Goal: Task Accomplishment & Management: Manage account settings

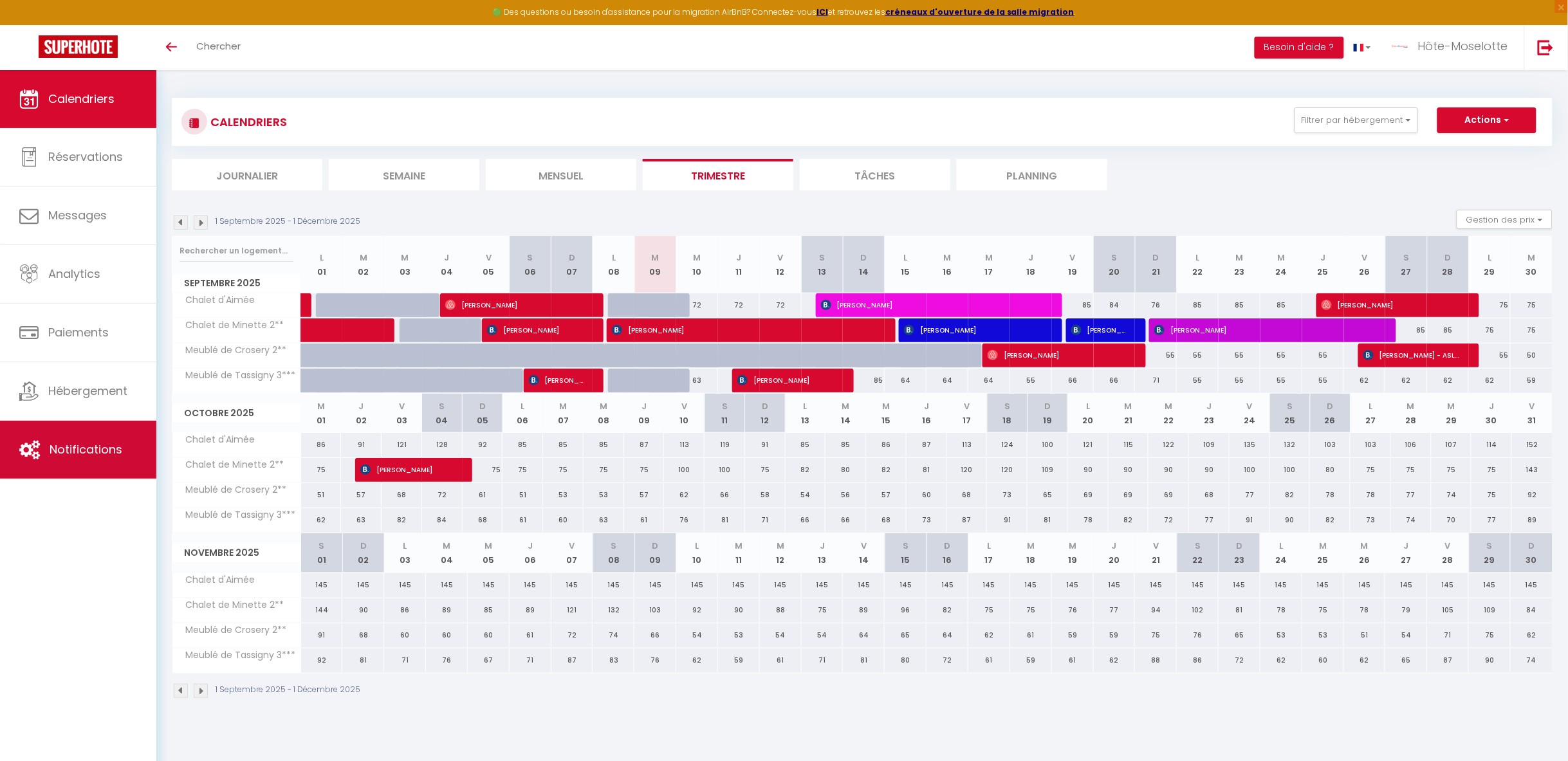
click at [113, 455] on span "Notifications" at bounding box center [85, 449] width 73 height 16
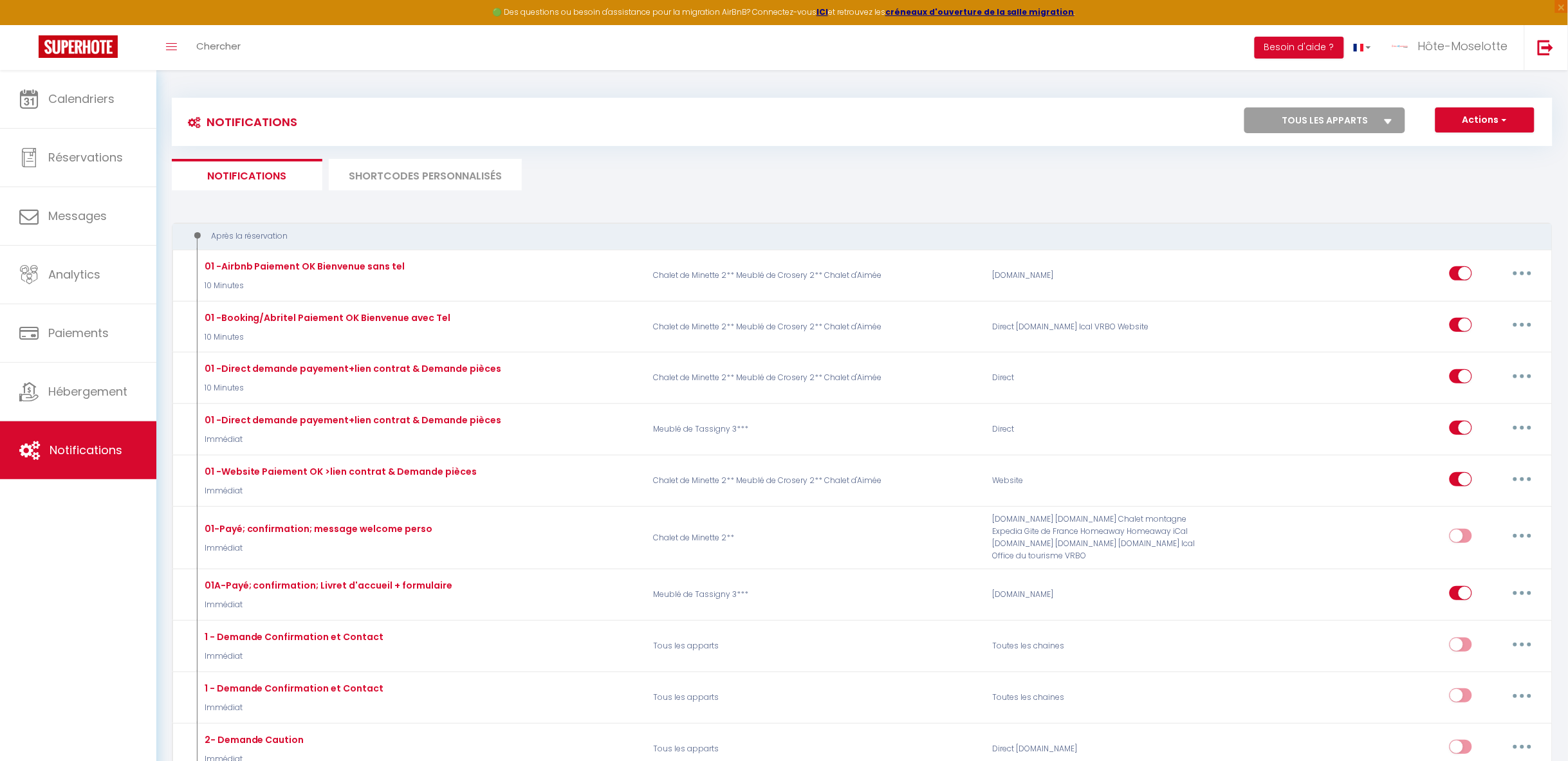
click at [412, 182] on li "SHORTCODES PERSONNALISÉS" at bounding box center [425, 174] width 193 height 31
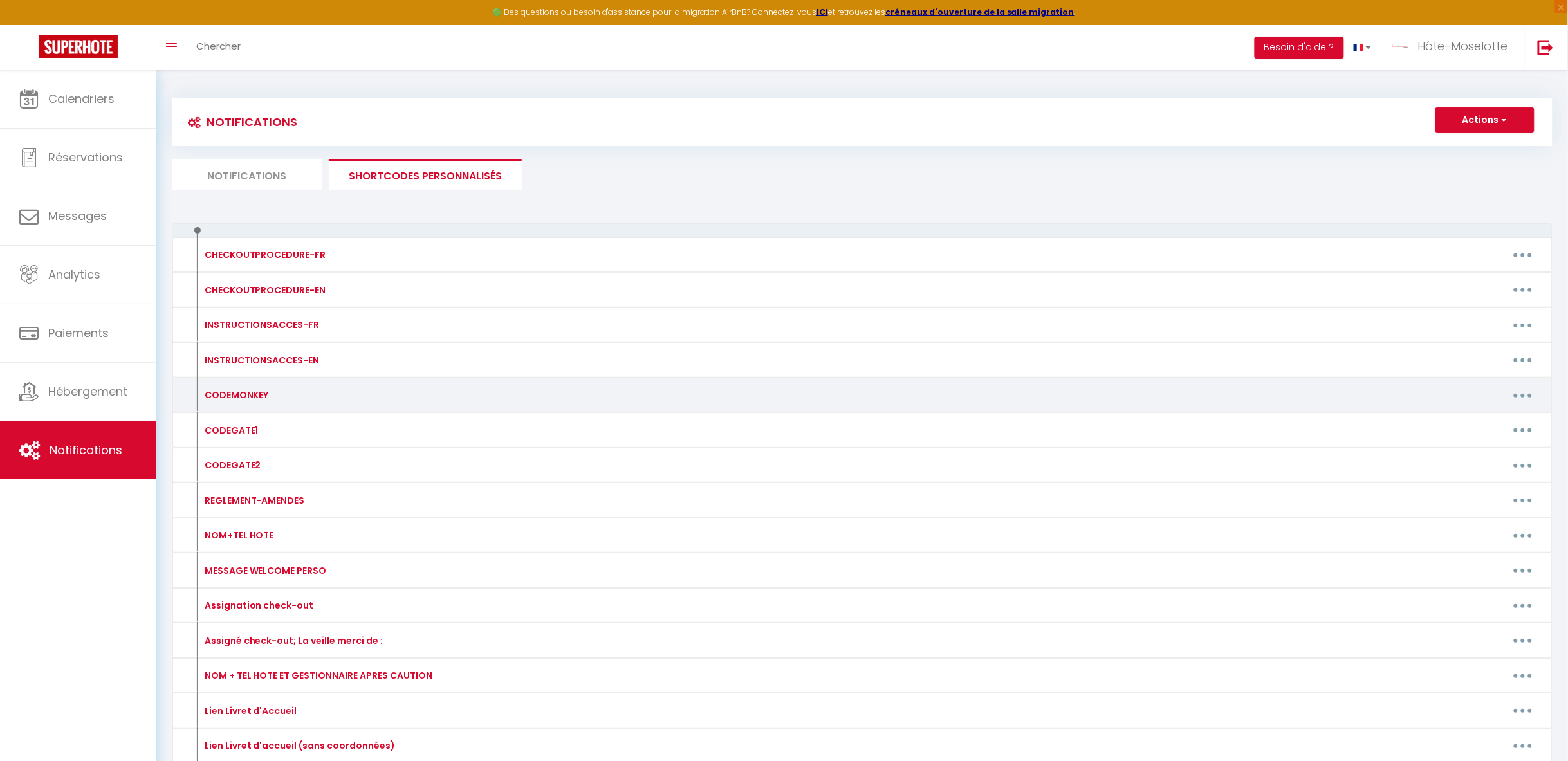
click at [1519, 399] on button "button" at bounding box center [1523, 395] width 36 height 21
click at [1470, 424] on link "Editer" at bounding box center [1488, 424] width 96 height 22
type input "CODEMONKEY"
type textarea "code des boites à clés : - [PERSON_NAME] : [GEOGRAPHIC_DATA], [STREET_ADDRESS] …"
type textarea "L'agent en charge de votre arrivée, dont les coordonnées sont mentionnés dans l…"
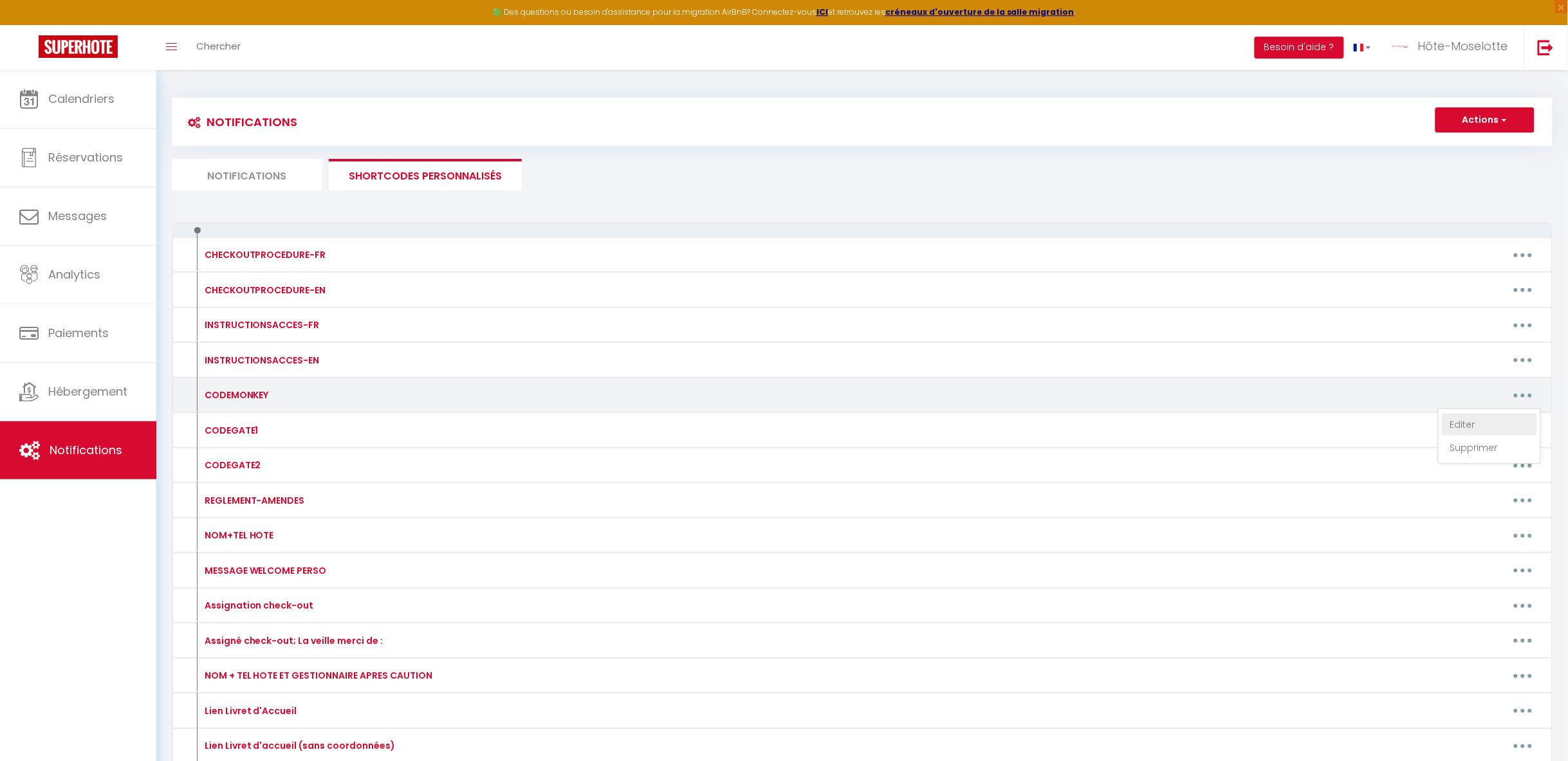
type textarea "Une boîte à clé se situe à l'entrée du chalet, à droite de la porte d'entrée. L…"
type textarea "CODE BOITE A CLÉ : 6009"
type textarea "2404"
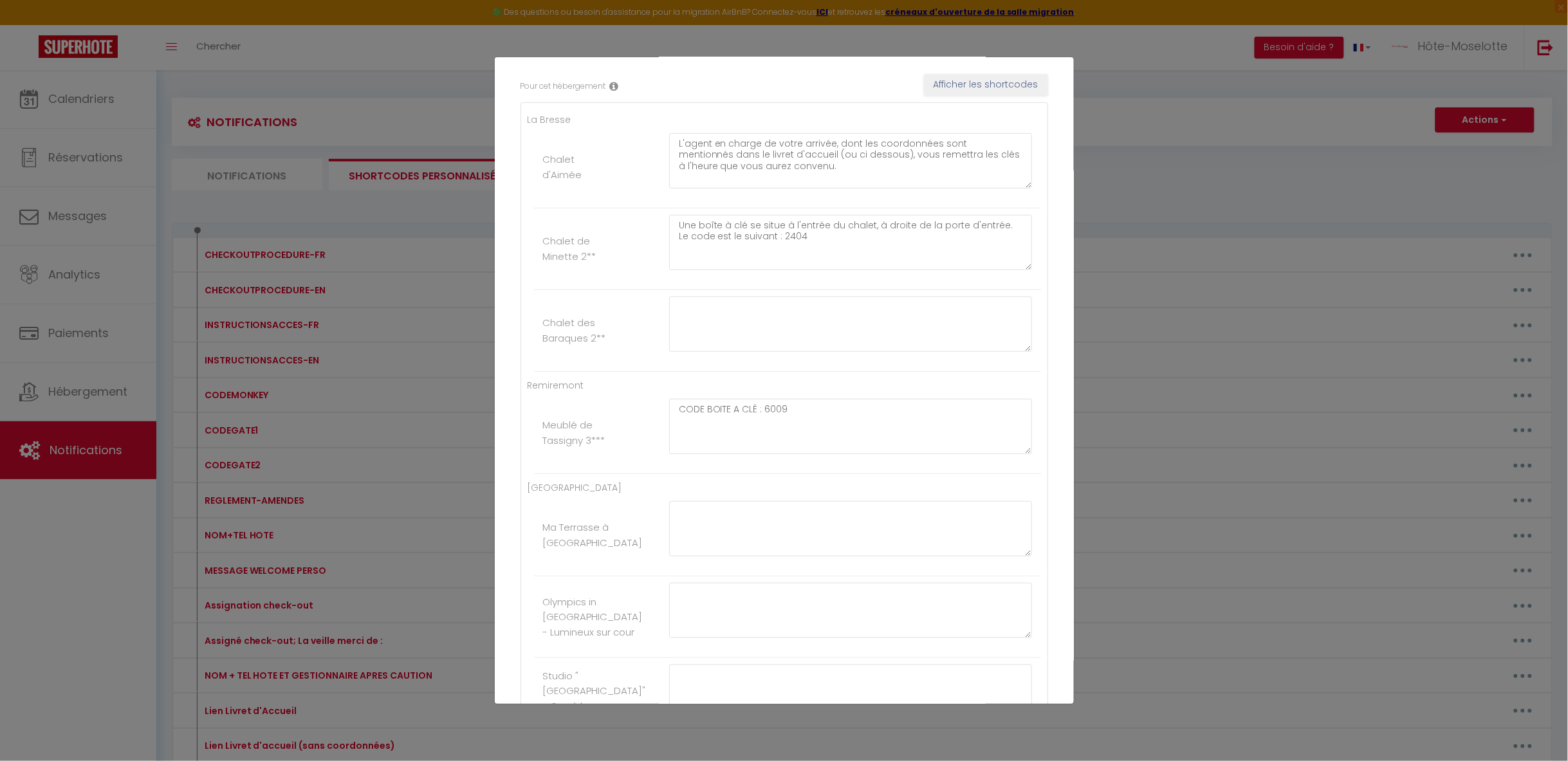
scroll to position [216, 0]
click at [829, 410] on textarea "CODE BOITE A CLÉ : 6009" at bounding box center [851, 424] width 364 height 55
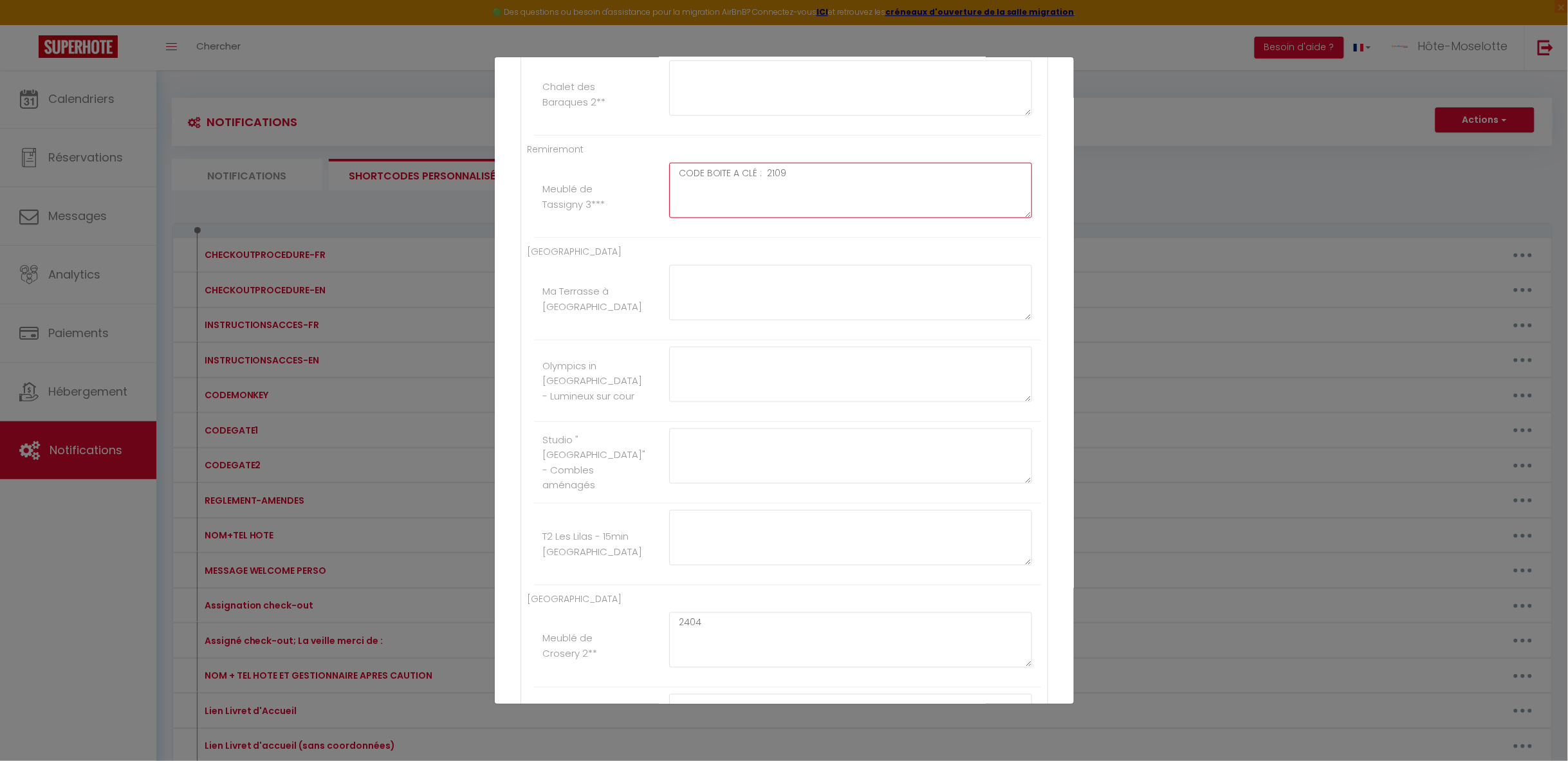
scroll to position [628, 0]
type textarea "CODE BOITE A CLÉ : 2109"
click at [805, 675] on button "Mettre à jour" at bounding box center [812, 680] width 78 height 22
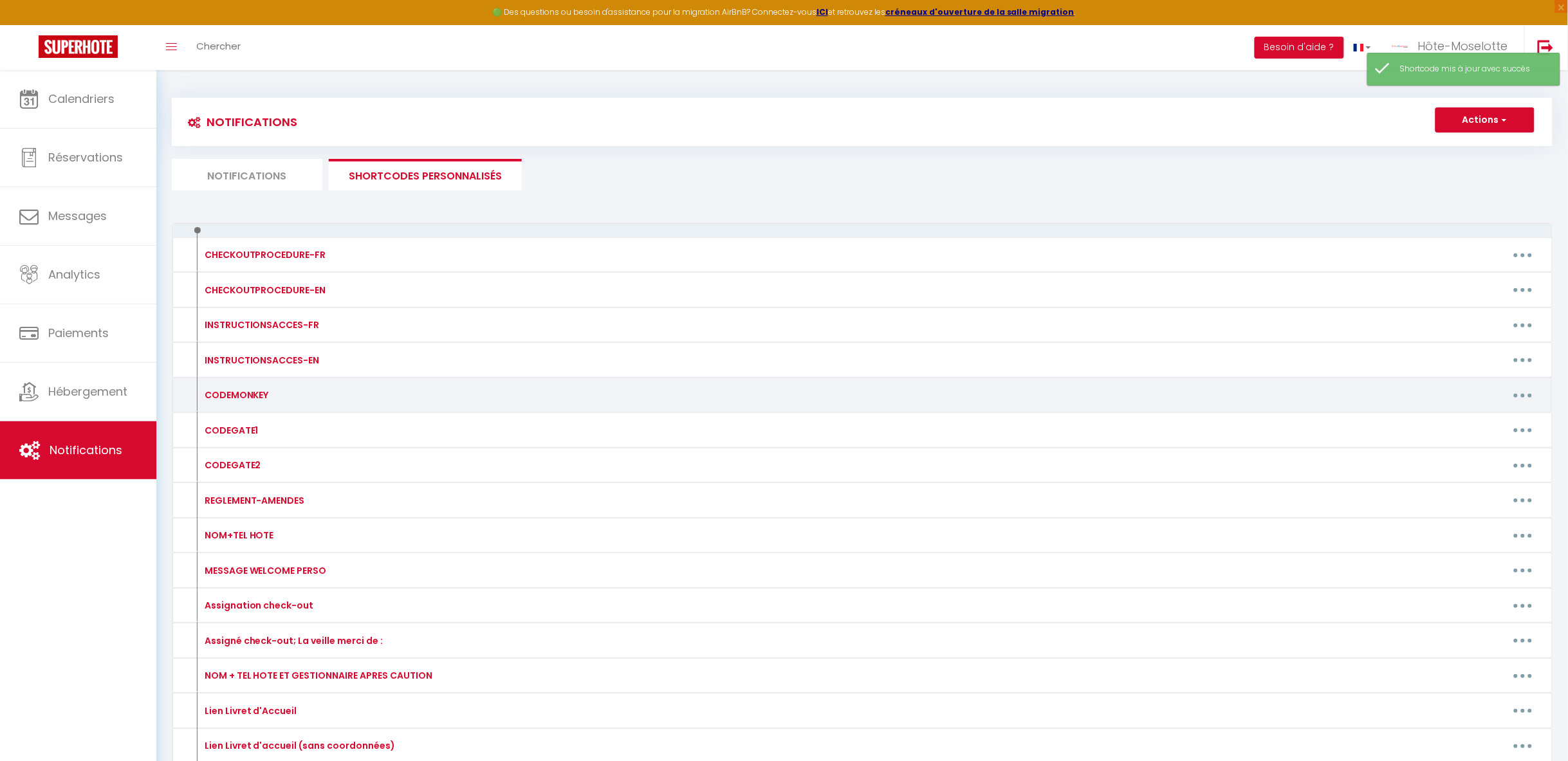
click at [1520, 398] on button "button" at bounding box center [1523, 395] width 36 height 21
click at [1466, 422] on link "Editer" at bounding box center [1488, 424] width 96 height 22
type input "CODEMONKEY"
type textarea "code des boites à clés : - [PERSON_NAME] : [GEOGRAPHIC_DATA], [STREET_ADDRESS] …"
type textarea "L'agent en charge de votre arrivée, dont les coordonnées sont mentionnés dans l…"
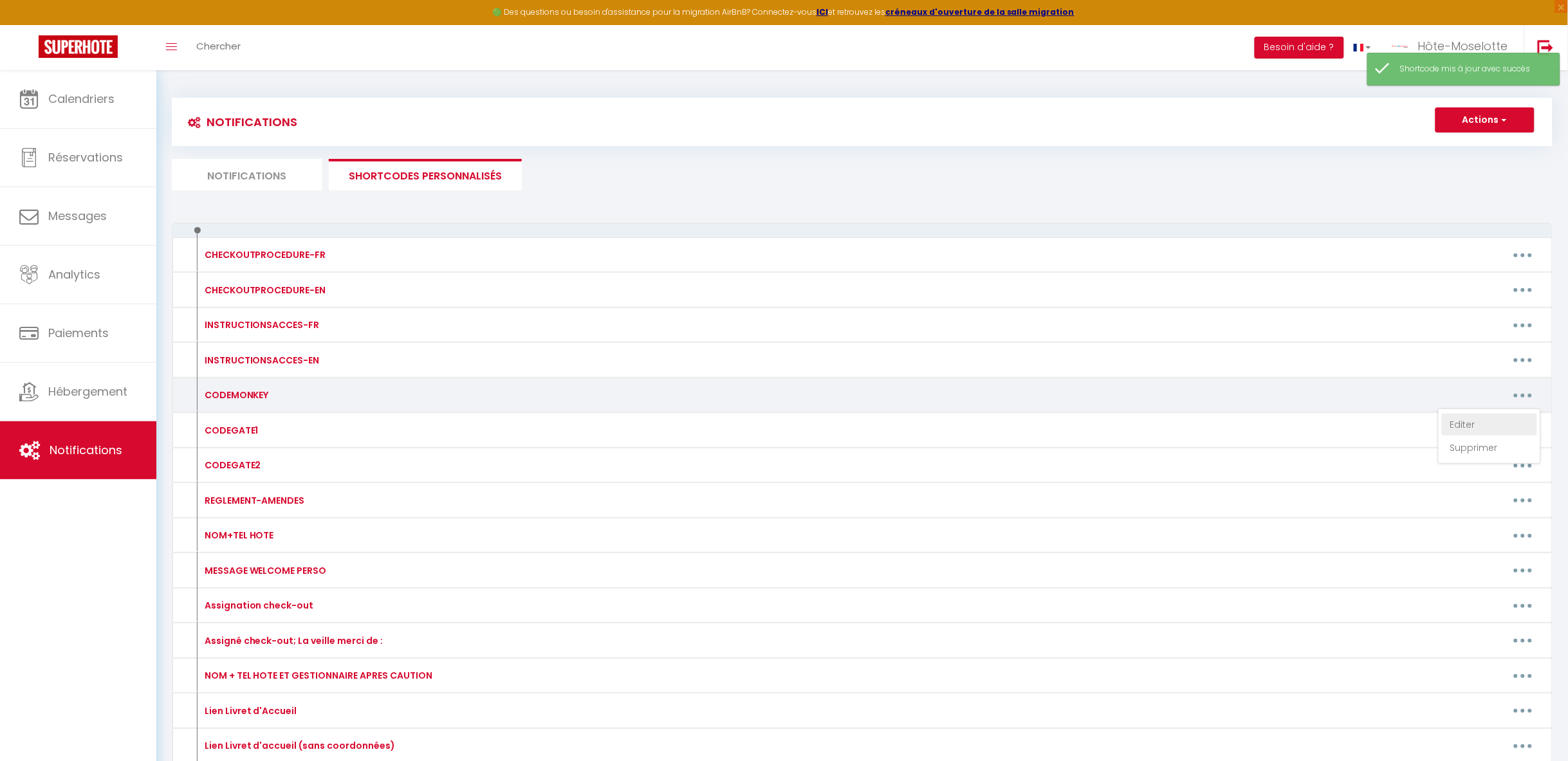
type textarea "Une boîte à clé se situe à l'entrée du chalet, à droite de la porte d'entrée. L…"
type textarea "CODE BOITE A CLÉ : 2109"
type textarea "2404"
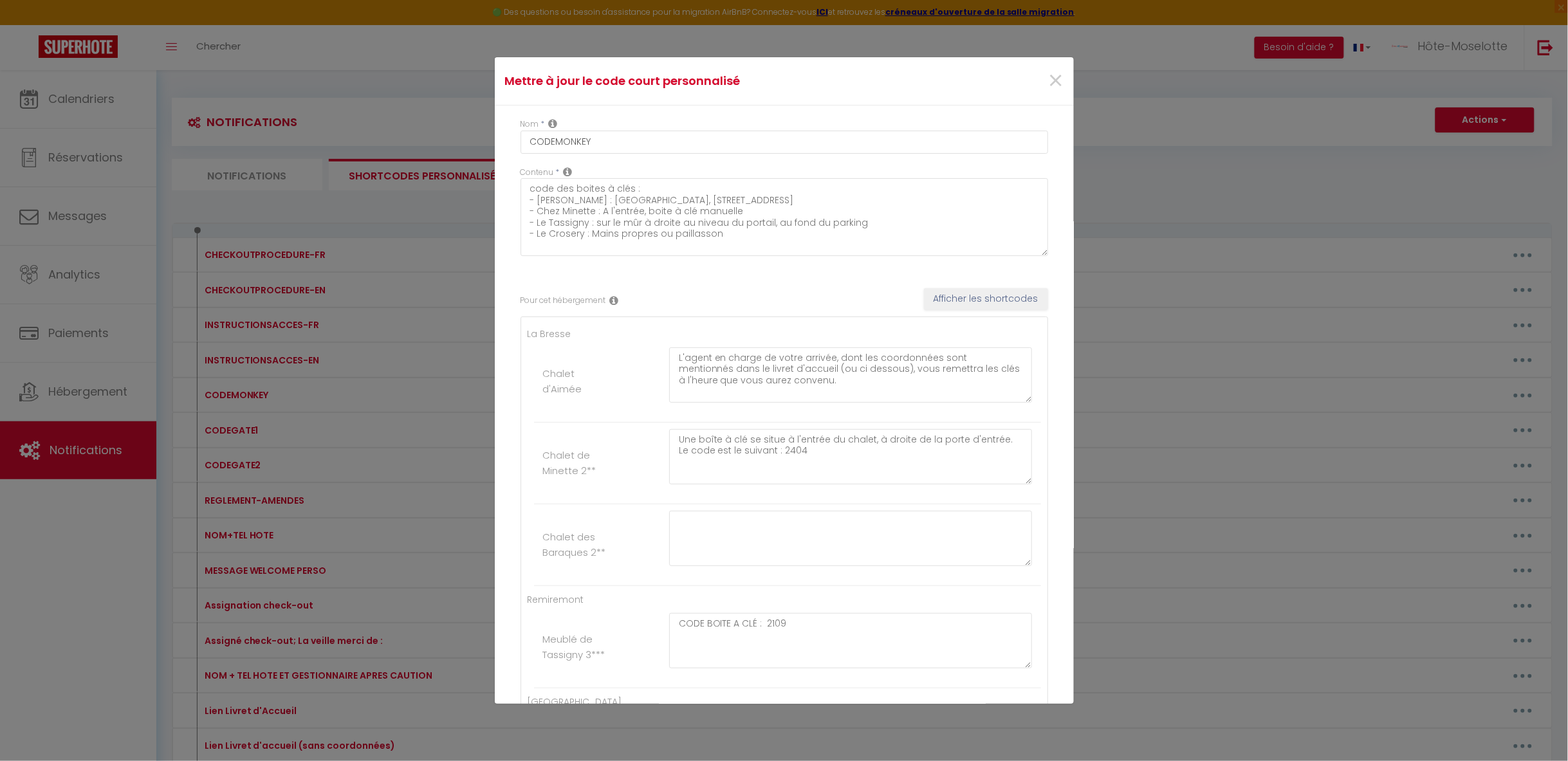
scroll to position [1, 0]
click at [1055, 83] on span "×" at bounding box center [1055, 80] width 16 height 39
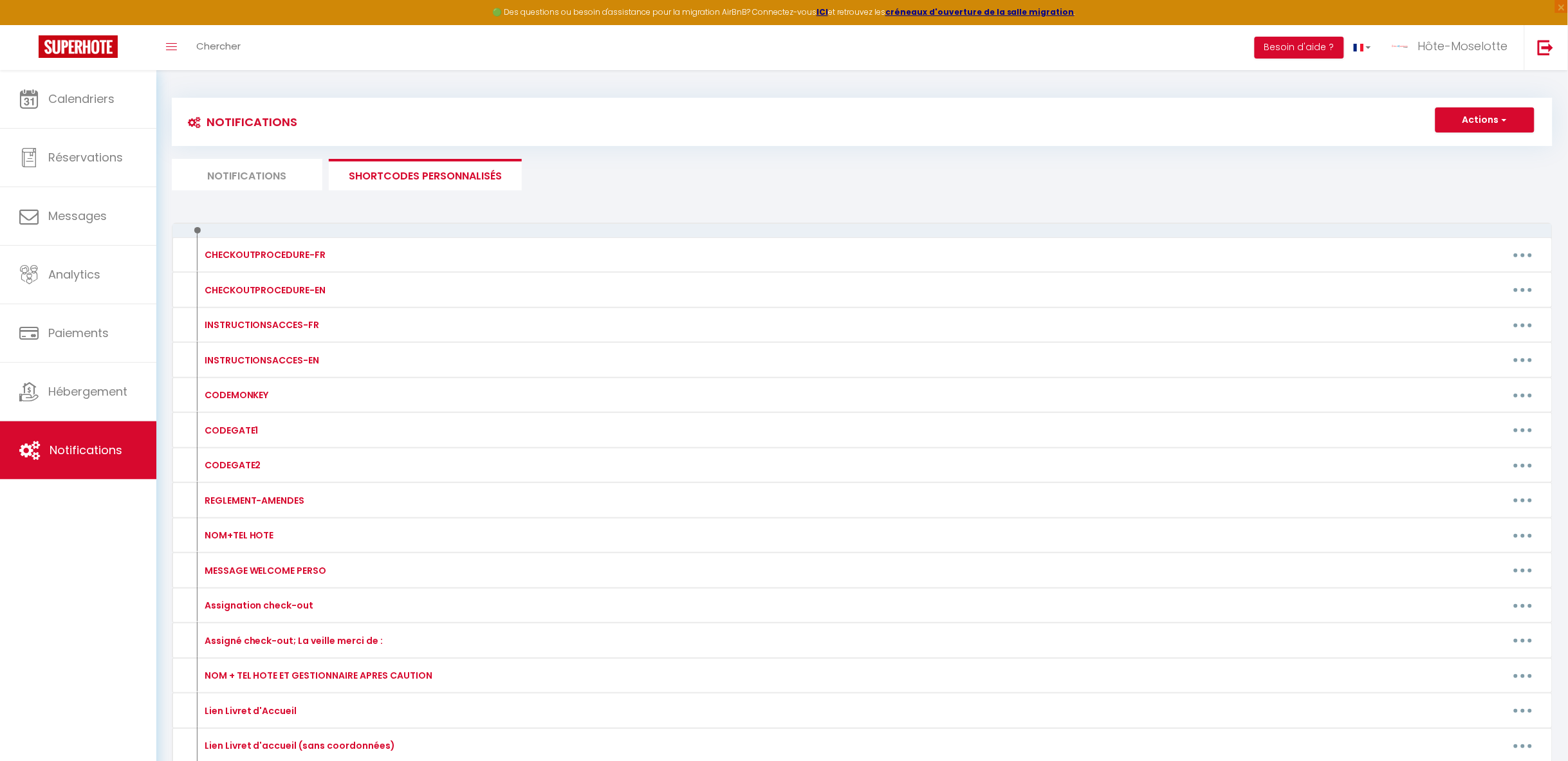
click at [971, 148] on div "Notifications Actions Nouvelle Notification Exporter Importer Tous les apparts …" at bounding box center [862, 144] width 1381 height 93
click at [1488, 123] on button "Actions" at bounding box center [1485, 119] width 99 height 26
click at [1453, 49] on span "Hôte-Moselotte" at bounding box center [1462, 45] width 90 height 16
click at [1454, 63] on link "Hôte-Moselotte" at bounding box center [1452, 47] width 144 height 45
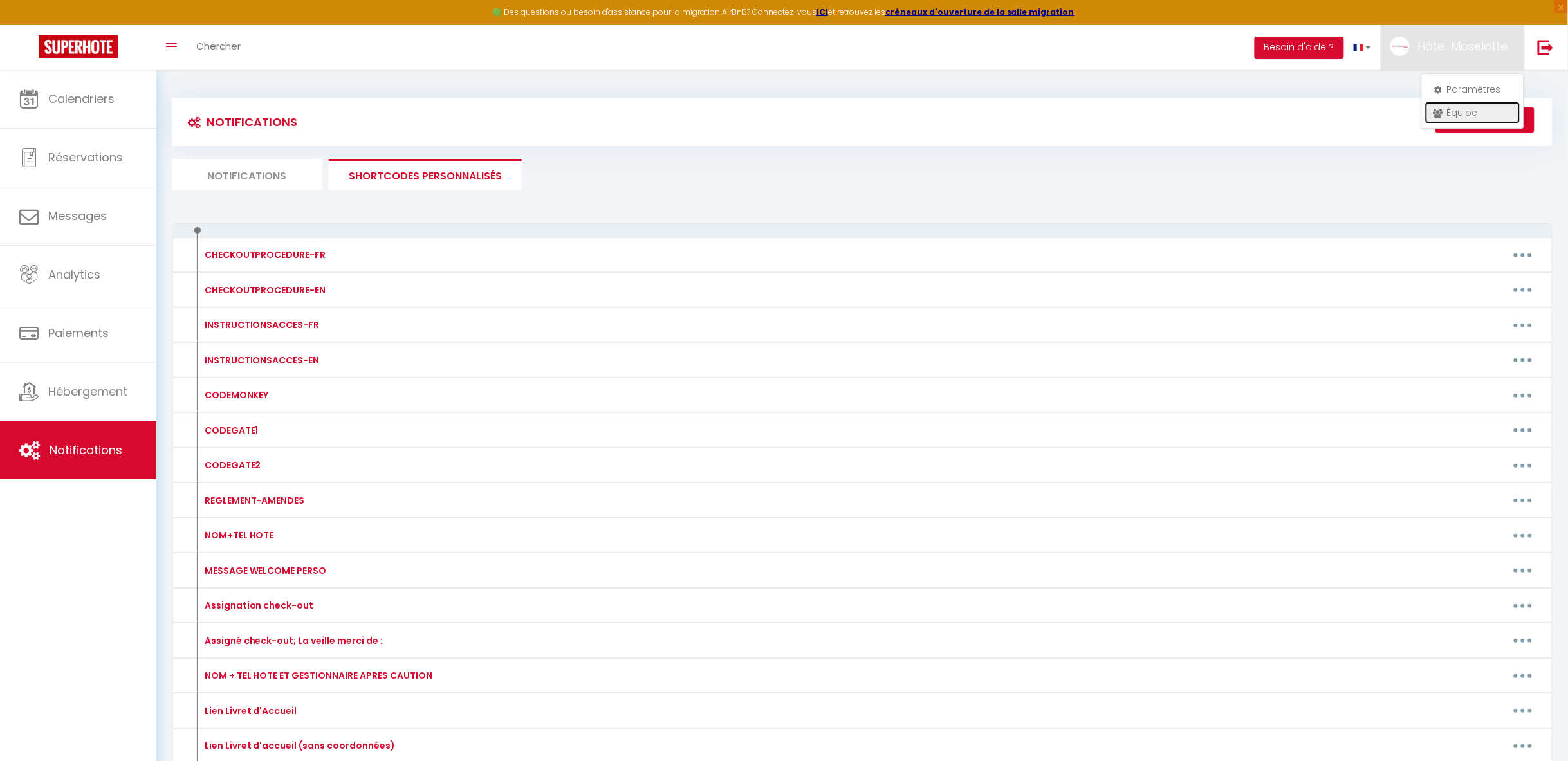
click at [1466, 106] on link "Équipe" at bounding box center [1472, 112] width 96 height 22
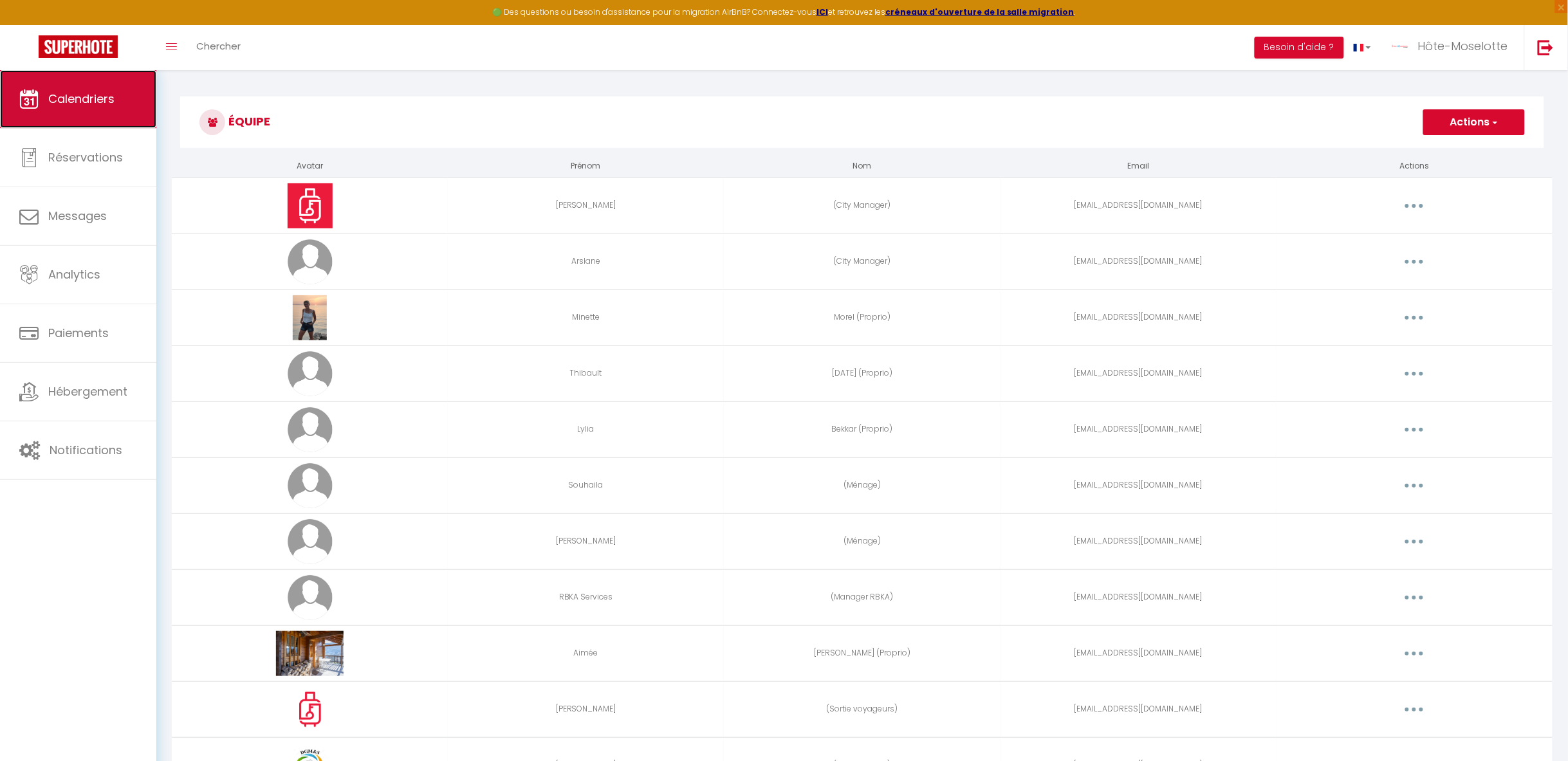
click at [101, 83] on link "Calendriers" at bounding box center [78, 98] width 156 height 58
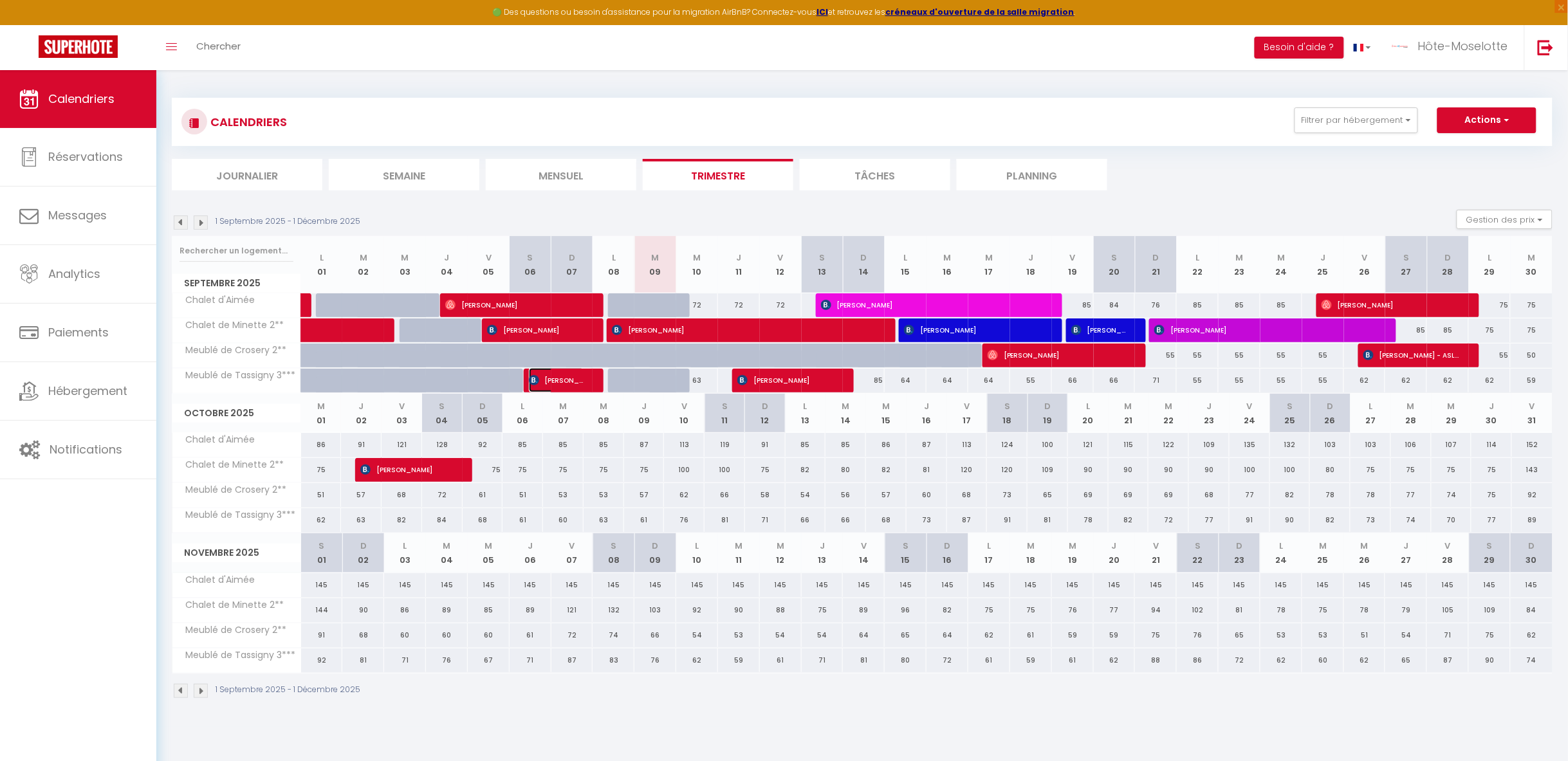
click at [561, 380] on span "[PERSON_NAME]" at bounding box center [556, 380] width 56 height 25
select select "OK"
select select "0"
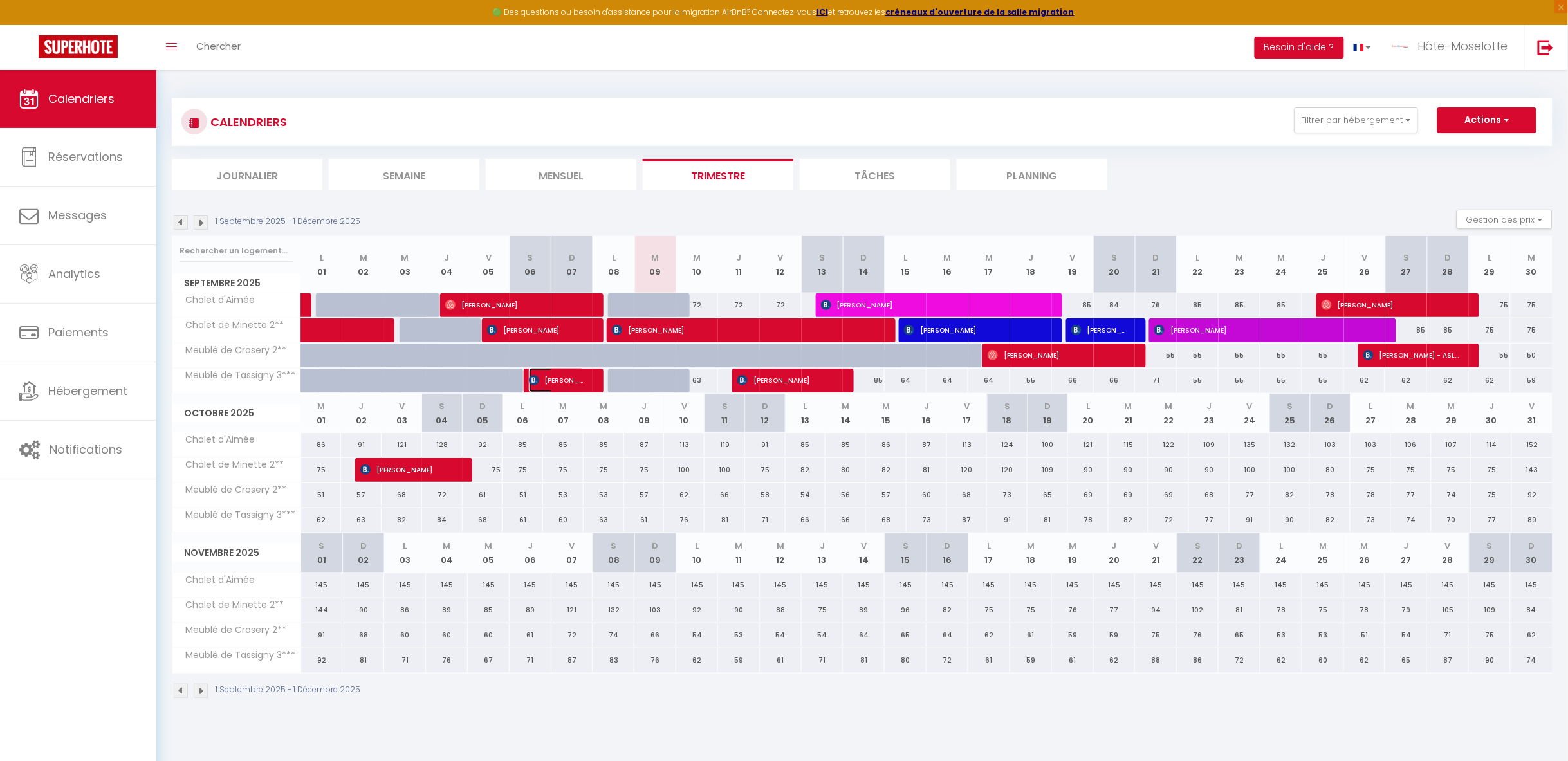
select select "1"
select select
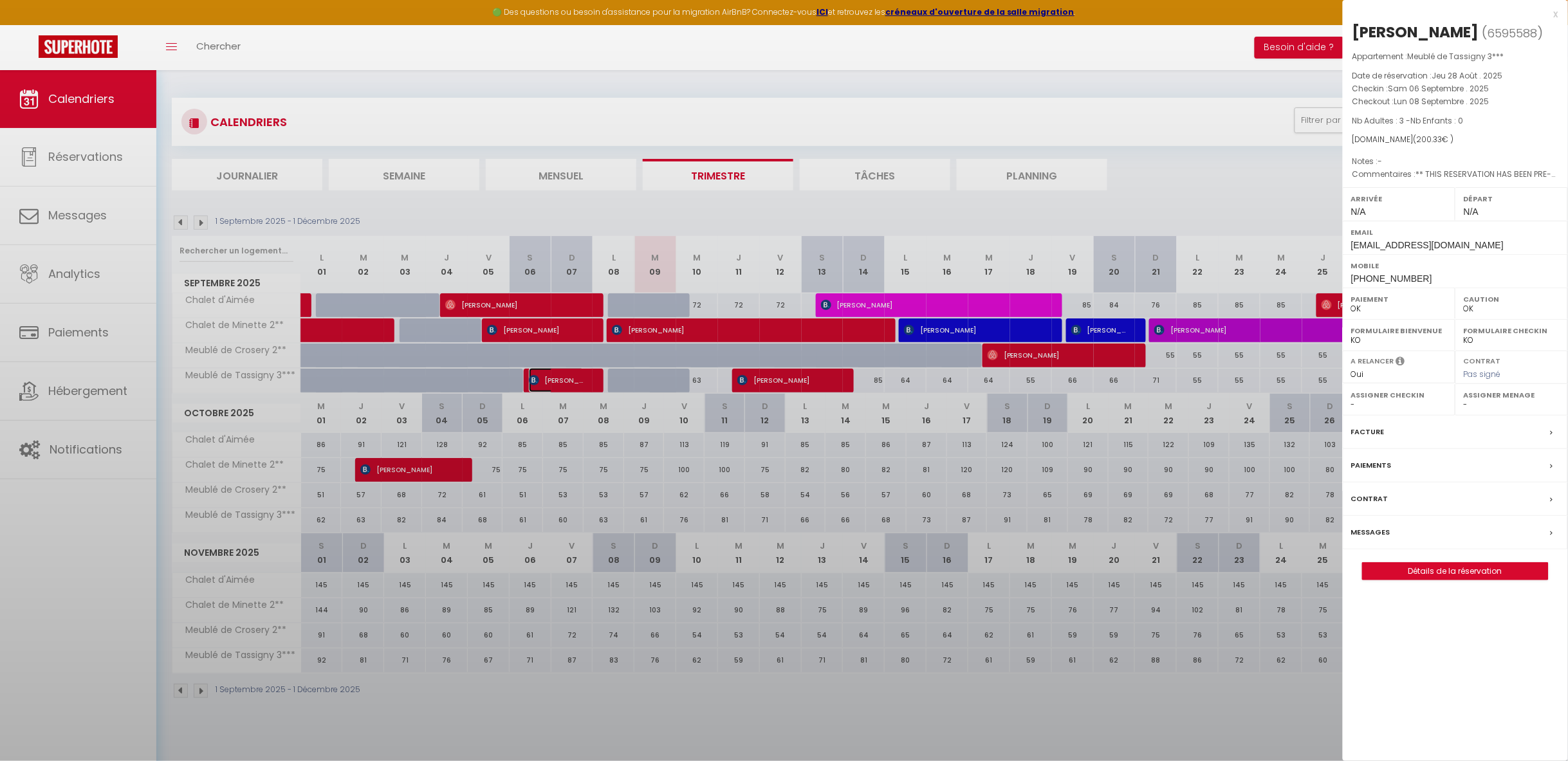
select select "13748"
select select "41353"
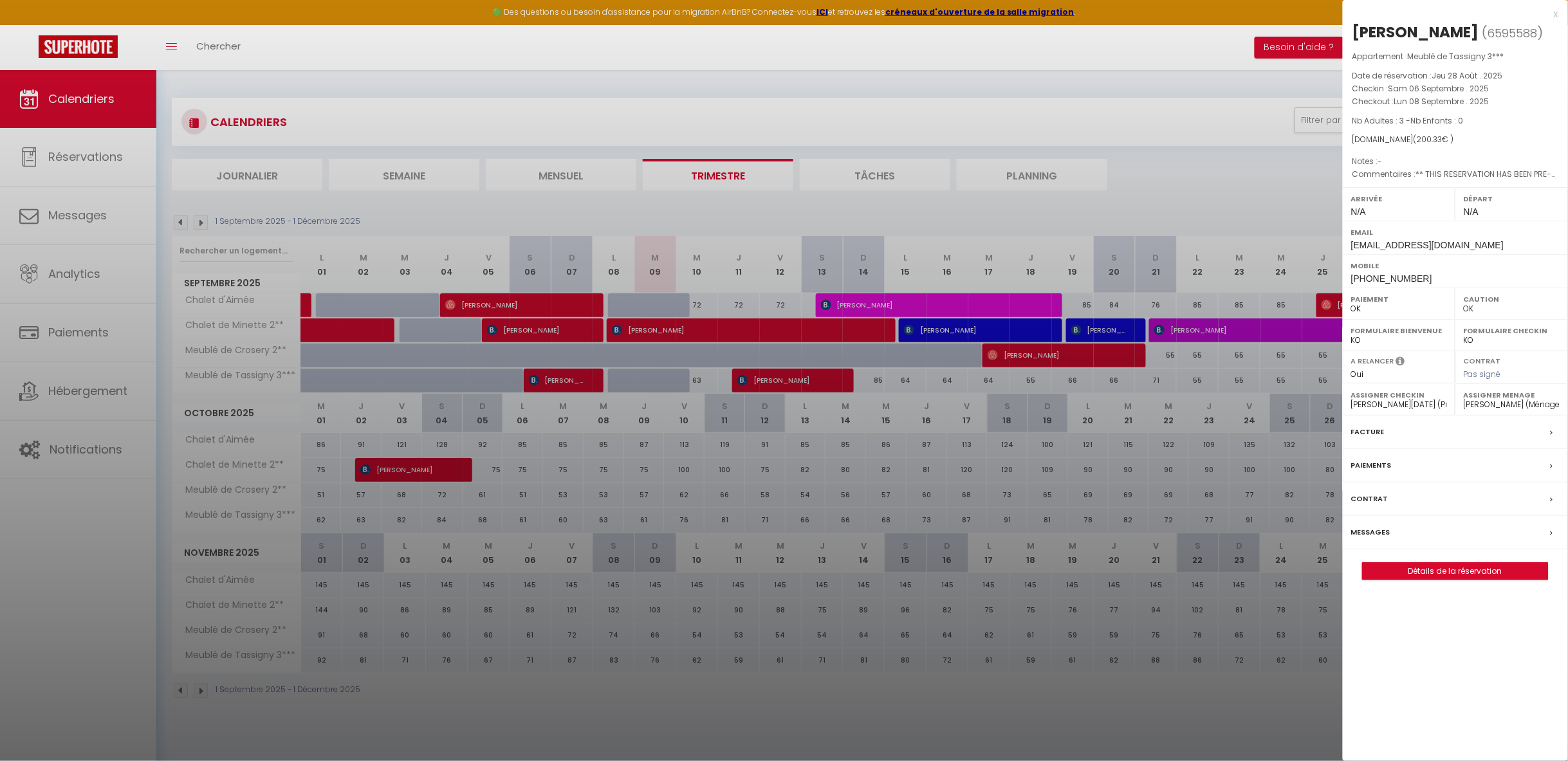
click at [561, 380] on div at bounding box center [784, 380] width 1568 height 761
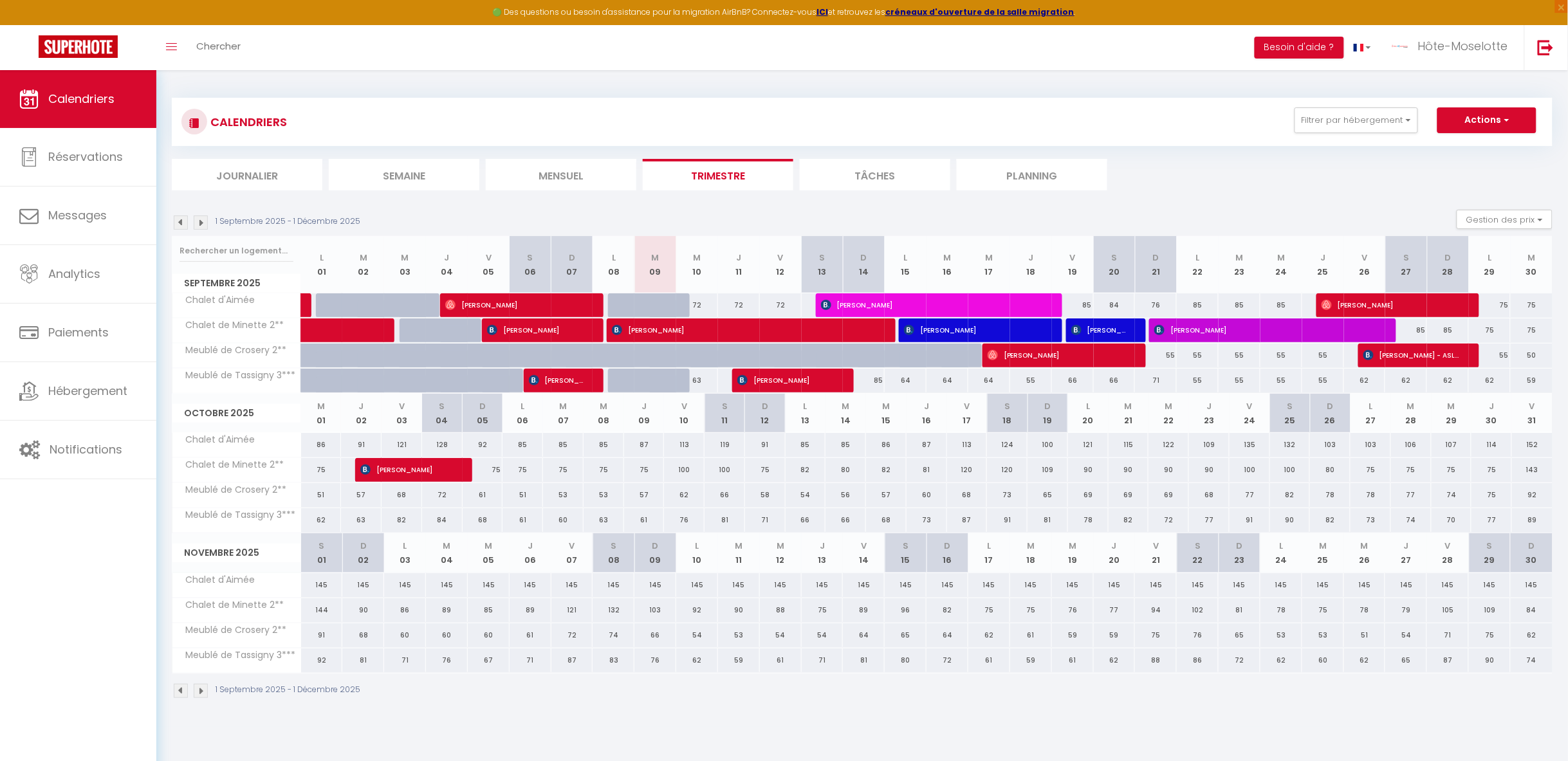
click at [178, 225] on img at bounding box center [180, 222] width 14 height 14
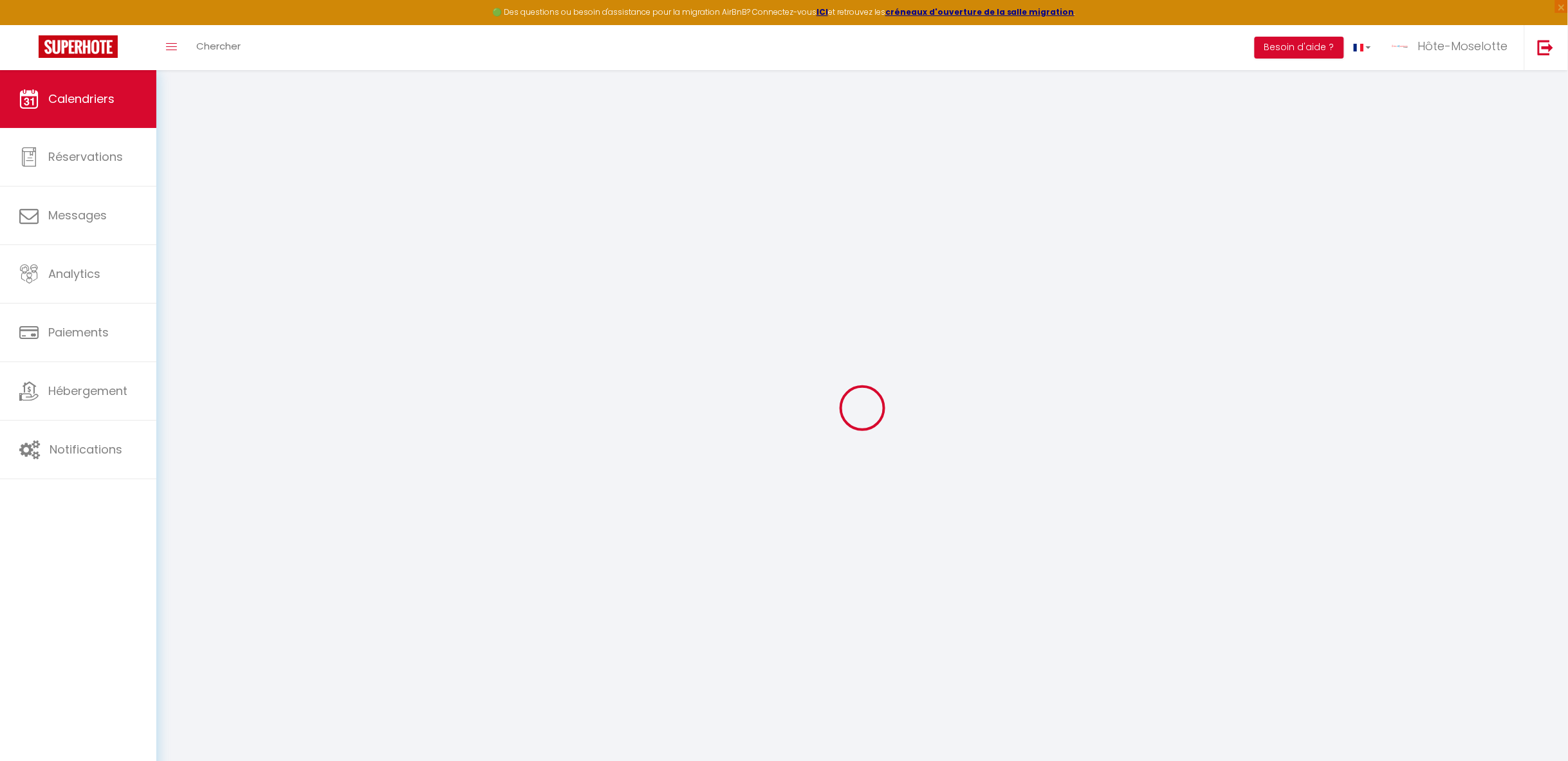
select select "0"
select select "13748"
select select "41353"
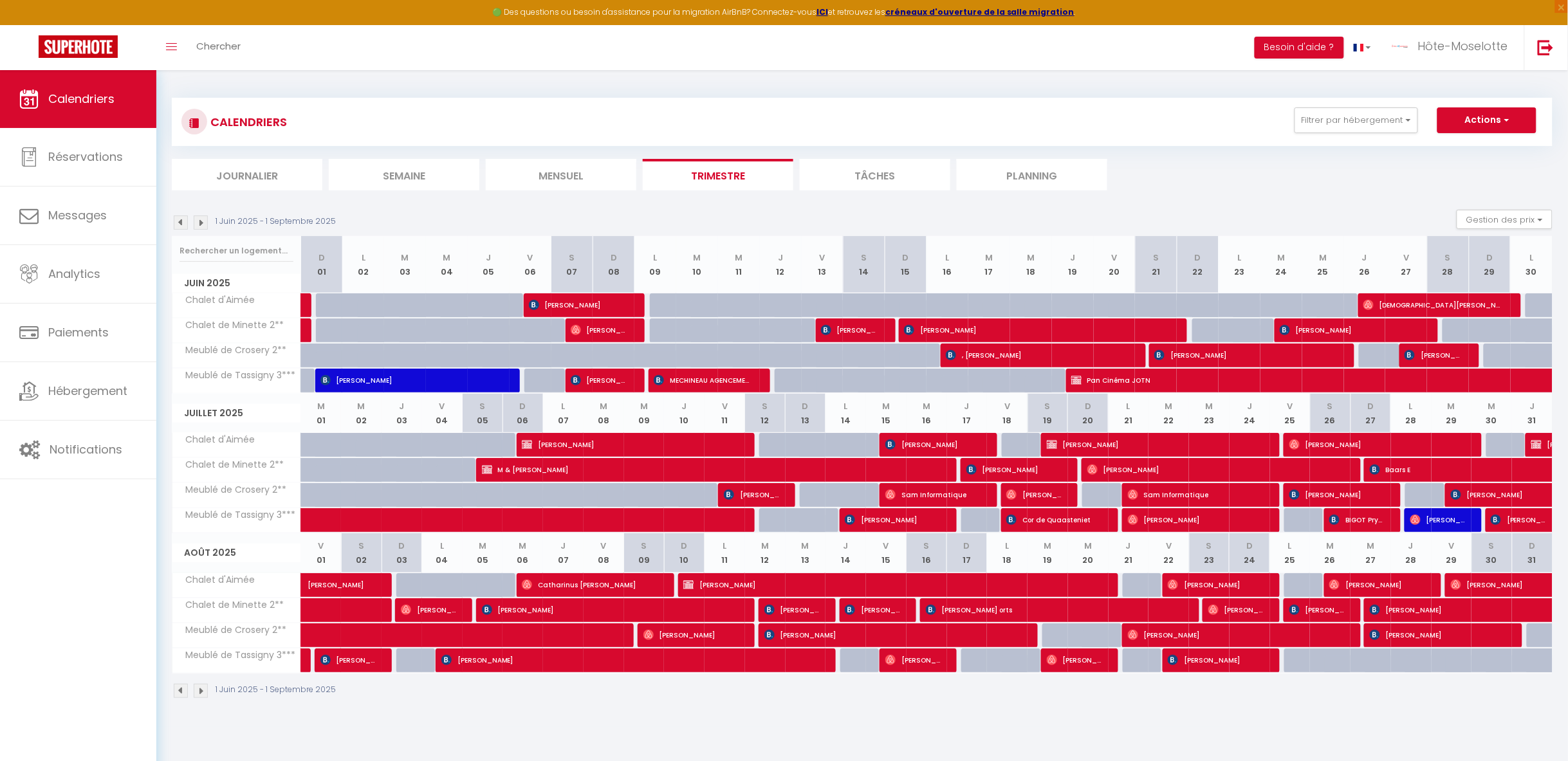
scroll to position [70, 0]
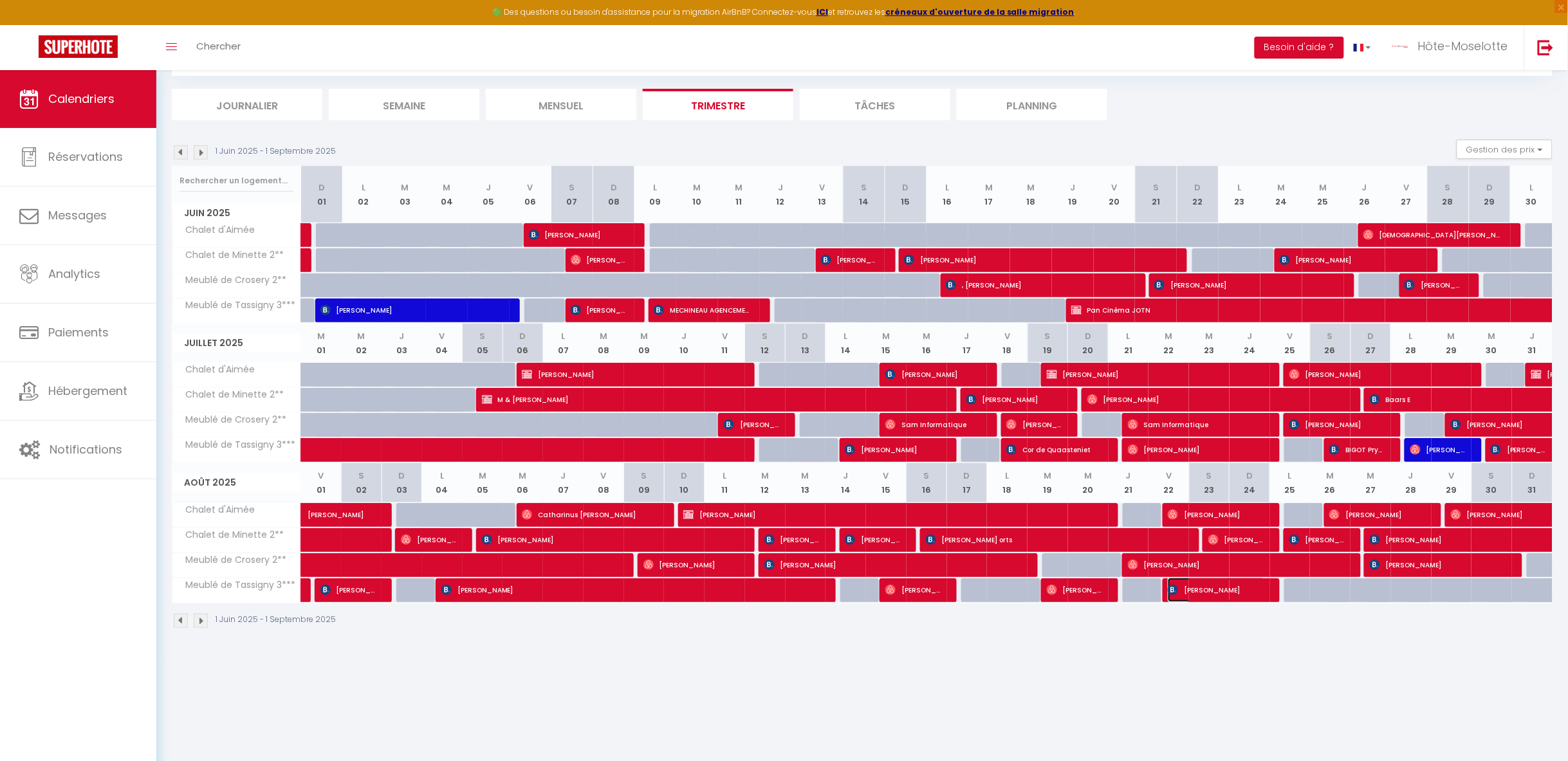
click at [1233, 589] on span "[PERSON_NAME]" at bounding box center [1216, 590] width 98 height 25
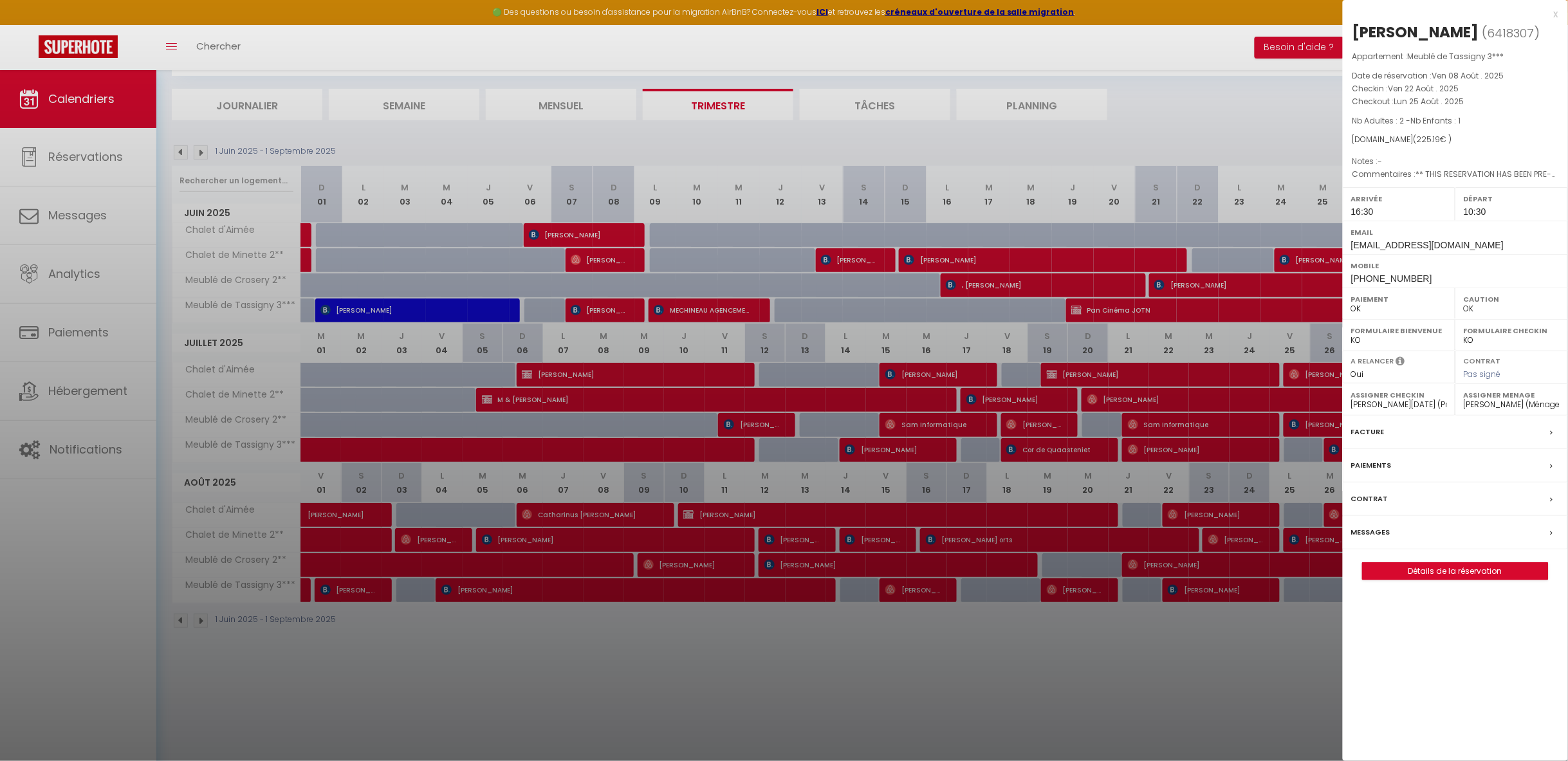
click at [1078, 588] on div at bounding box center [784, 380] width 1568 height 761
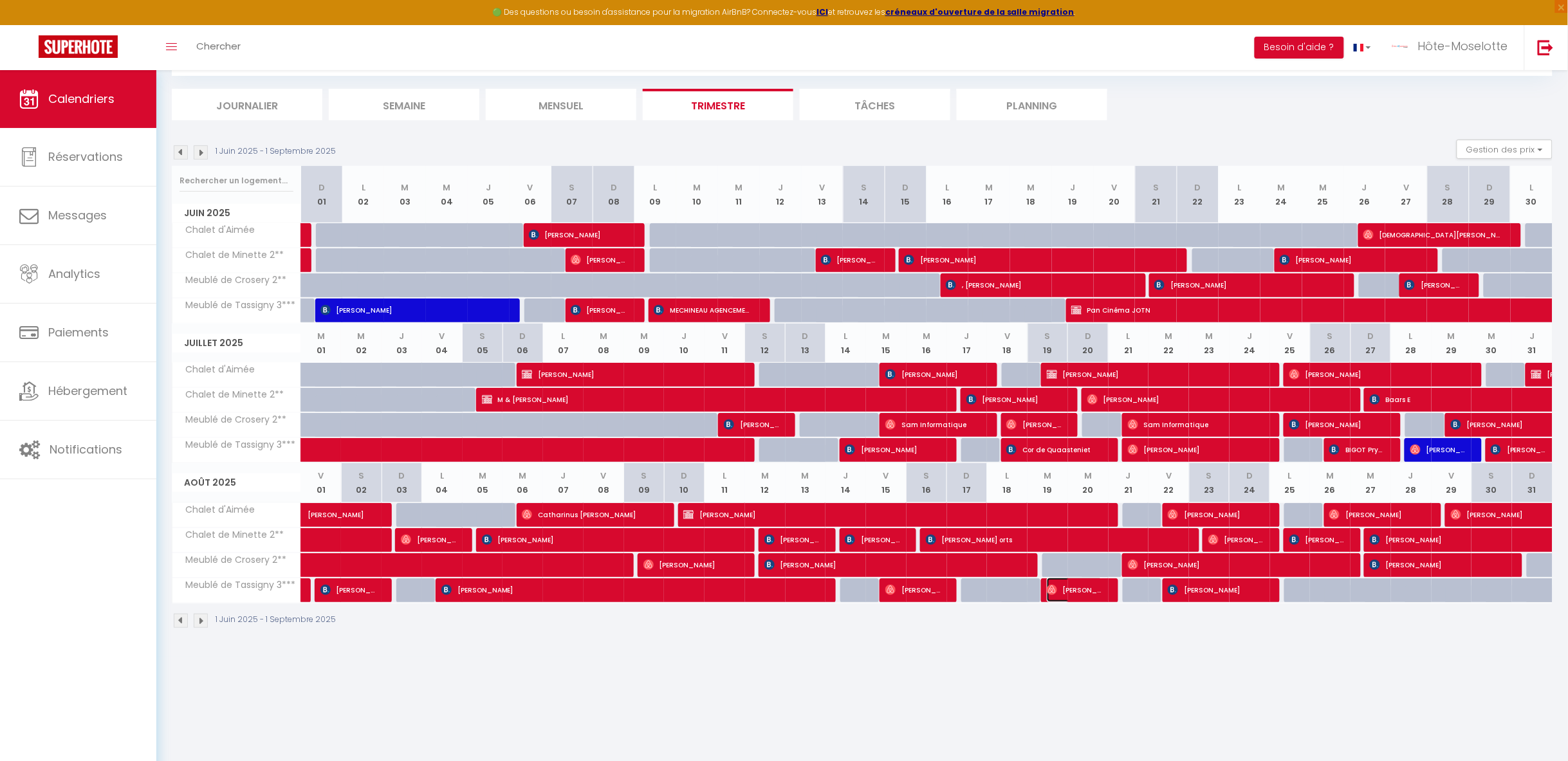
click at [1078, 588] on span "[PERSON_NAME]" at bounding box center [1074, 590] width 56 height 25
select select "0"
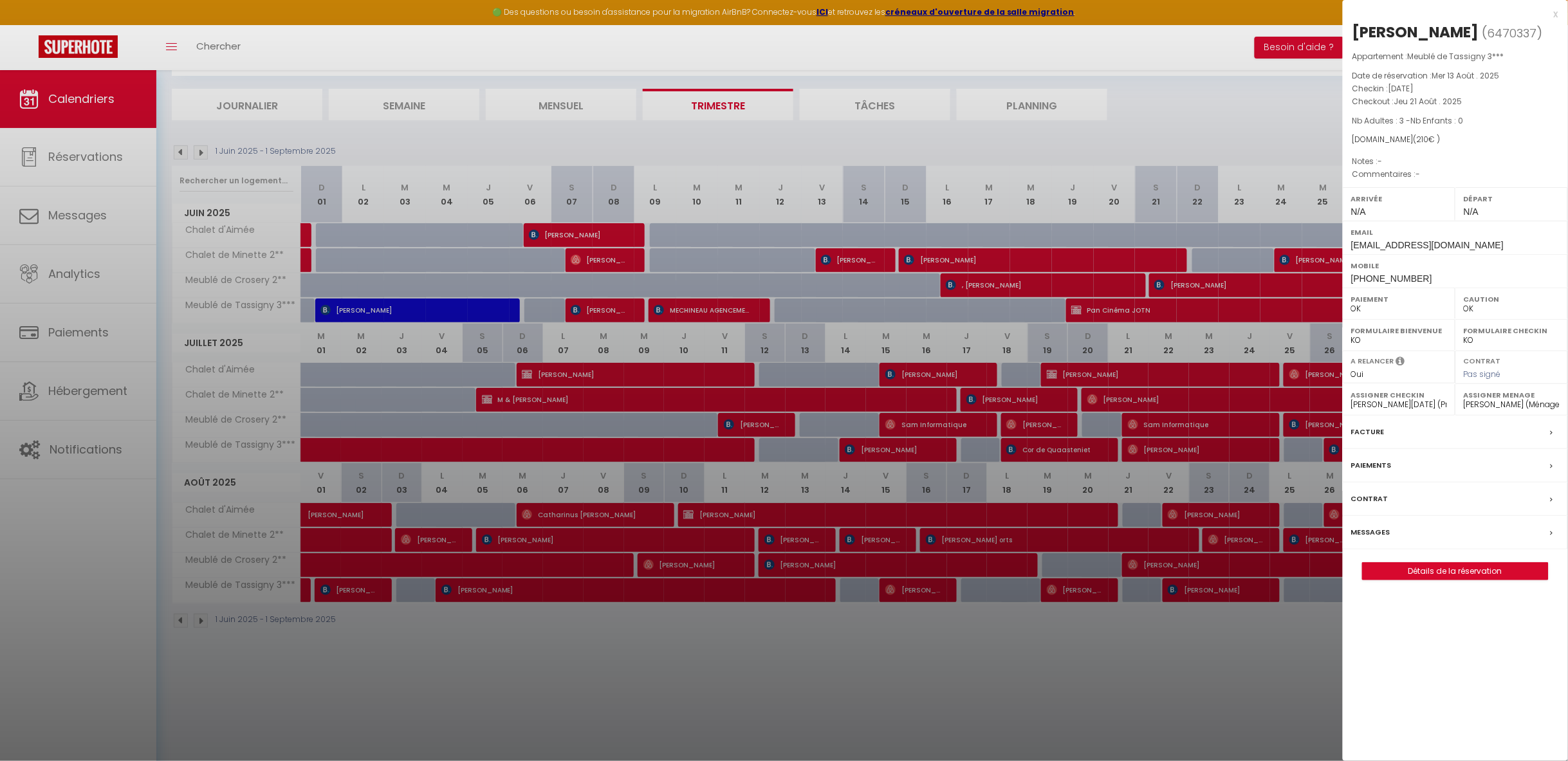
click at [931, 590] on div at bounding box center [784, 380] width 1568 height 761
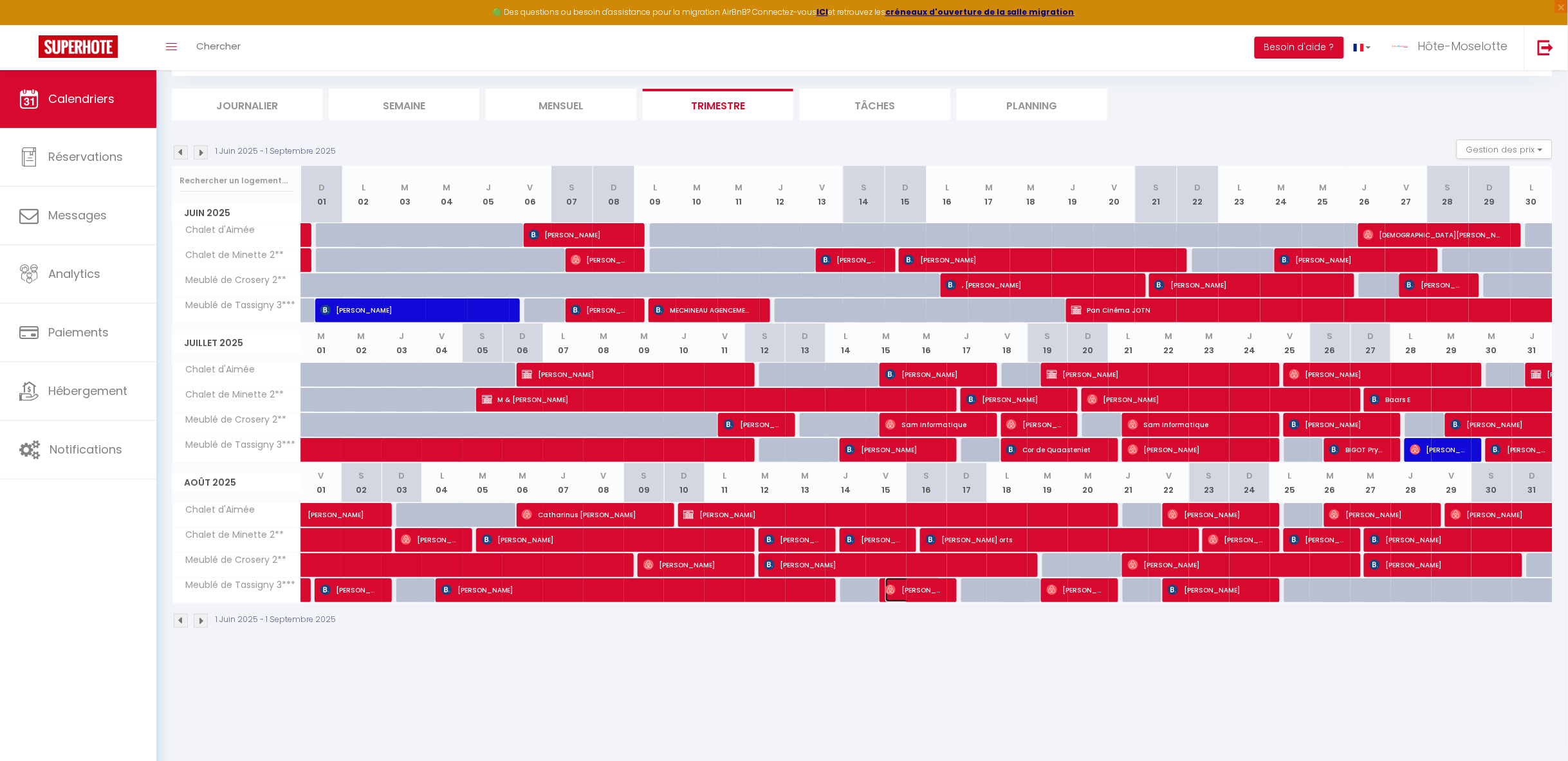
click at [931, 590] on span "[PERSON_NAME]" at bounding box center [913, 590] width 56 height 25
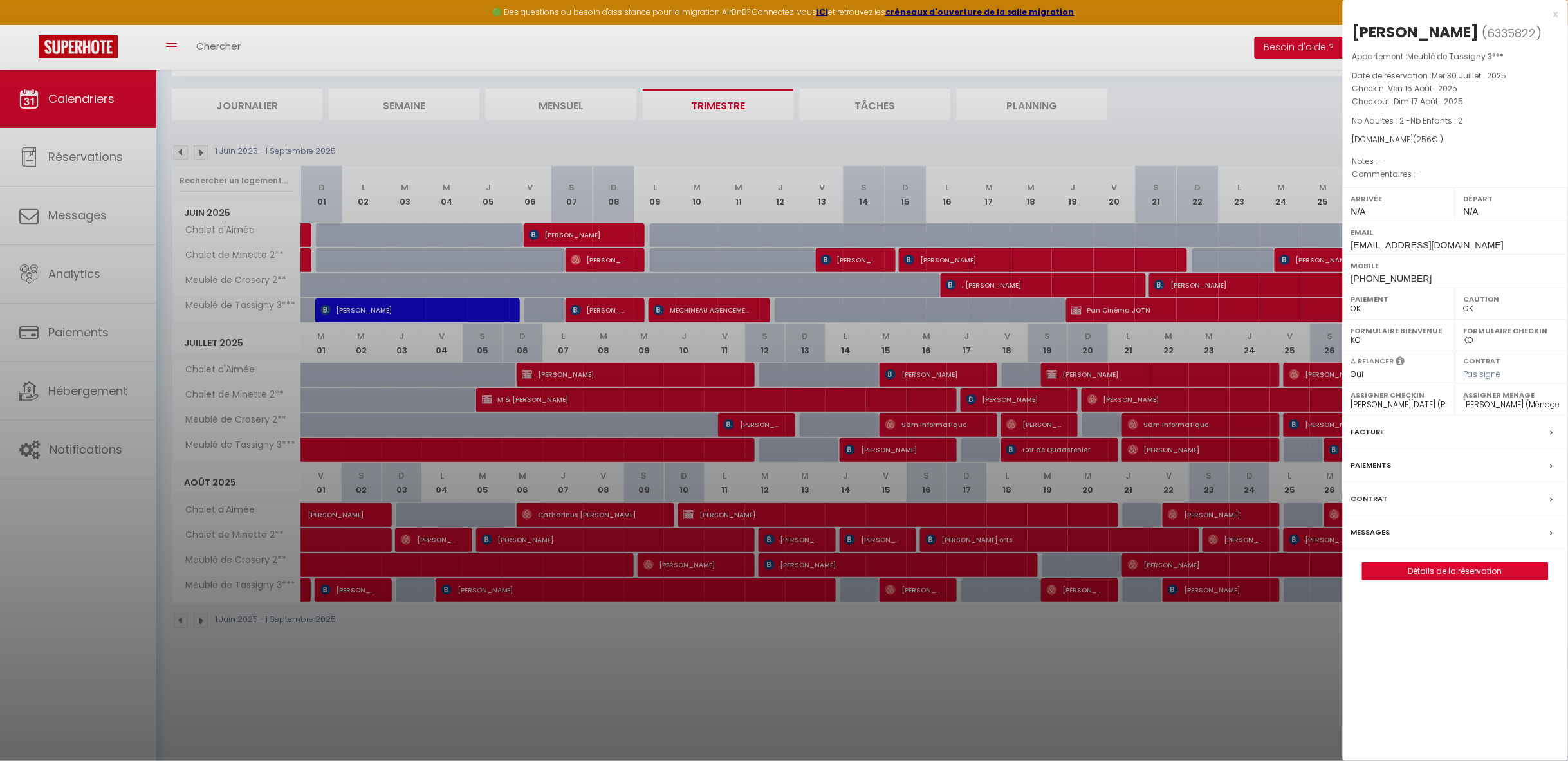
click at [727, 593] on div at bounding box center [784, 380] width 1568 height 761
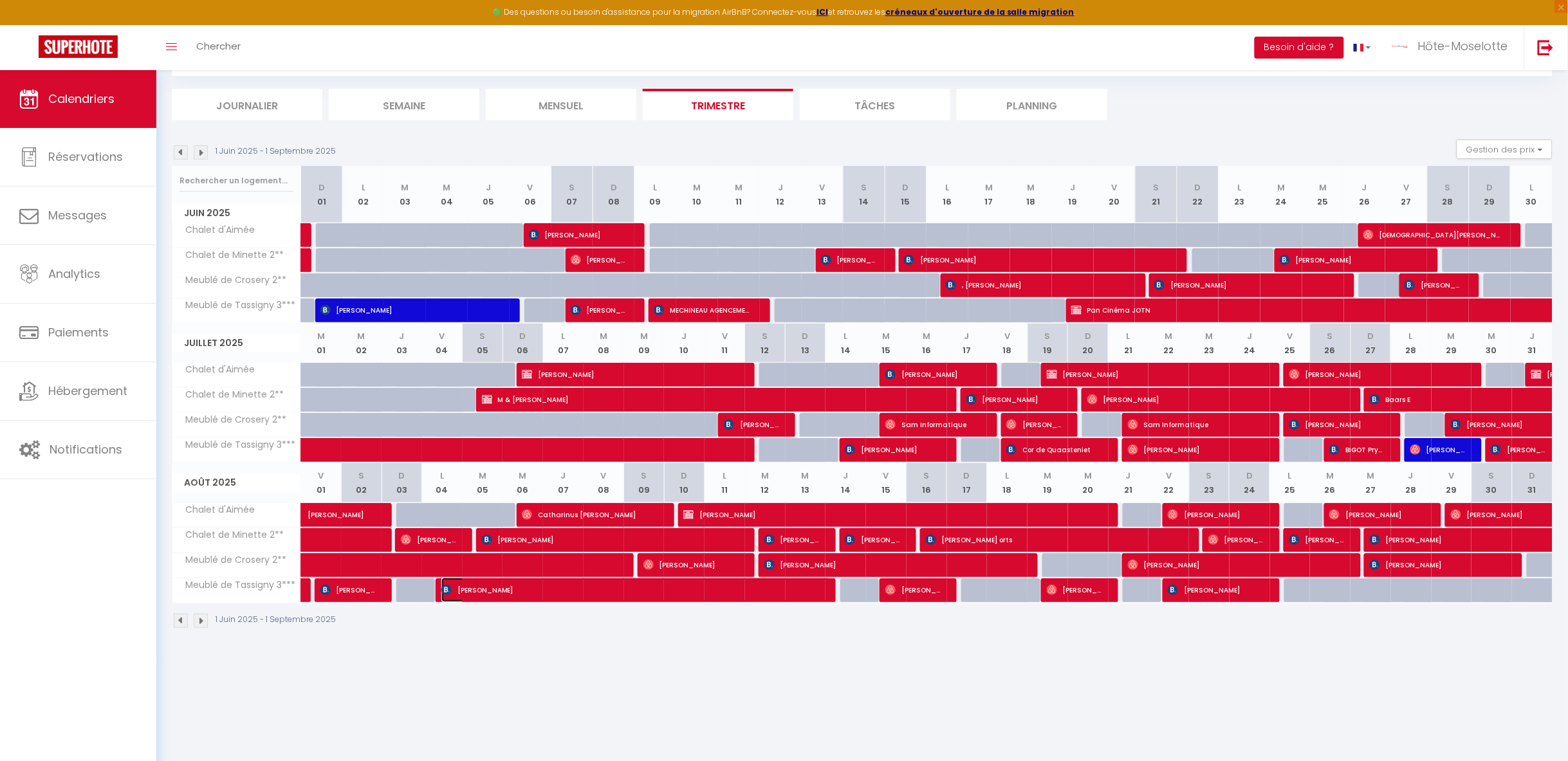
click at [727, 593] on span "[PERSON_NAME]" at bounding box center [636, 590] width 390 height 25
select select "41353"
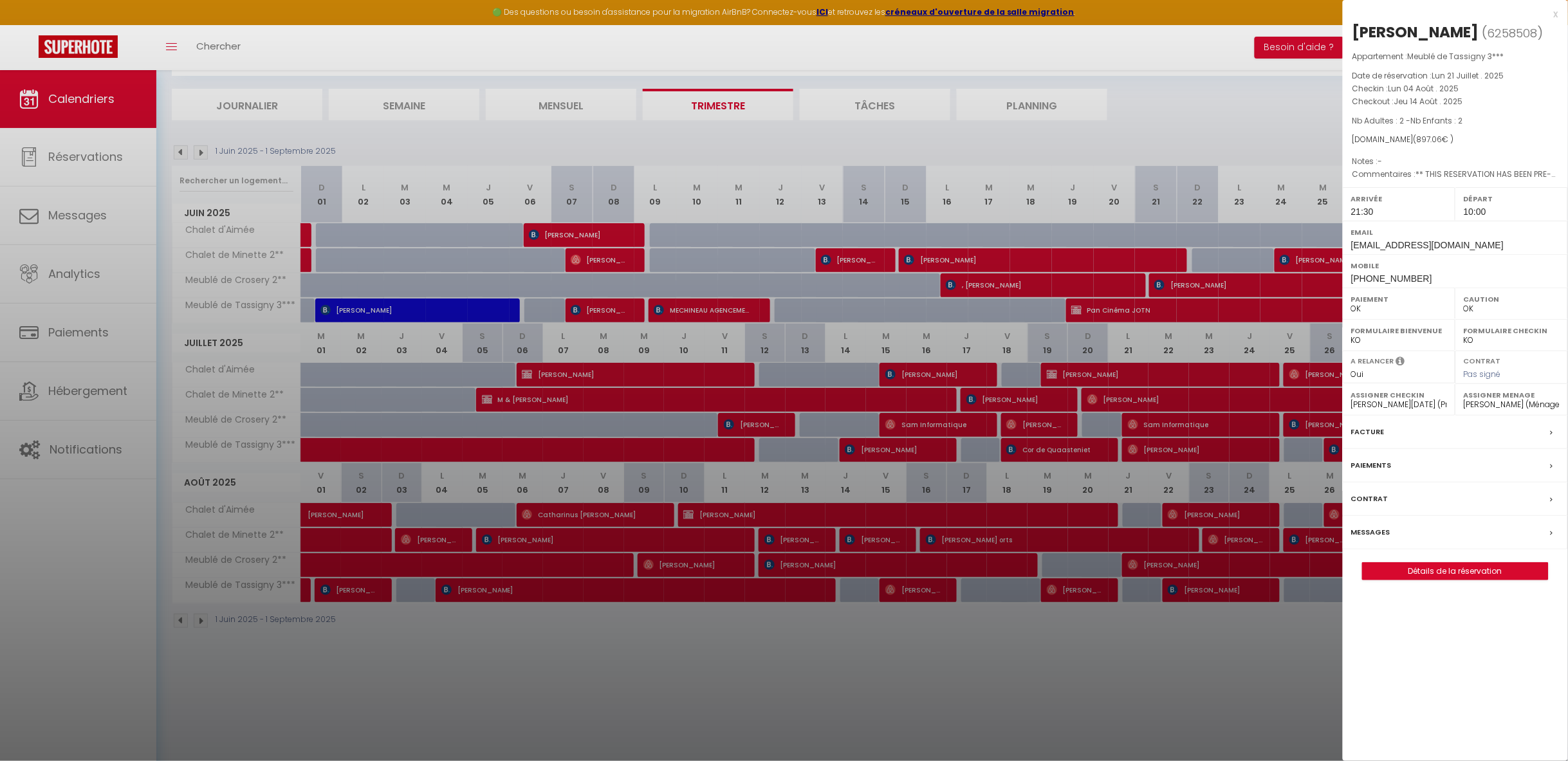
click at [358, 591] on div at bounding box center [784, 380] width 1568 height 761
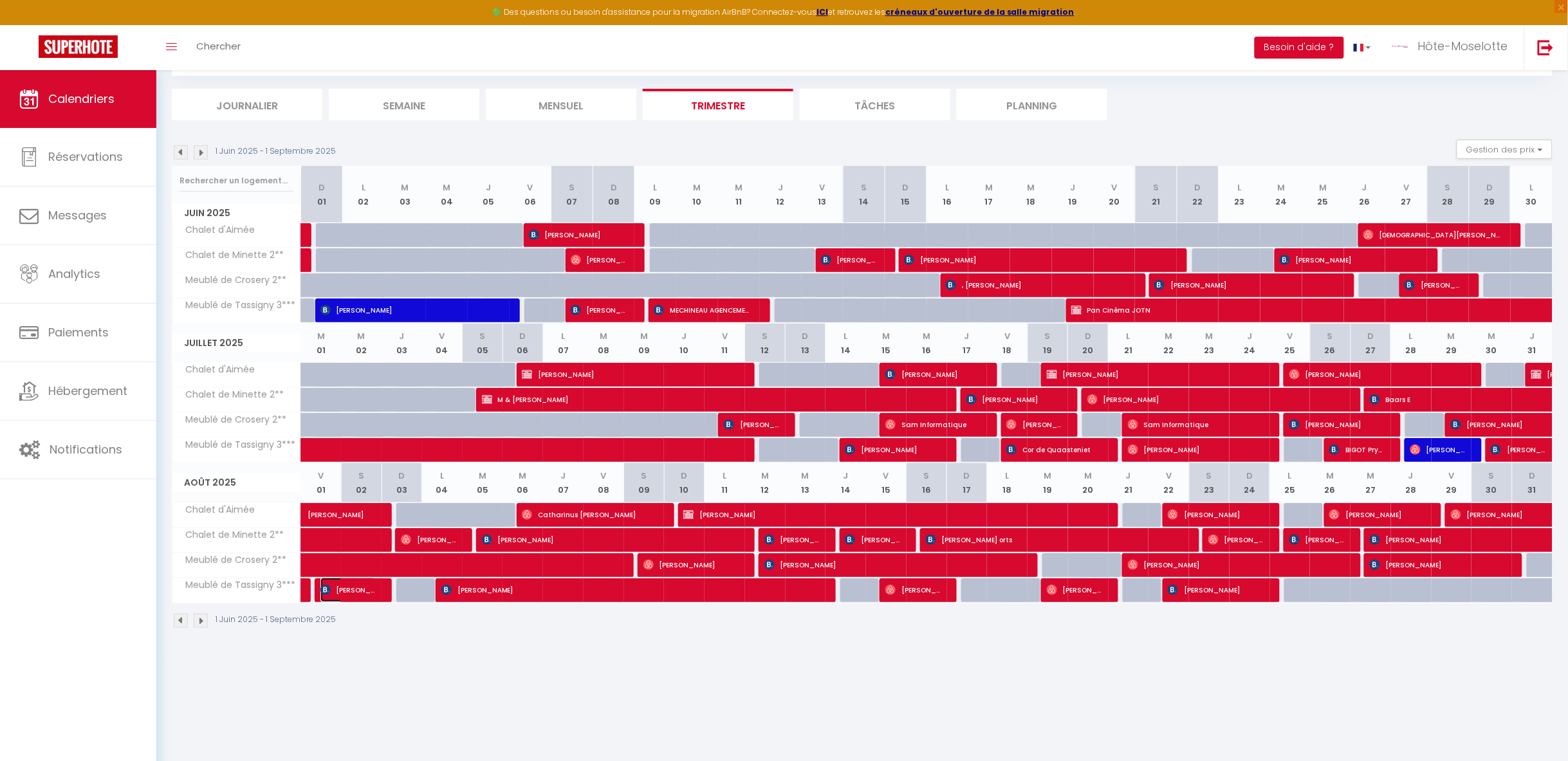
click at [358, 591] on span "[PERSON_NAME]" at bounding box center [347, 590] width 56 height 25
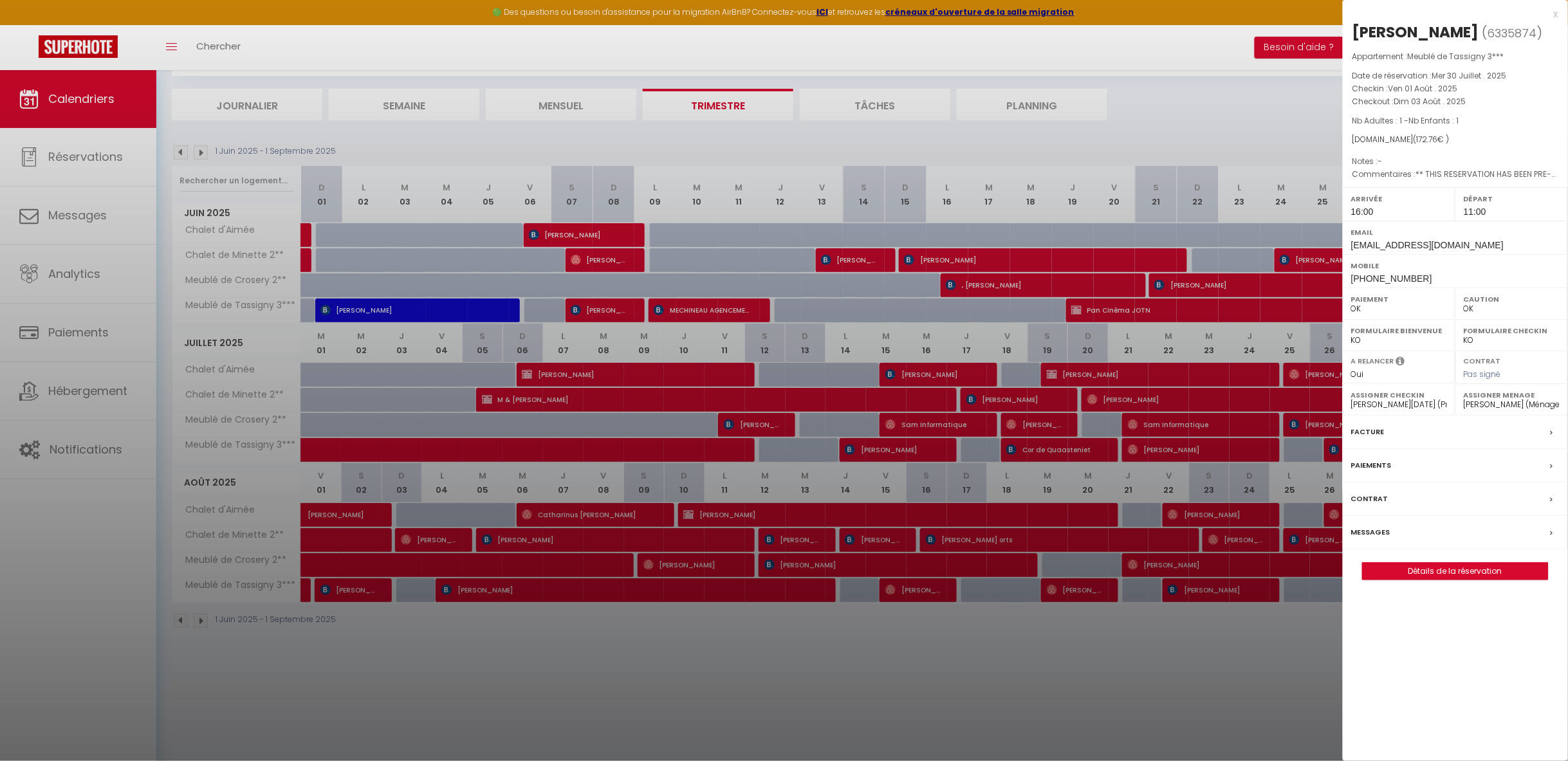
click at [302, 593] on div at bounding box center [784, 380] width 1568 height 761
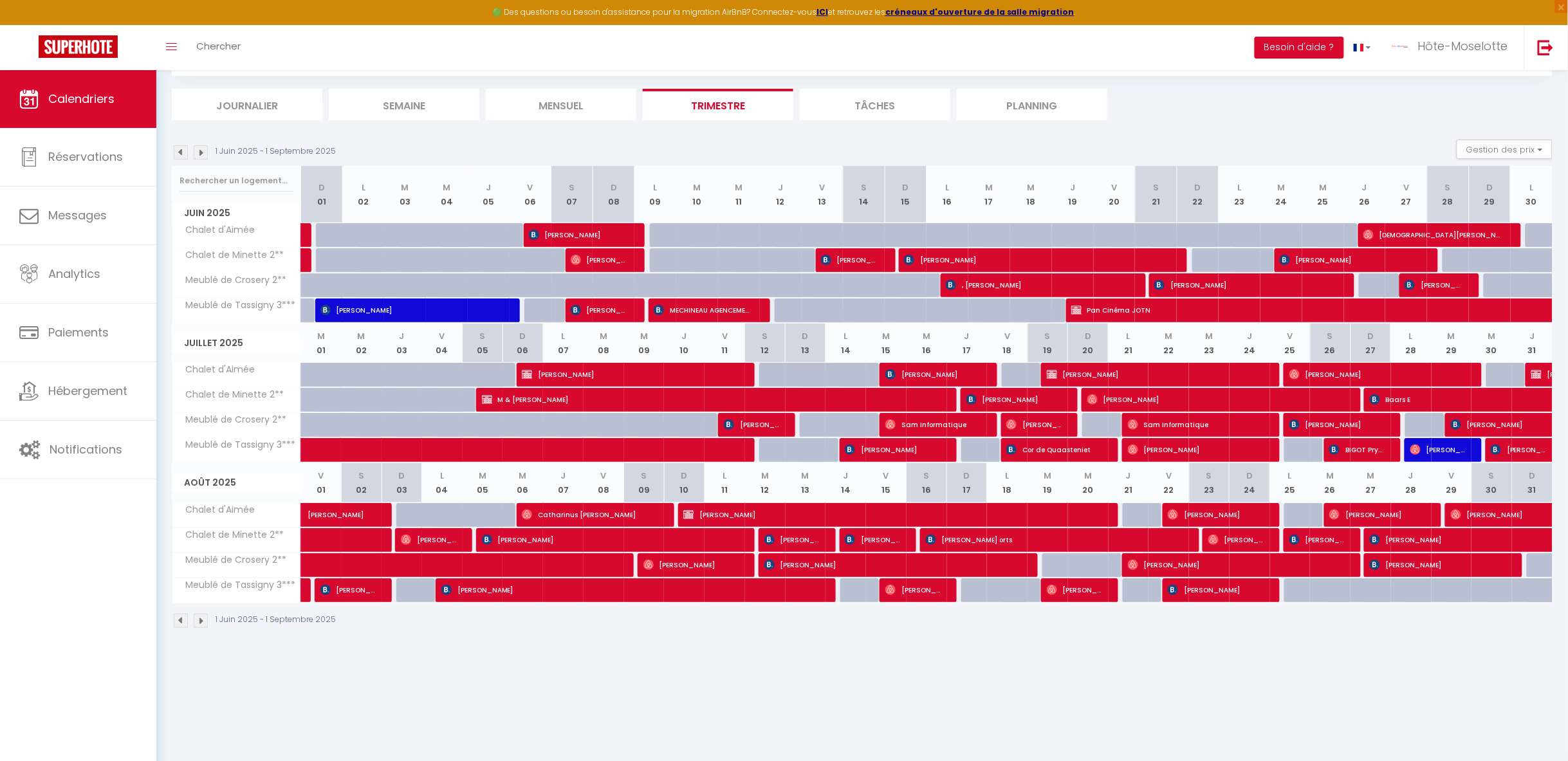
click at [302, 593] on body "🟢 Des questions ou besoin d'assistance pour la migration AirBnB? Connectez-vous…" at bounding box center [784, 380] width 1568 height 761
click at [302, 593] on link at bounding box center [304, 591] width 7 height 25
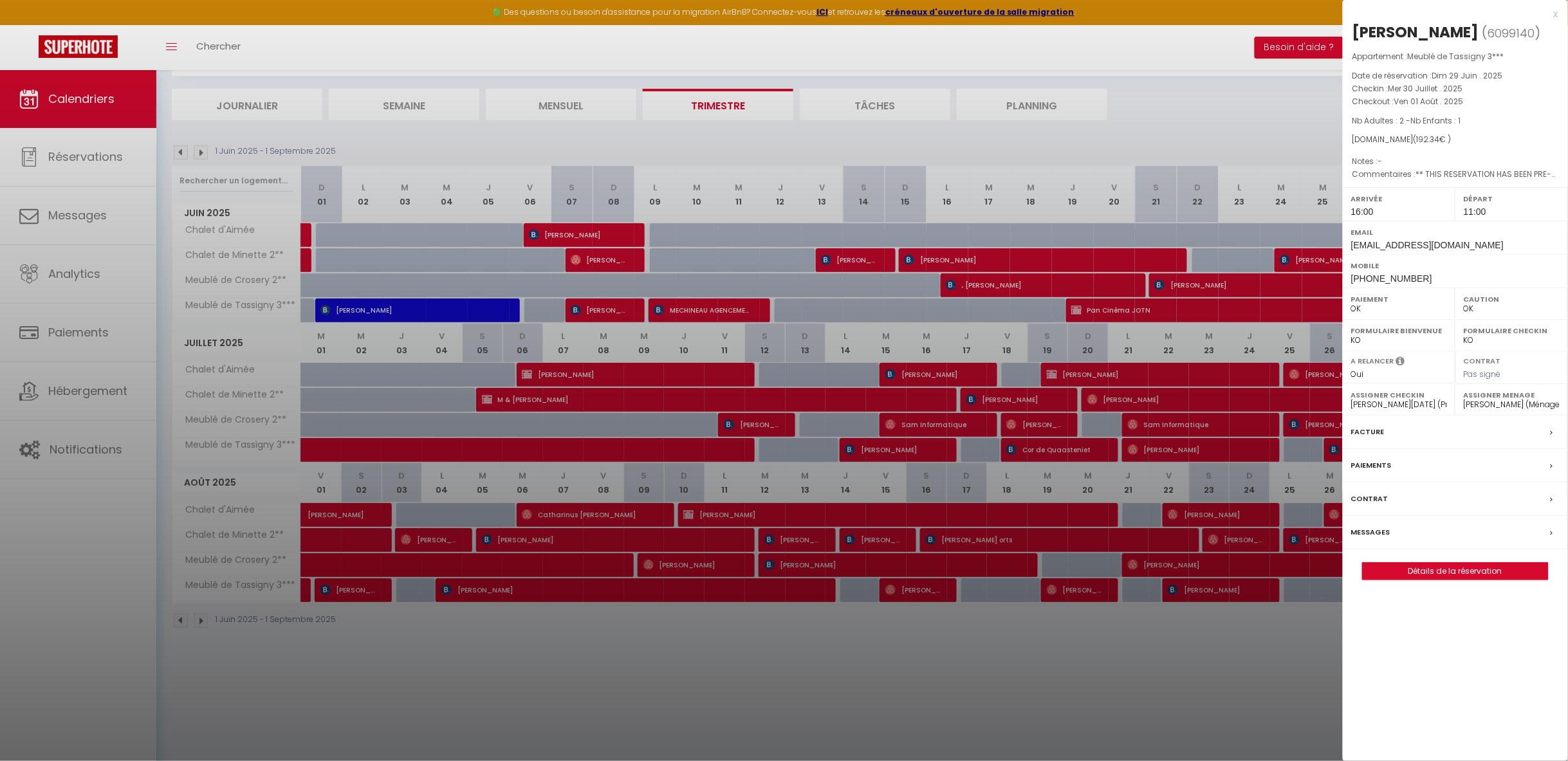
click at [1195, 595] on div at bounding box center [784, 380] width 1568 height 761
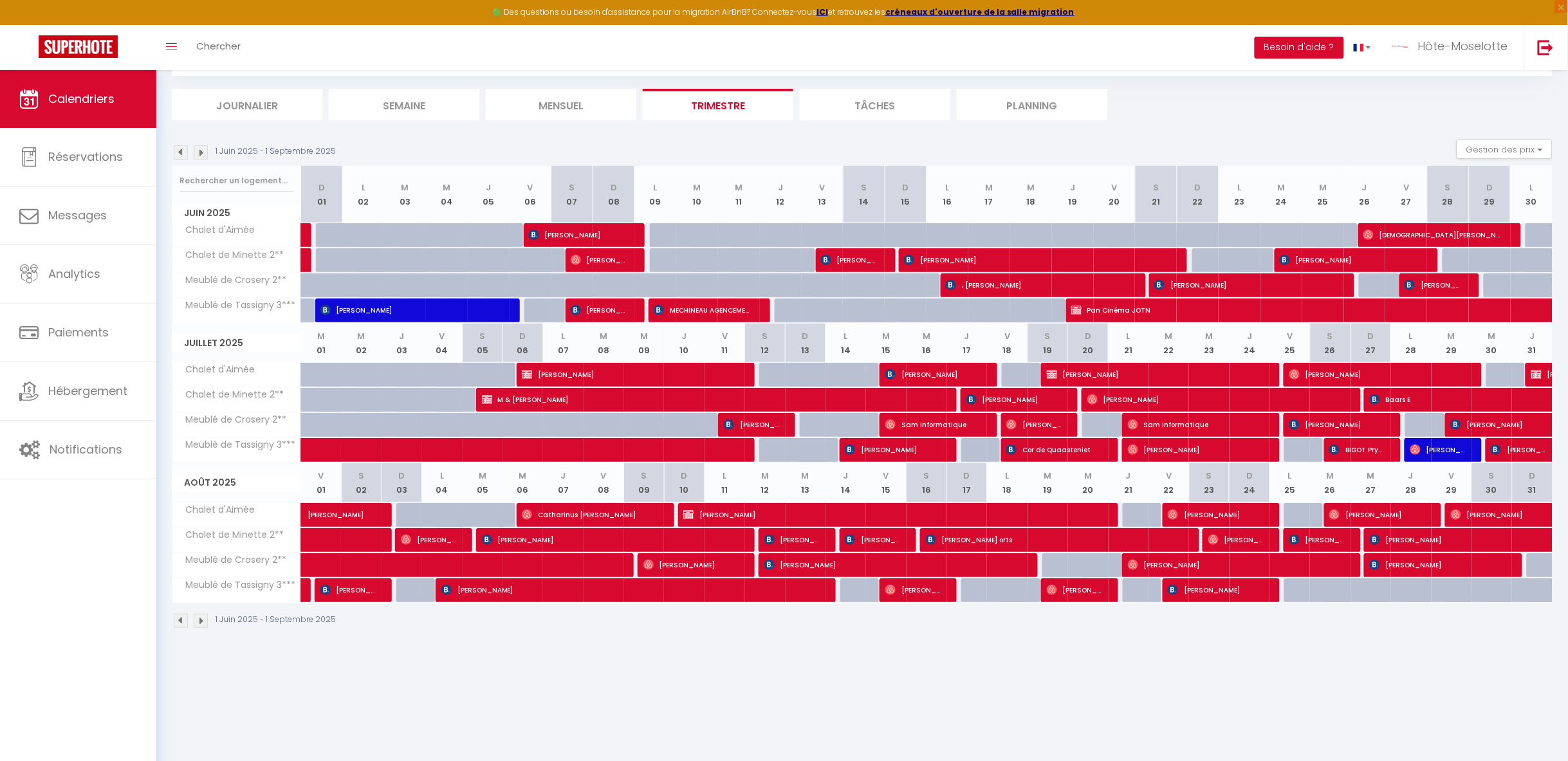
click at [204, 152] on img at bounding box center [200, 152] width 14 height 14
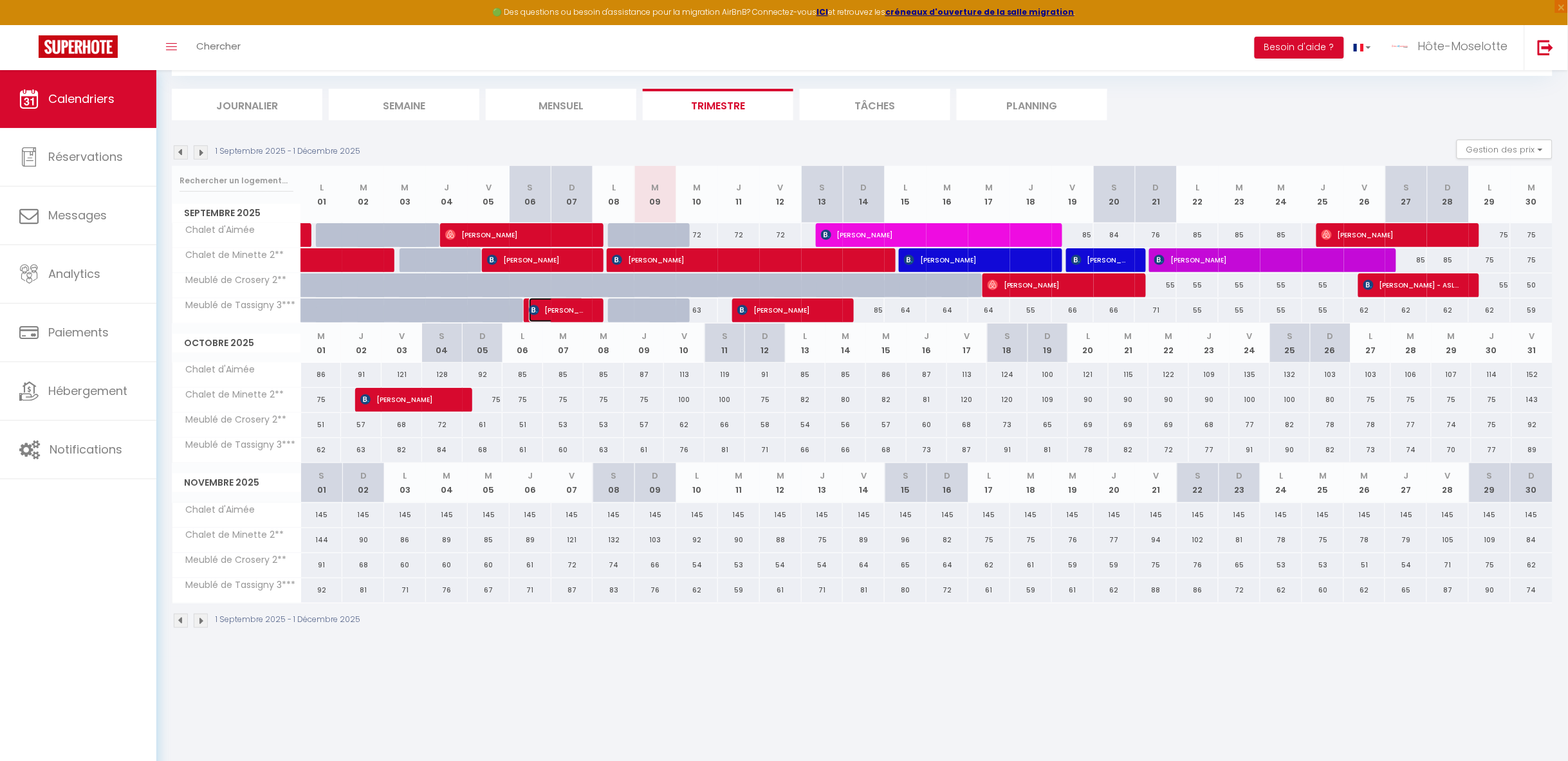
click at [553, 310] on span "[PERSON_NAME]" at bounding box center [556, 310] width 56 height 25
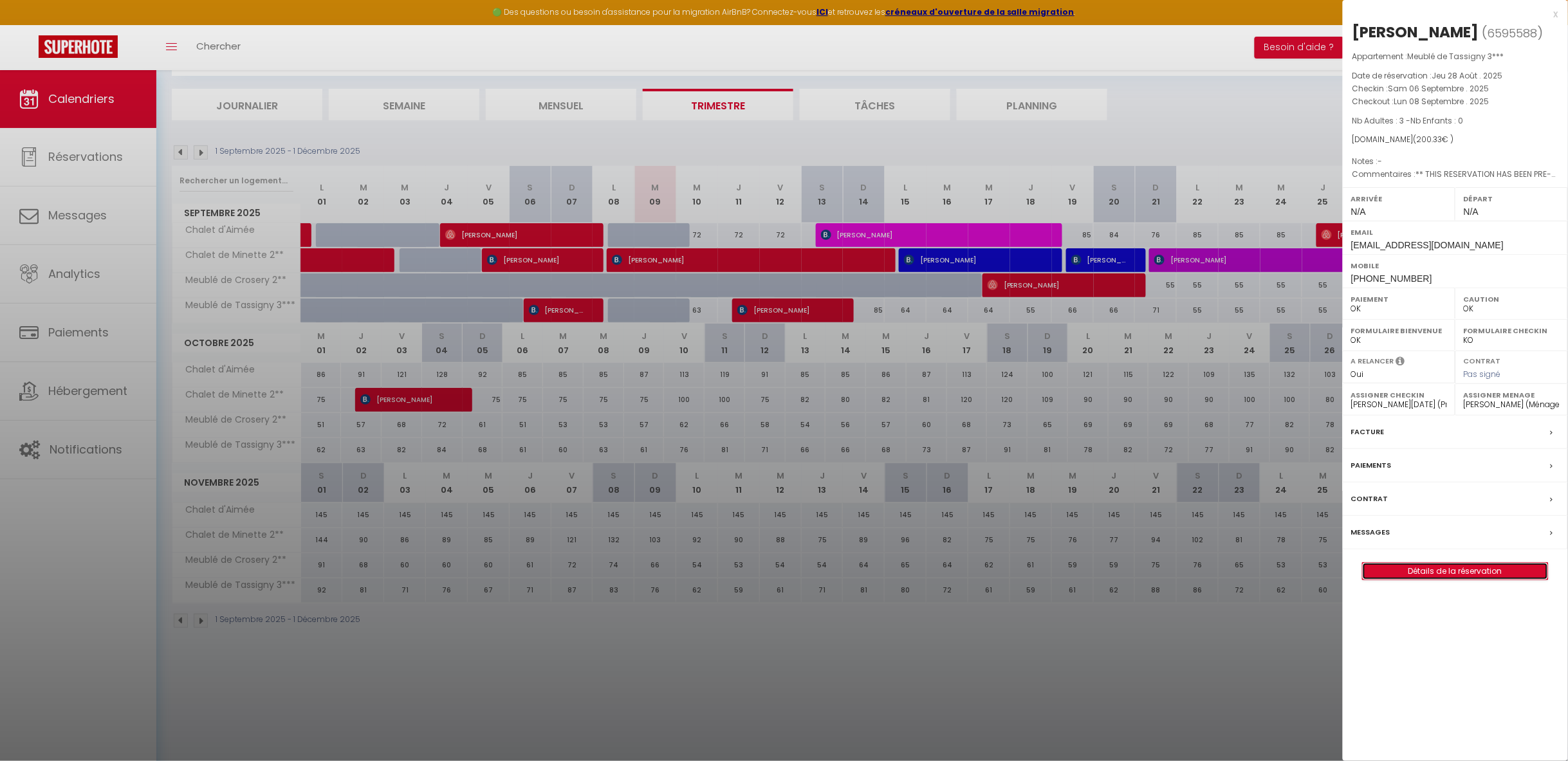
click at [1426, 576] on link "Détails de la réservation" at bounding box center [1455, 571] width 186 height 17
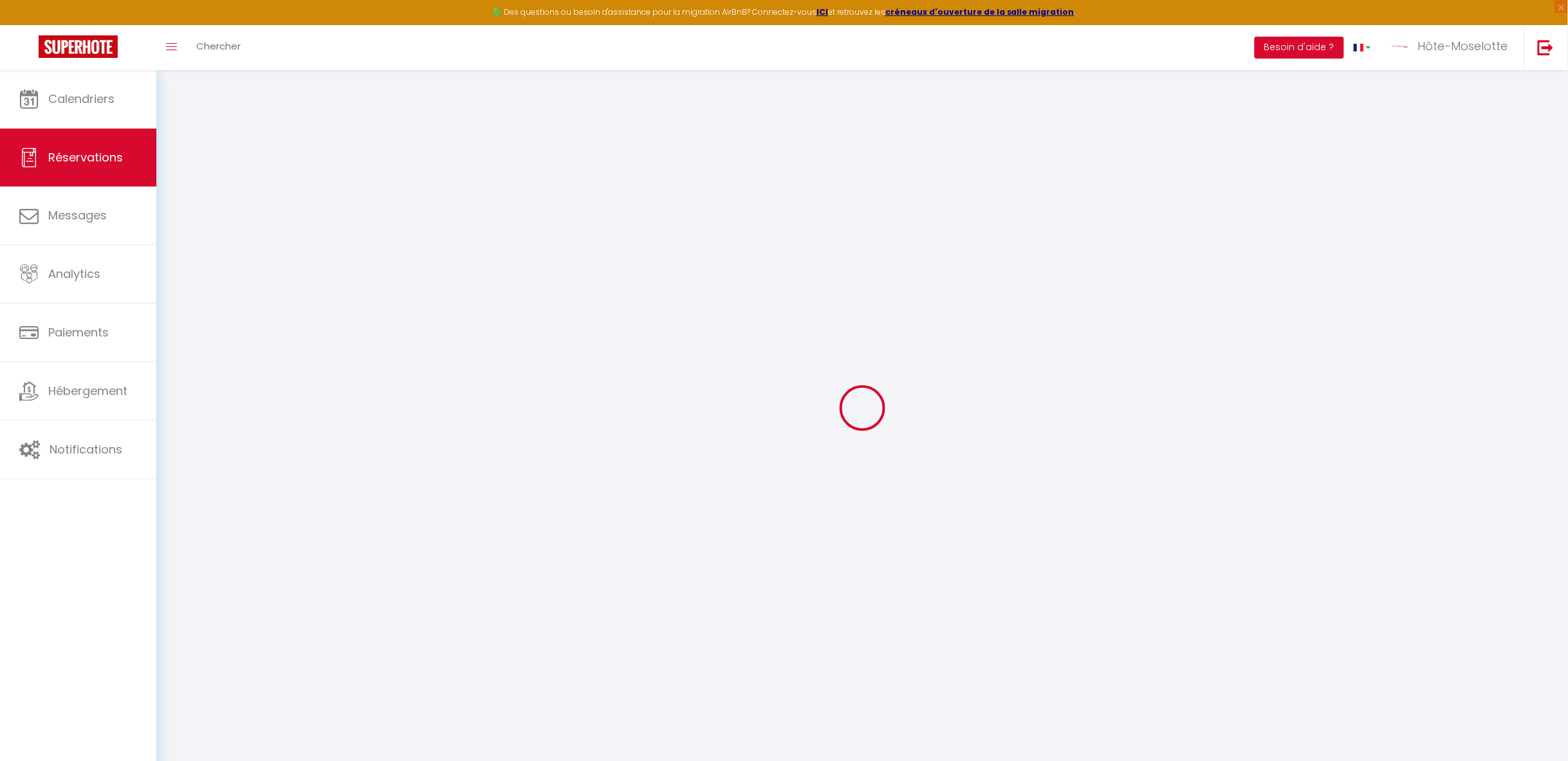
type input "Audric"
type input "Beudin"
type input "[EMAIL_ADDRESS][DOMAIN_NAME]"
type input "[PHONE_NUMBER]"
type input "1480"
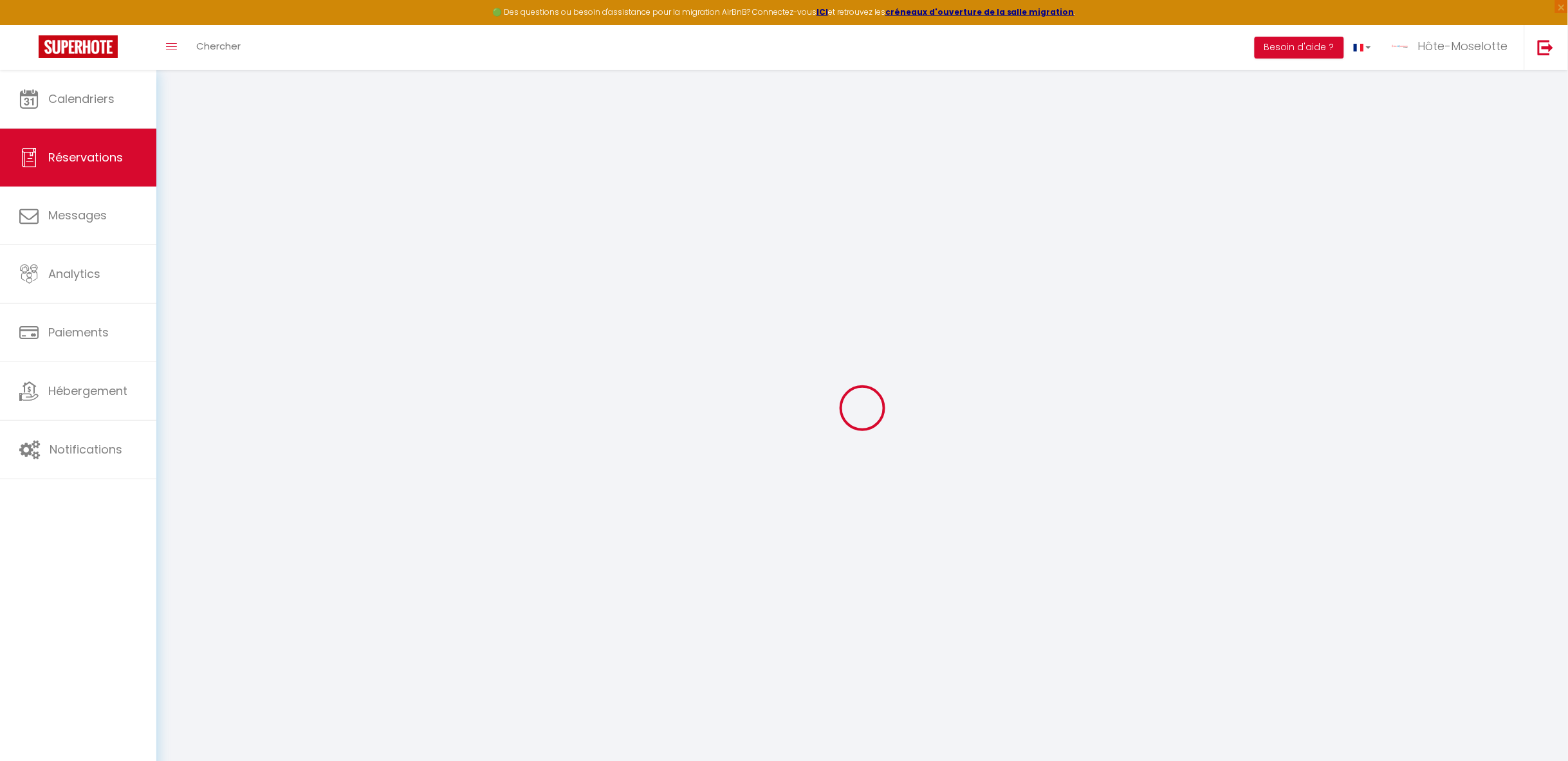
type input "Cite du douaire 21"
type input "Oisquercq"
select select "BE"
type input "28.97"
type input "2.8"
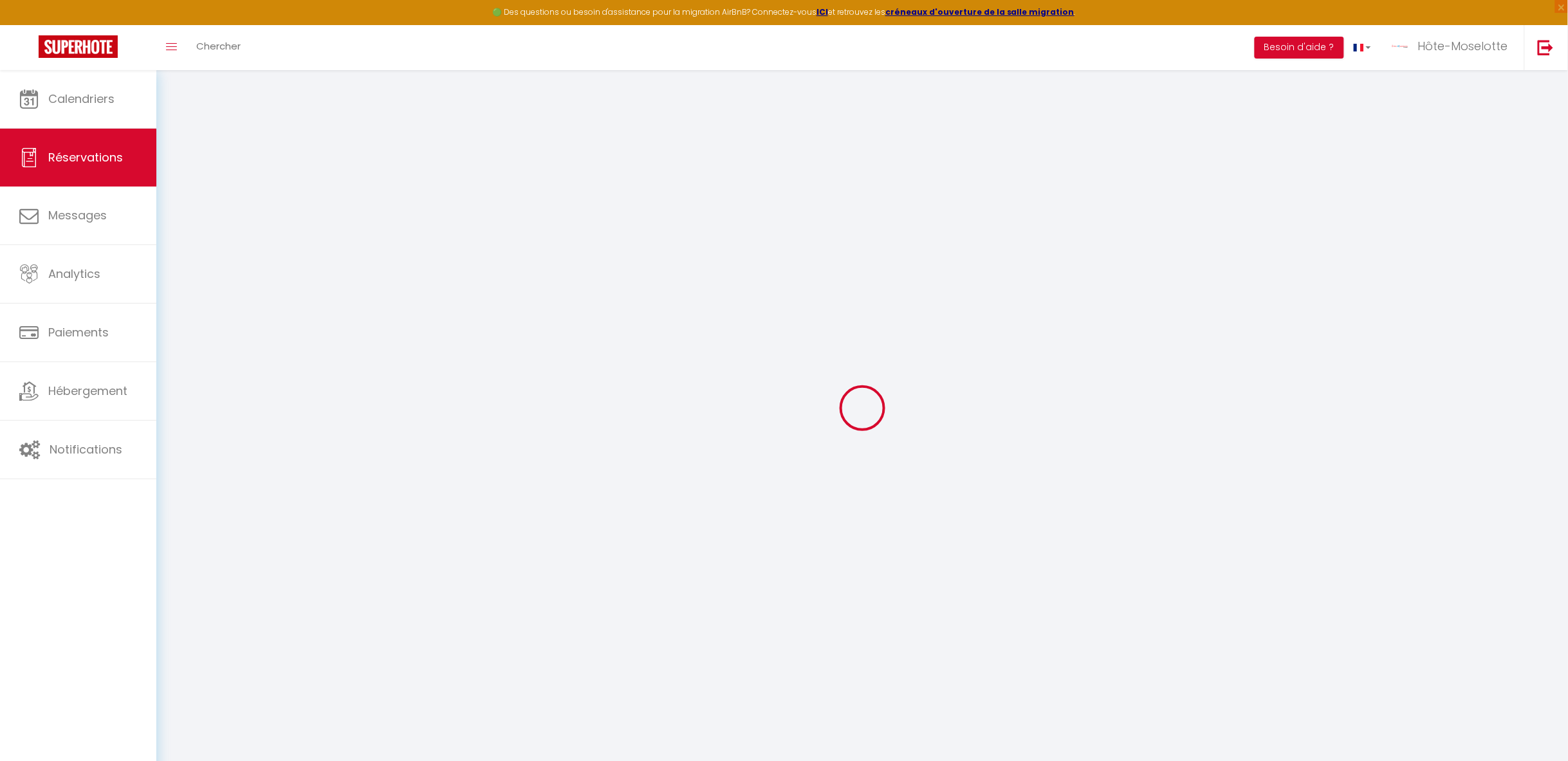
select select "21769"
select select "1"
select select
type input "3"
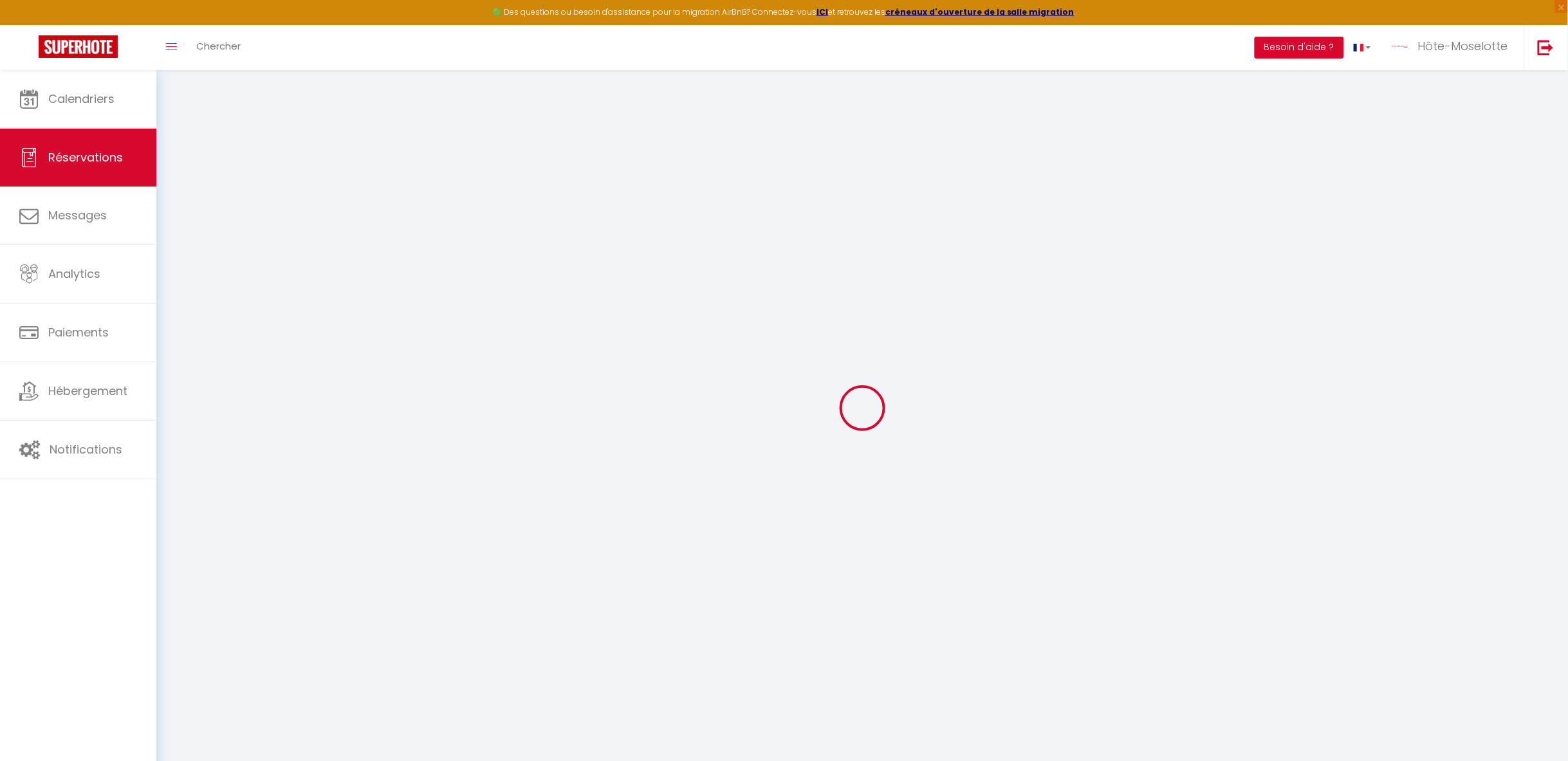
select select "12"
select select "15"
type input "143.13"
checkbox input "false"
type input "0"
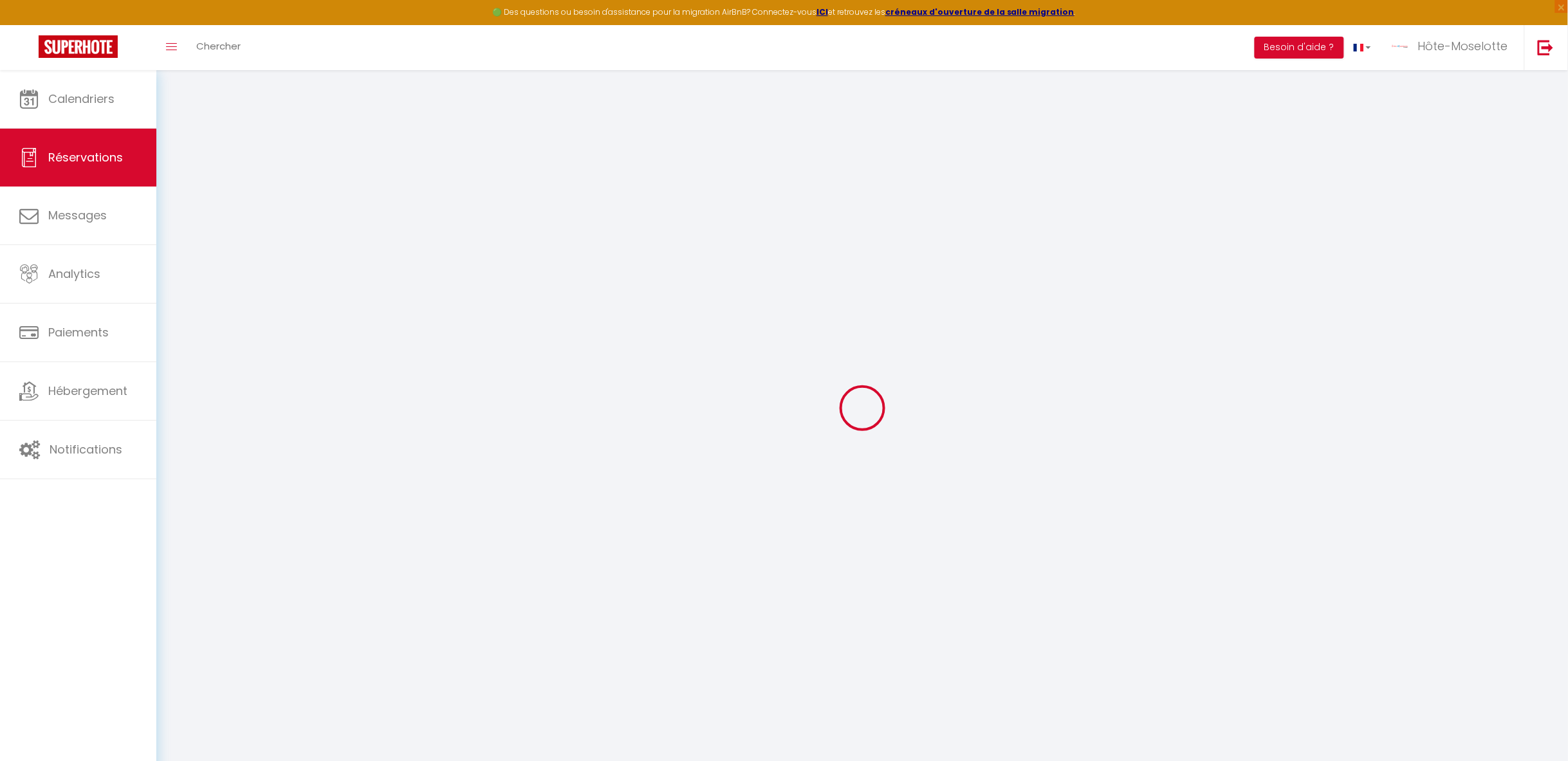
select select "2"
type input "50"
type input "0"
select select
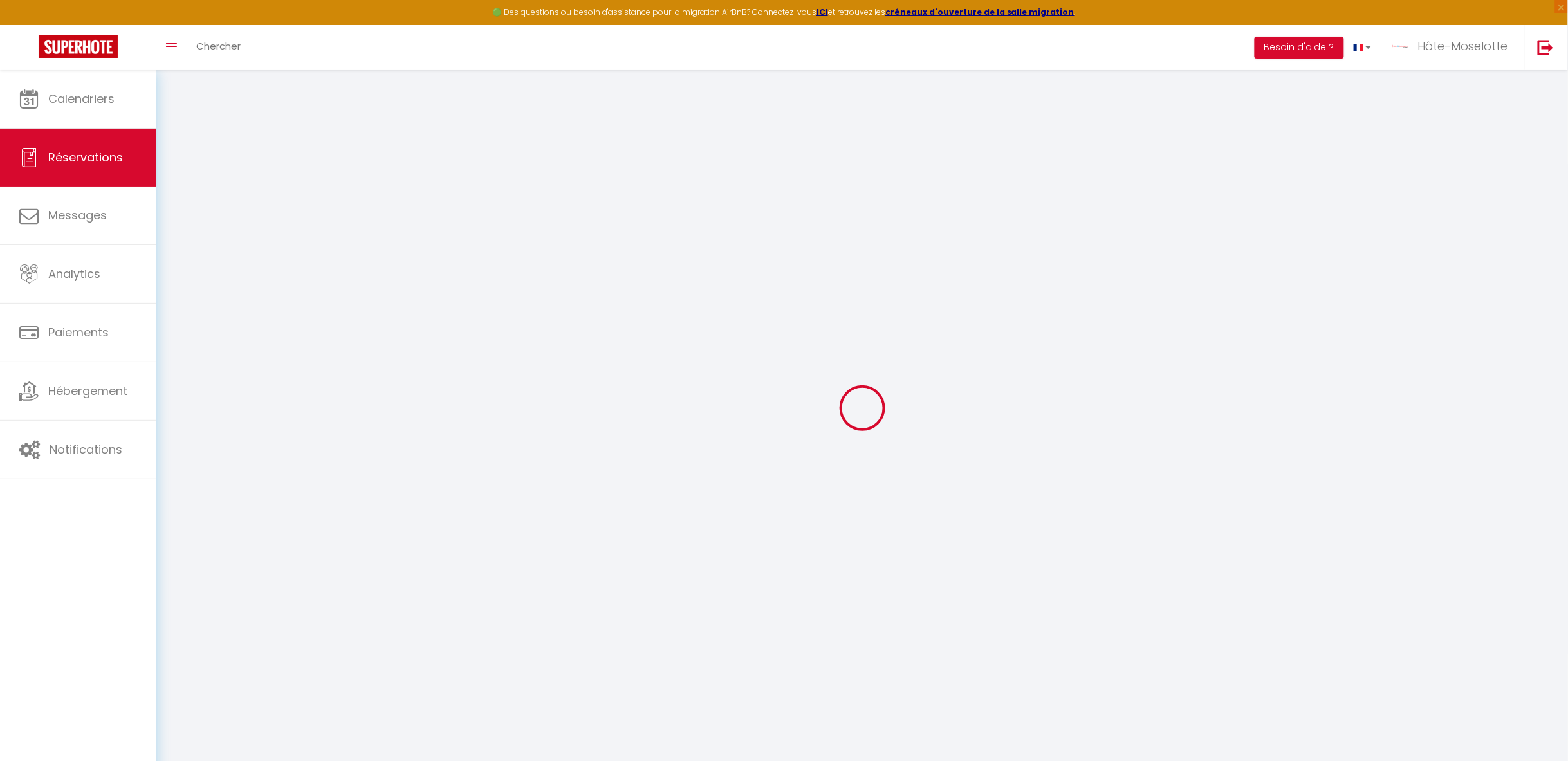
select select
checkbox input "false"
select select
checkbox input "false"
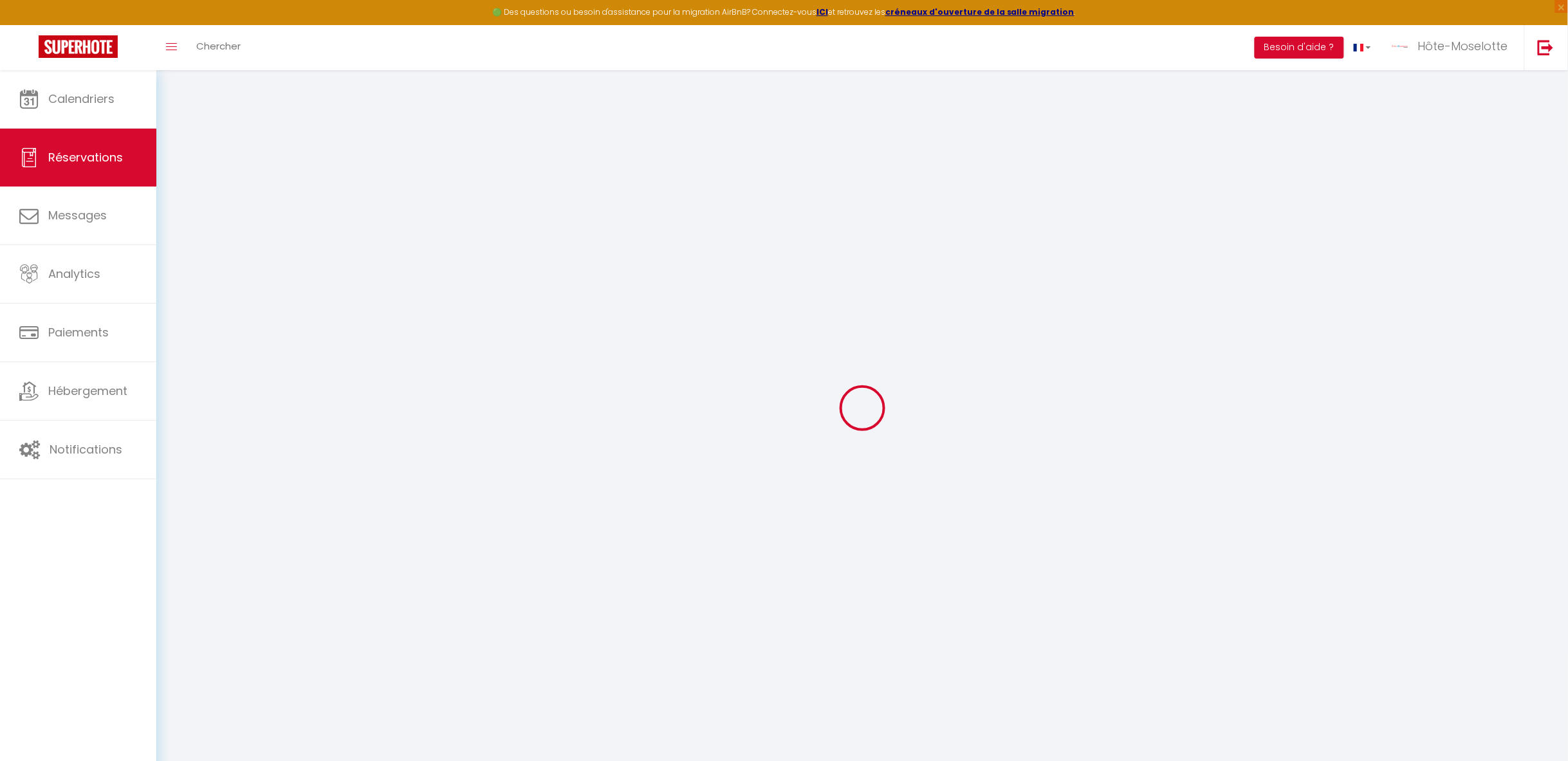
select select
checkbox input "false"
type textarea "** THIS RESERVATION HAS BEEN PRE-PAID ** Approximate time of arrival: between 1…"
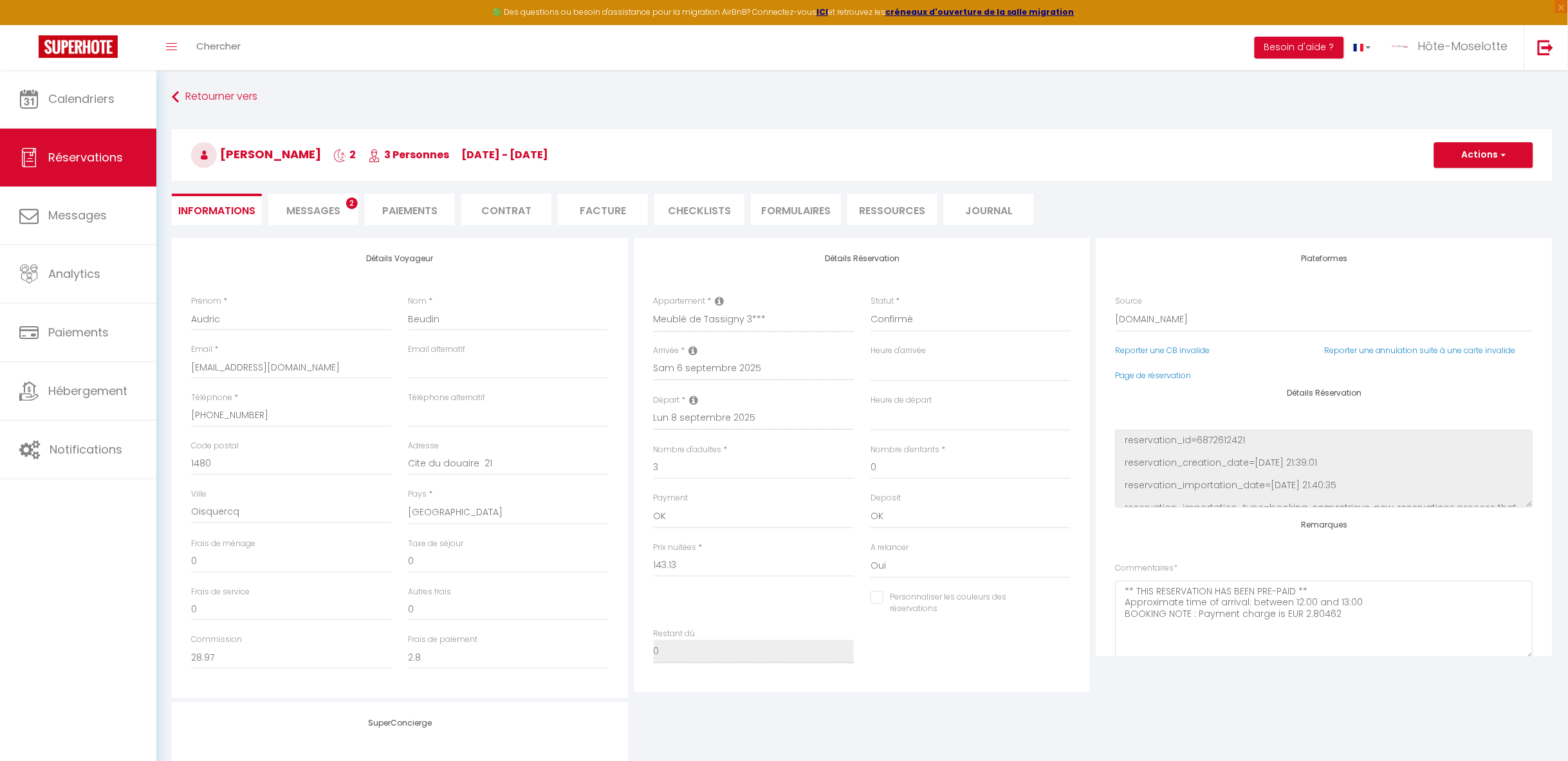
type input "50"
type input "7.2"
select select
checkbox input "false"
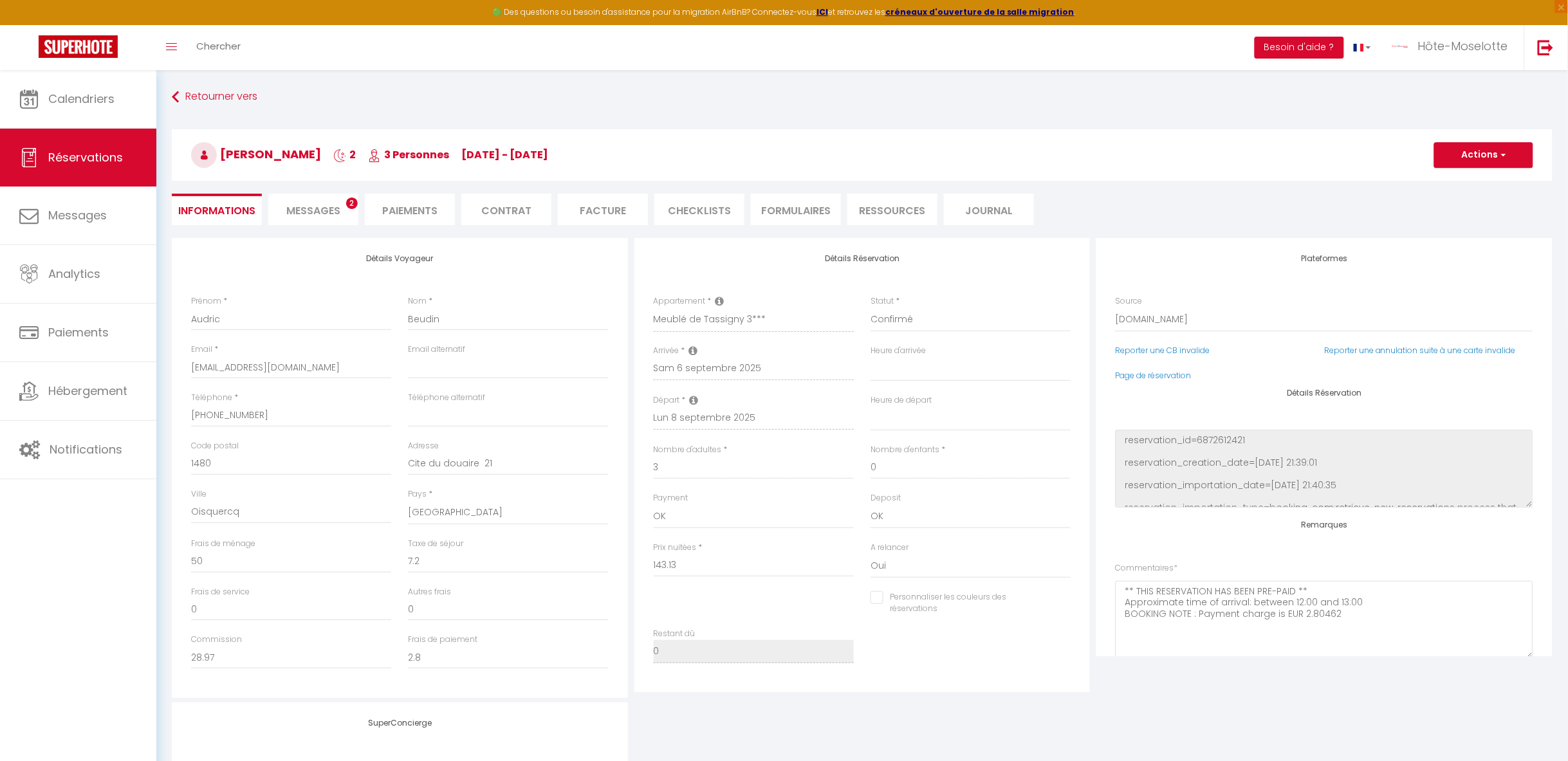
select select
click at [704, 212] on li "CHECKLISTS" at bounding box center [699, 208] width 90 height 31
select select
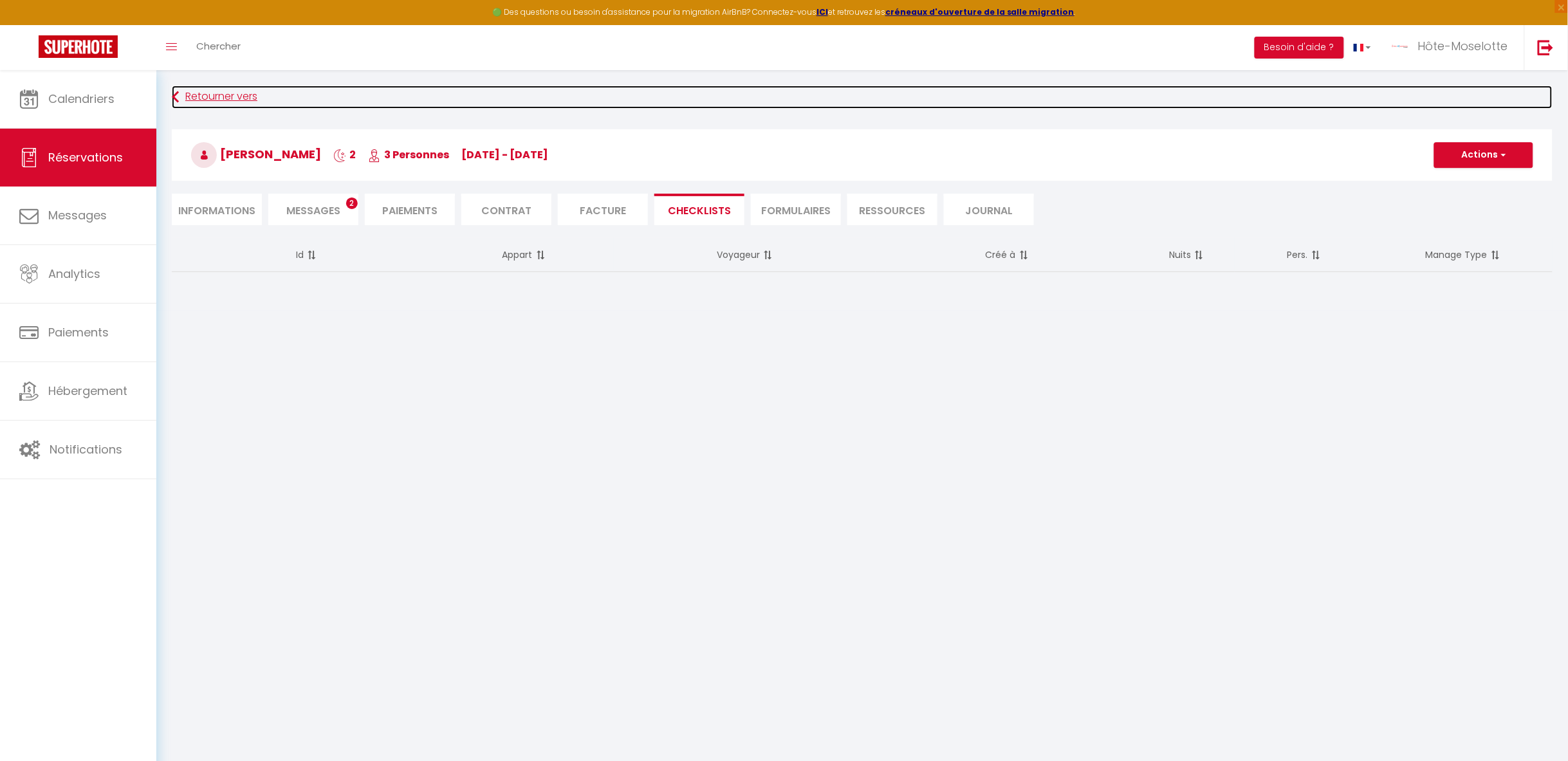
click at [178, 98] on icon at bounding box center [174, 97] width 7 height 23
select select
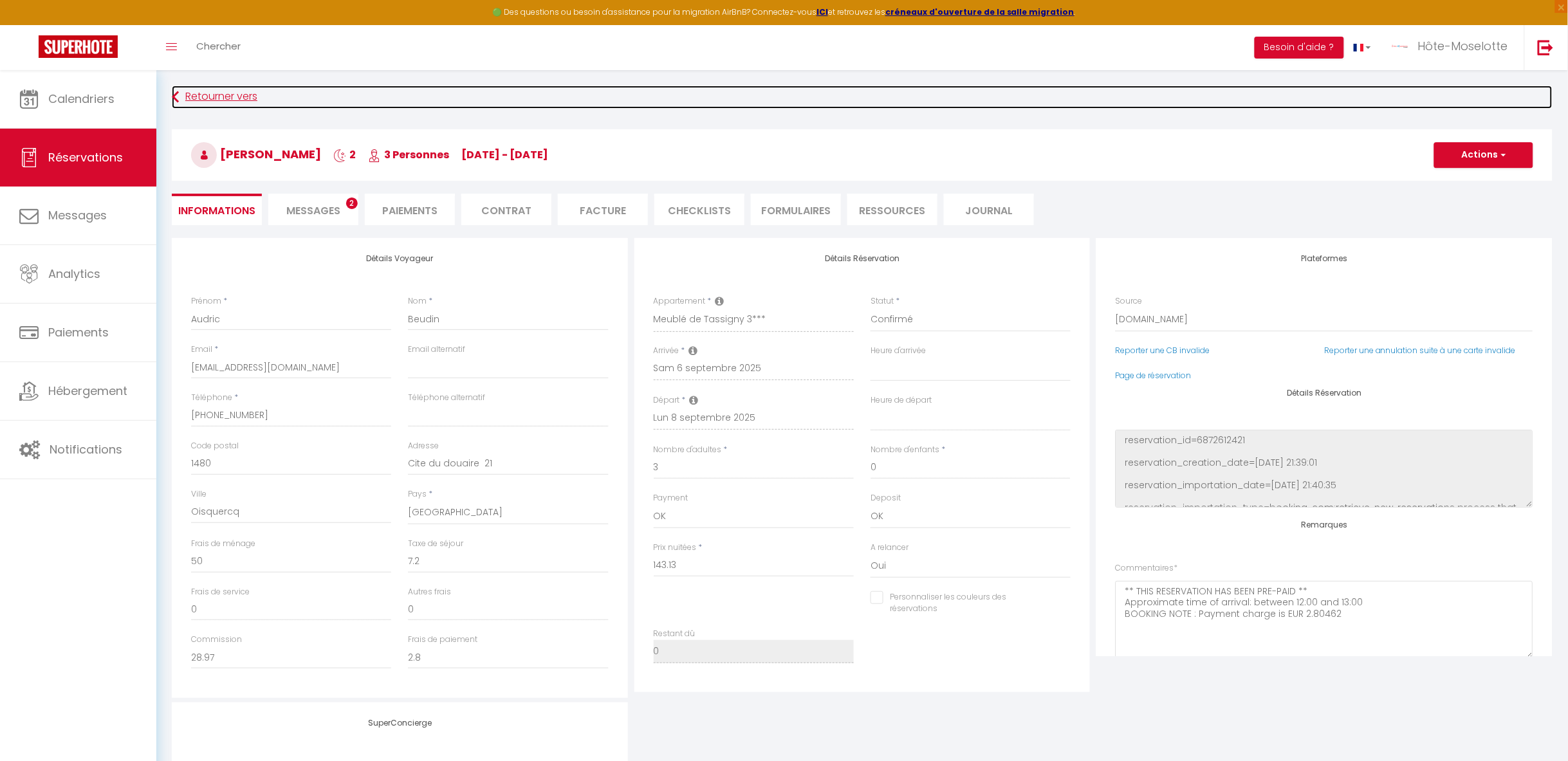
click at [222, 99] on link "Retourner vers" at bounding box center [862, 97] width 1381 height 23
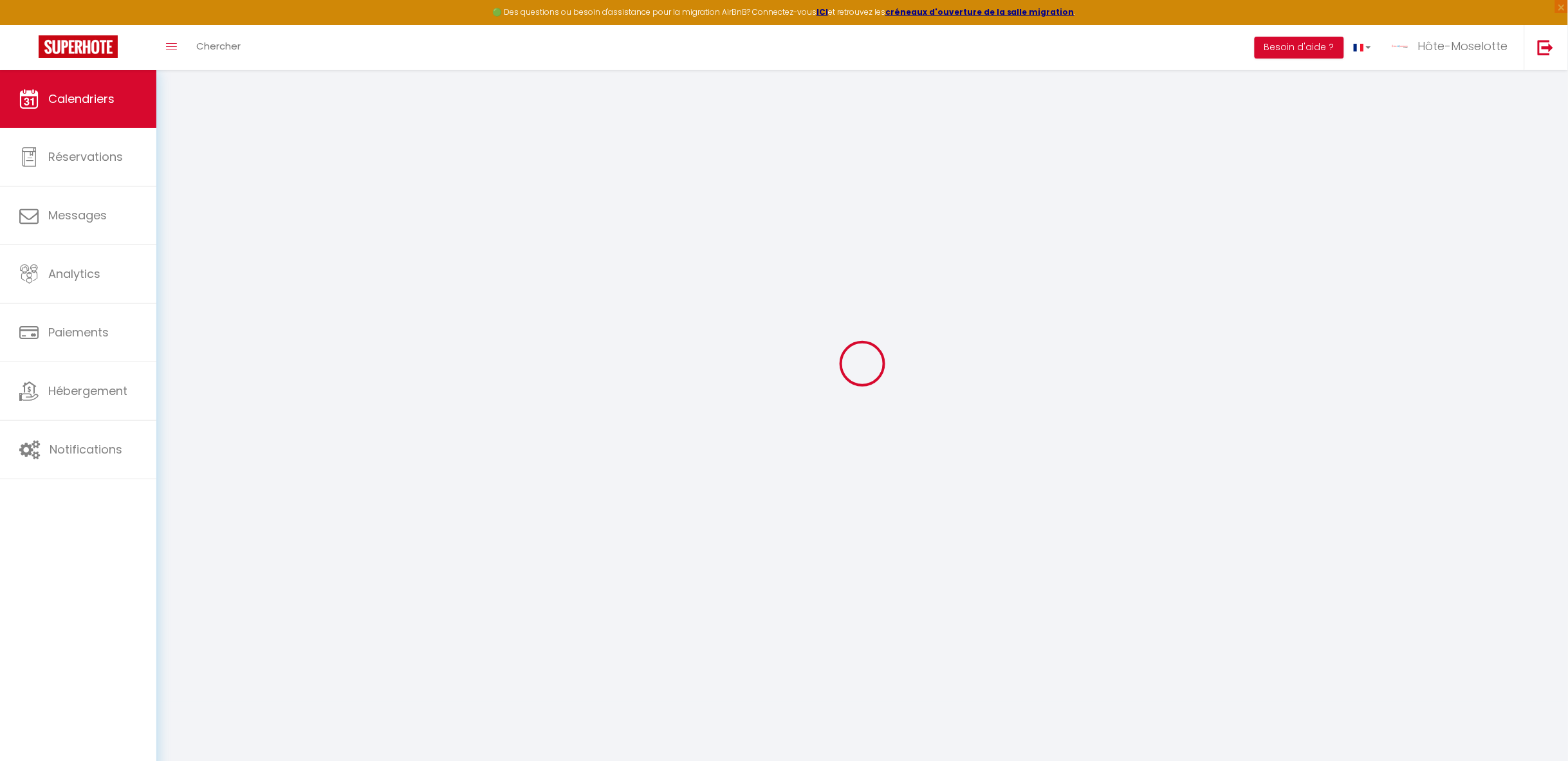
scroll to position [70, 0]
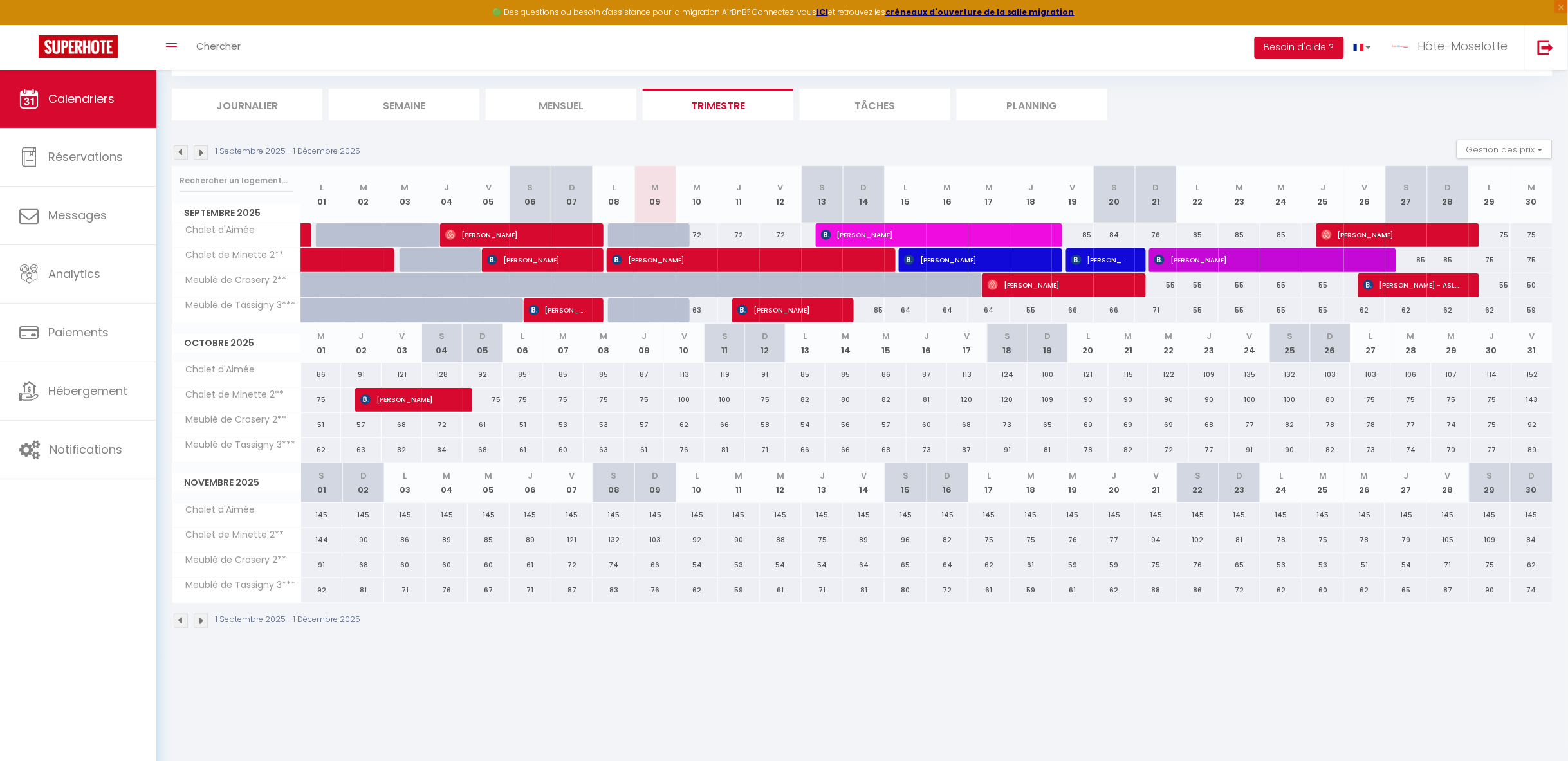
click at [178, 150] on img at bounding box center [180, 152] width 14 height 14
select select
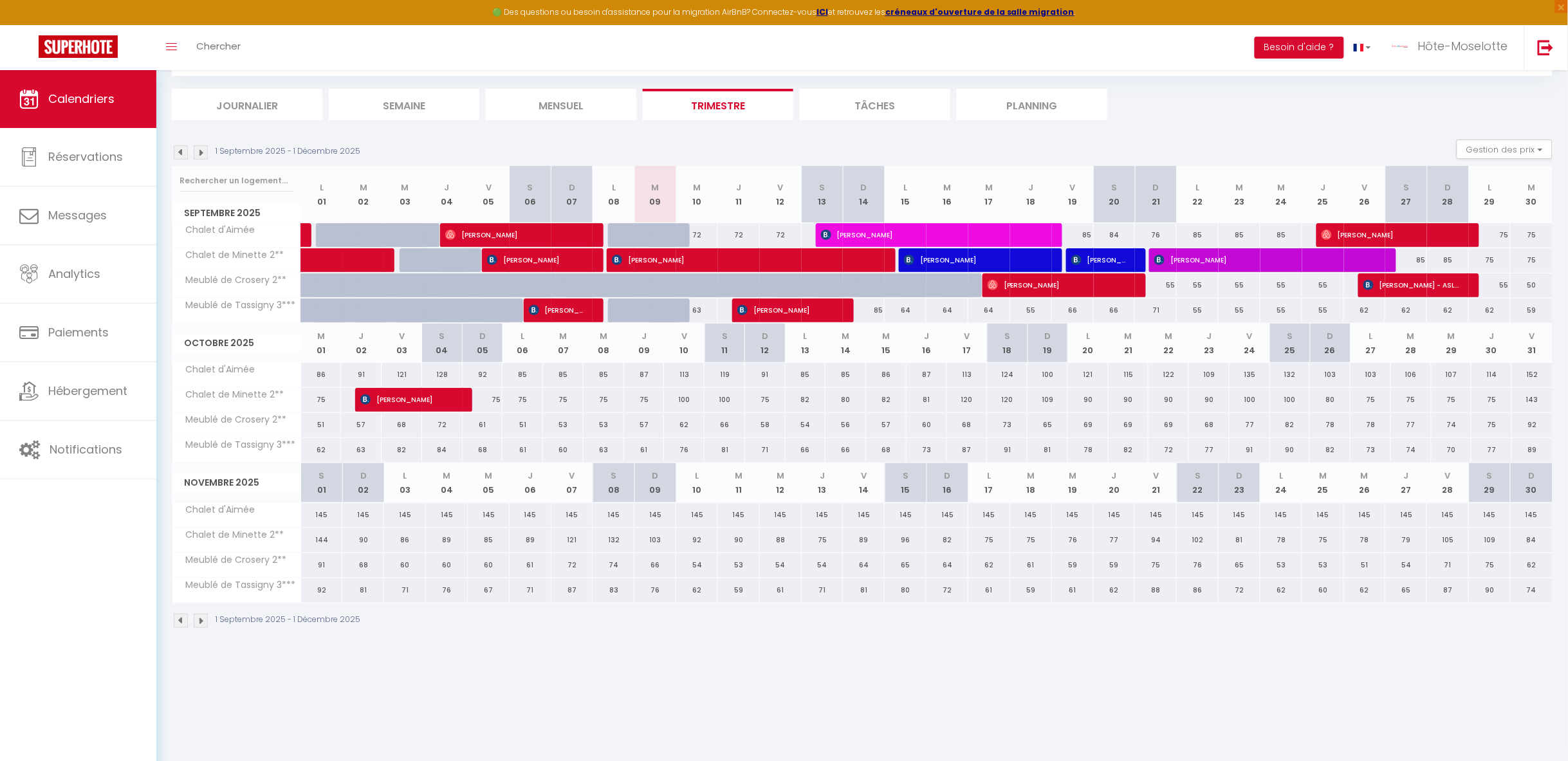
select select
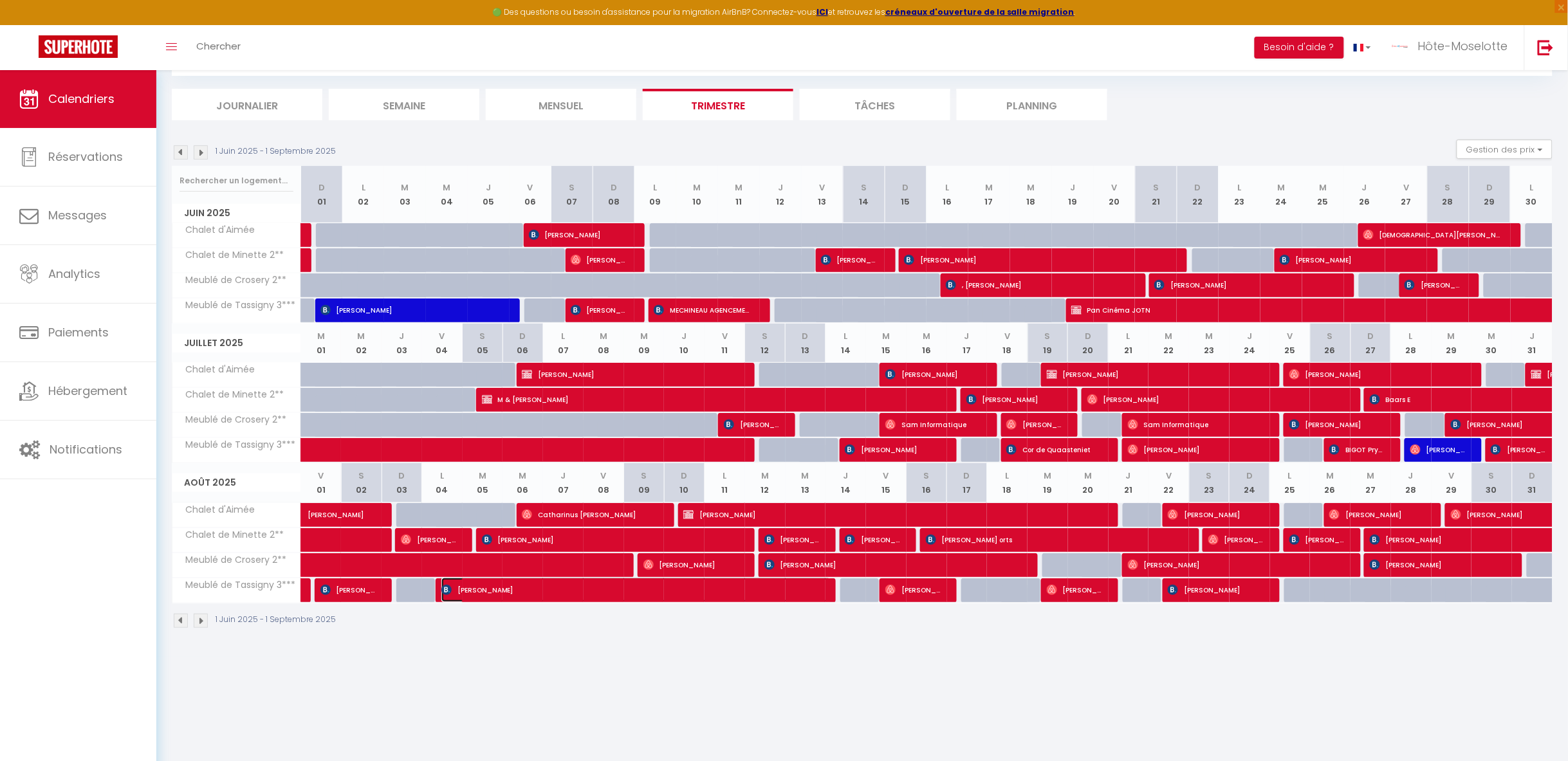
click at [776, 586] on span "[PERSON_NAME]" at bounding box center [636, 590] width 390 height 25
select select "OK"
select select "1"
select select "0"
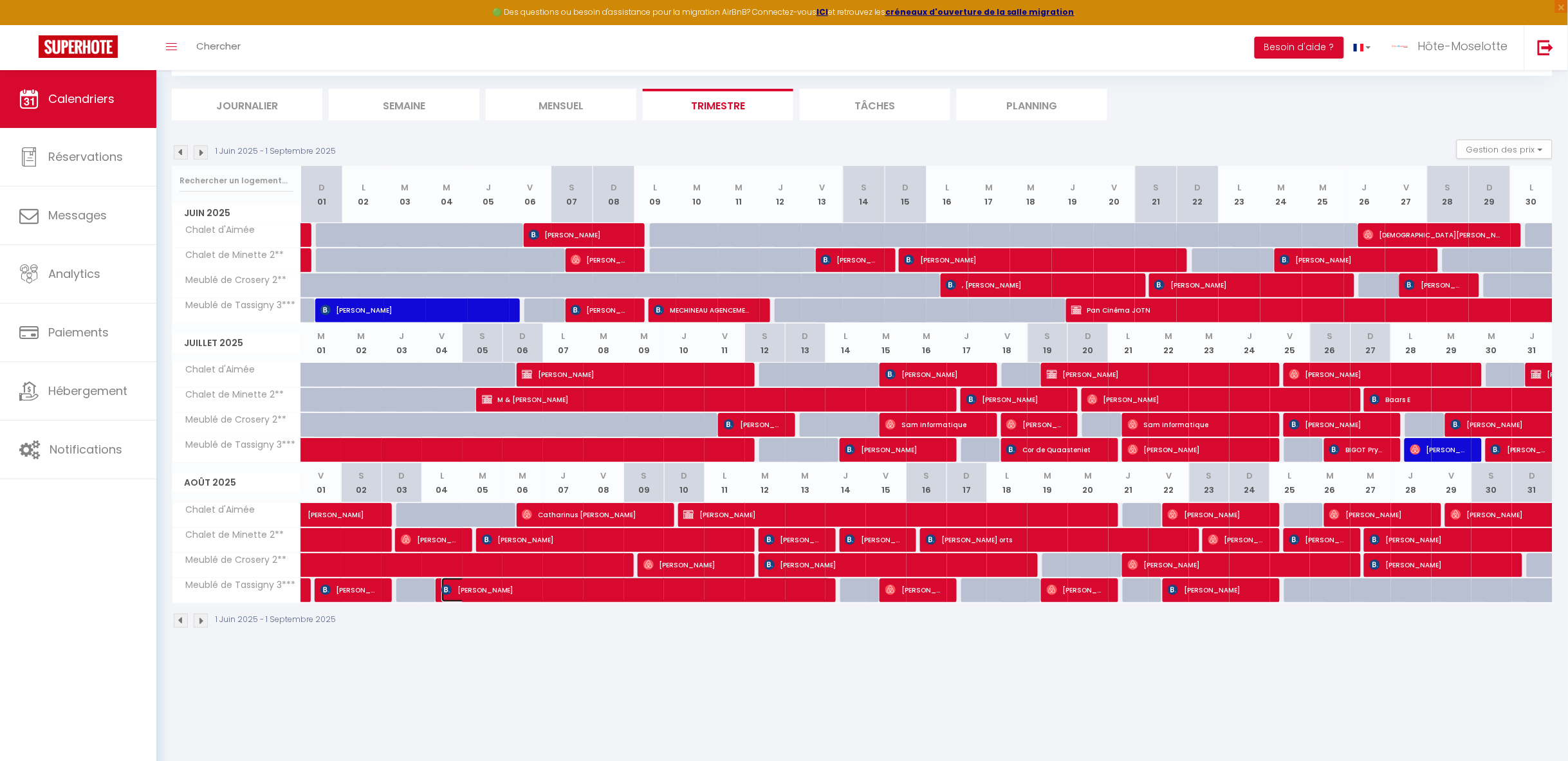
select select "1"
select select "13748"
select select "41353"
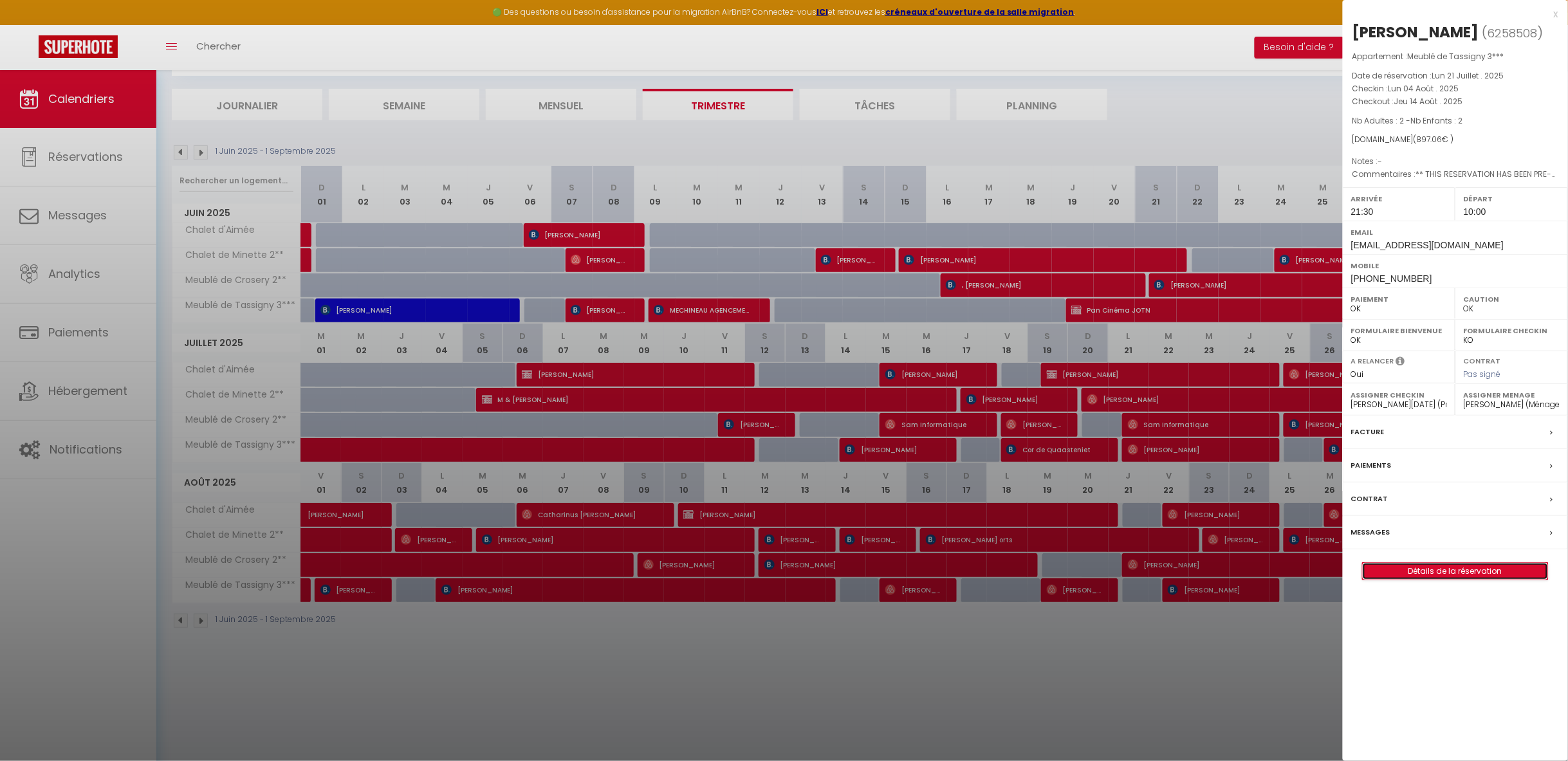
click at [1442, 571] on link "Détails de la réservation" at bounding box center [1455, 571] width 186 height 17
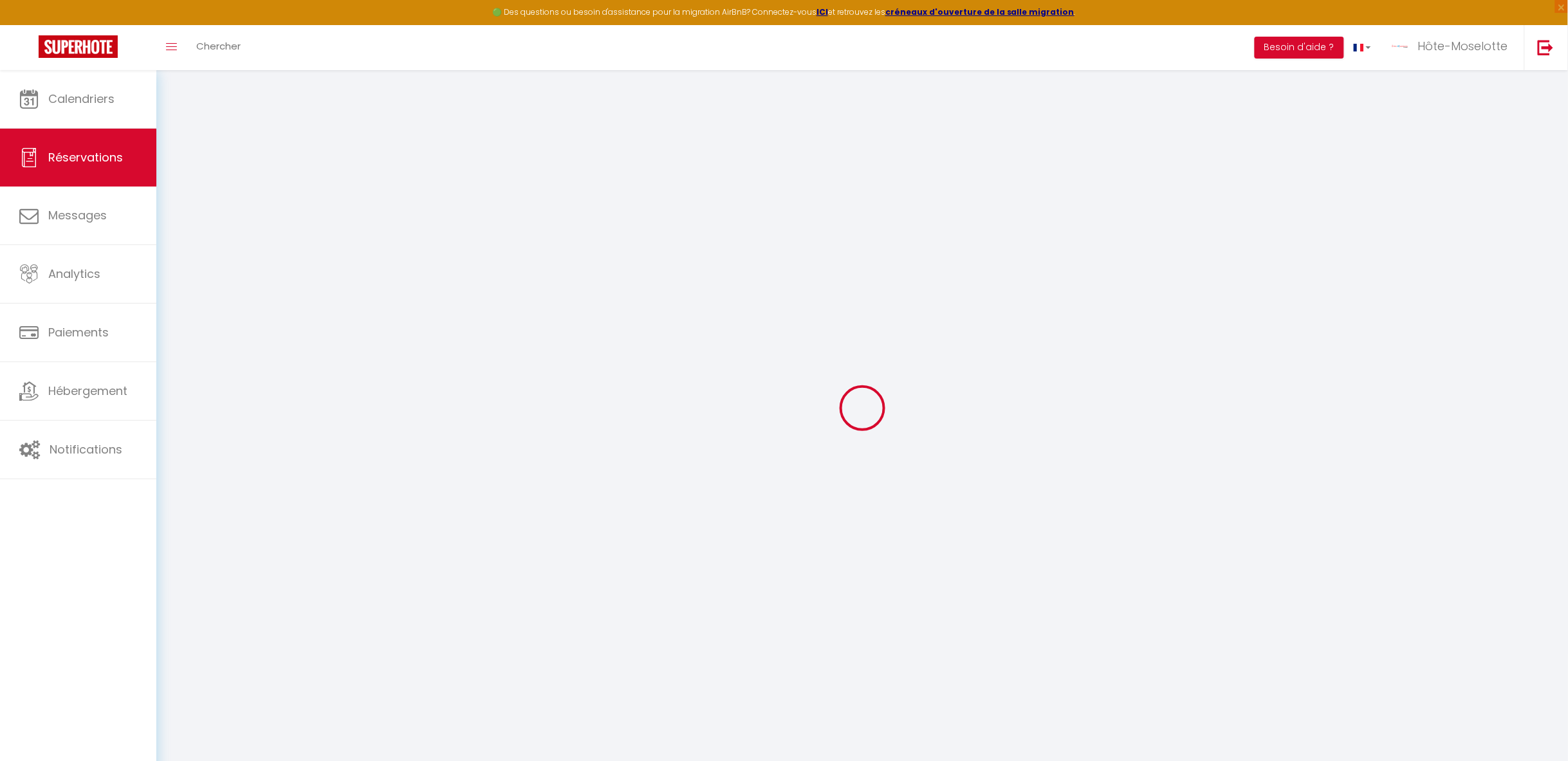
type input "[PERSON_NAME]"
type input "VALLEE"
type input "[EMAIL_ADDRESS][DOMAIN_NAME]"
type input "[PHONE_NUMBER]"
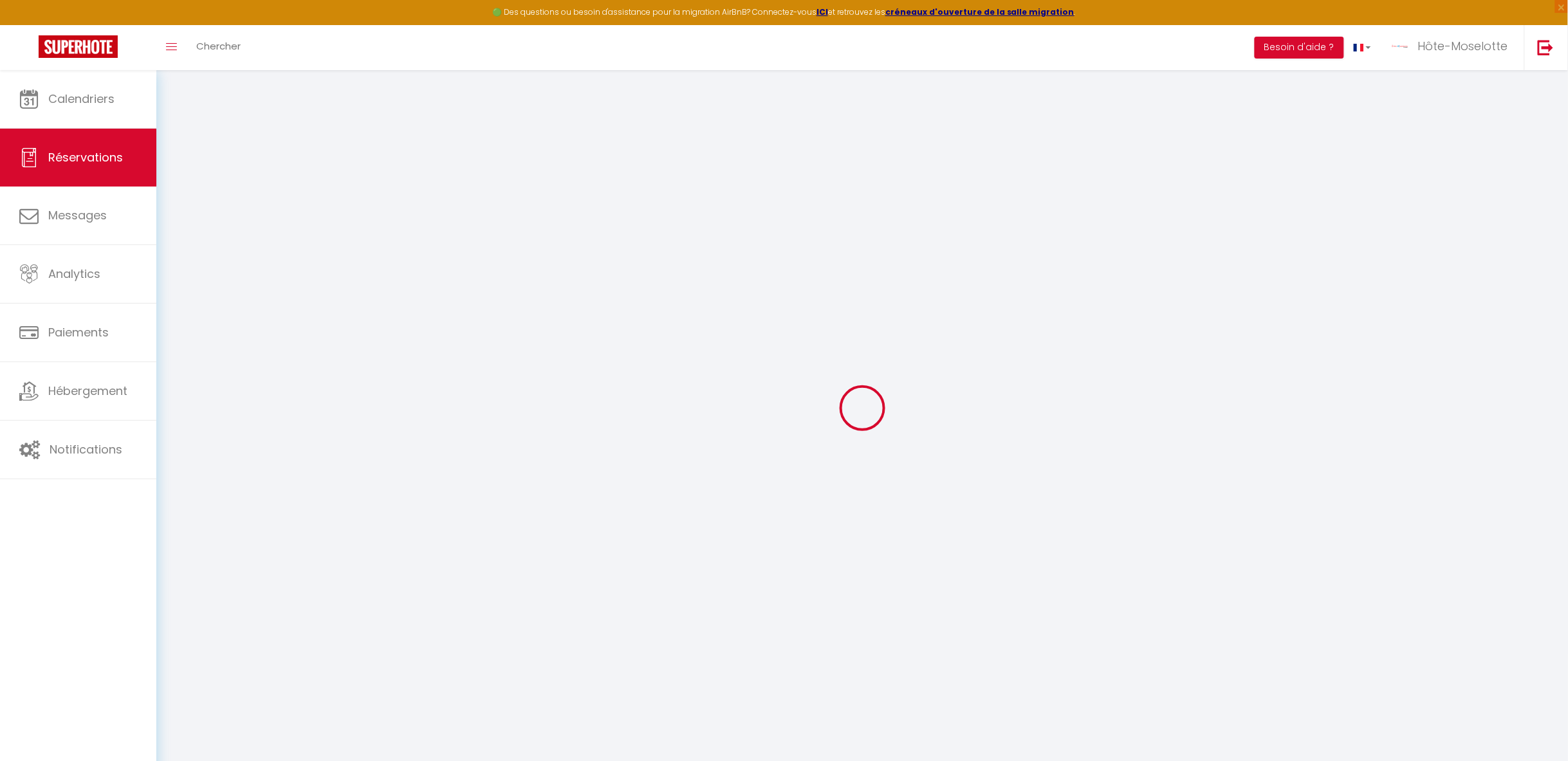
type input "[PHONE_NUMBER]"
type input "[STREET_ADDRESS][PERSON_NAME]"
type input "[GEOGRAPHIC_DATA]"
select select "FR"
type input "130.96"
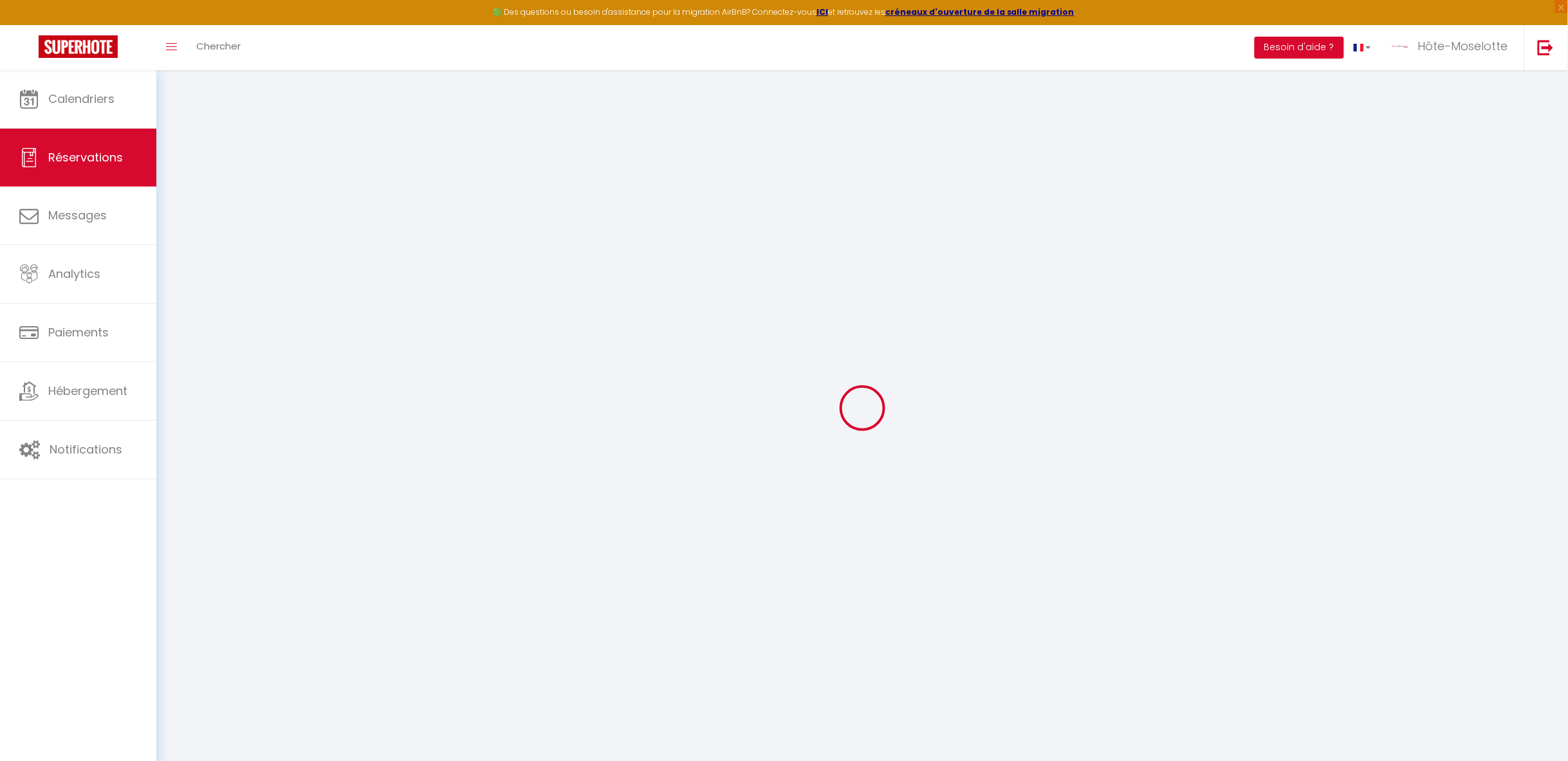
type input "12.56"
select select "21769"
select select "1"
select select
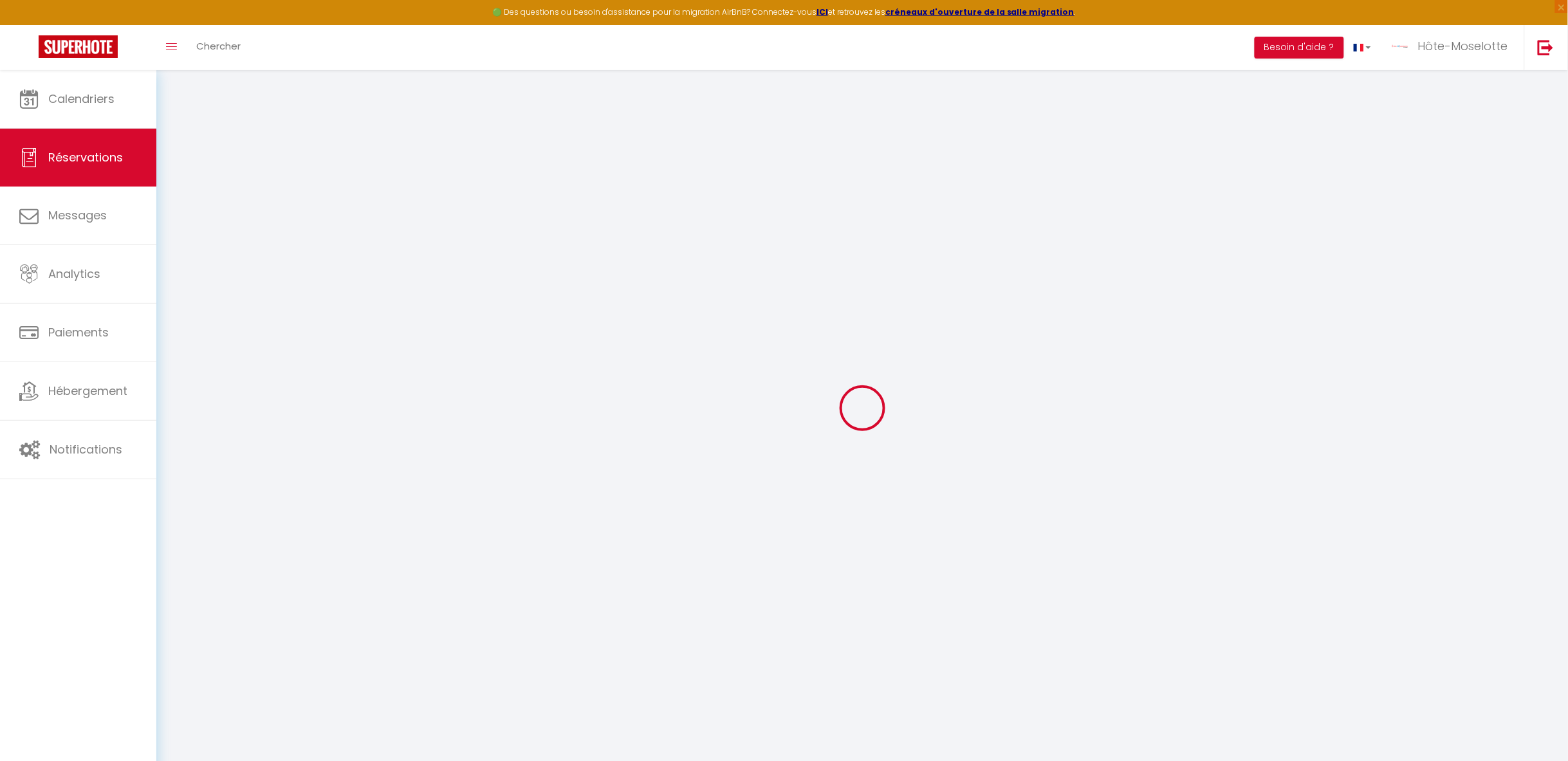
type input "2"
select select "12"
select select "15"
type input "823.06"
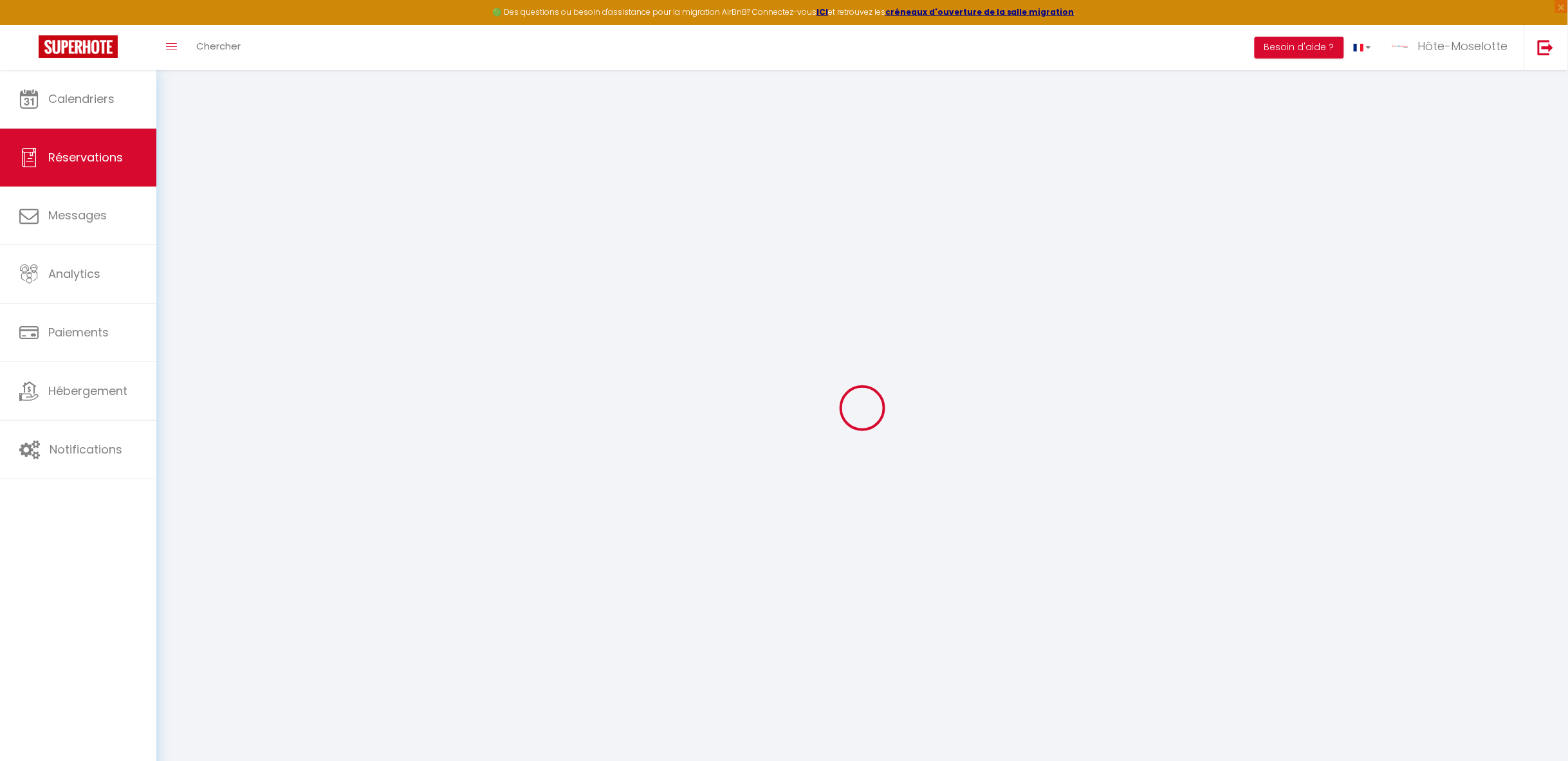
checkbox input "false"
type input "0"
select select "2"
type input "50"
type input "0"
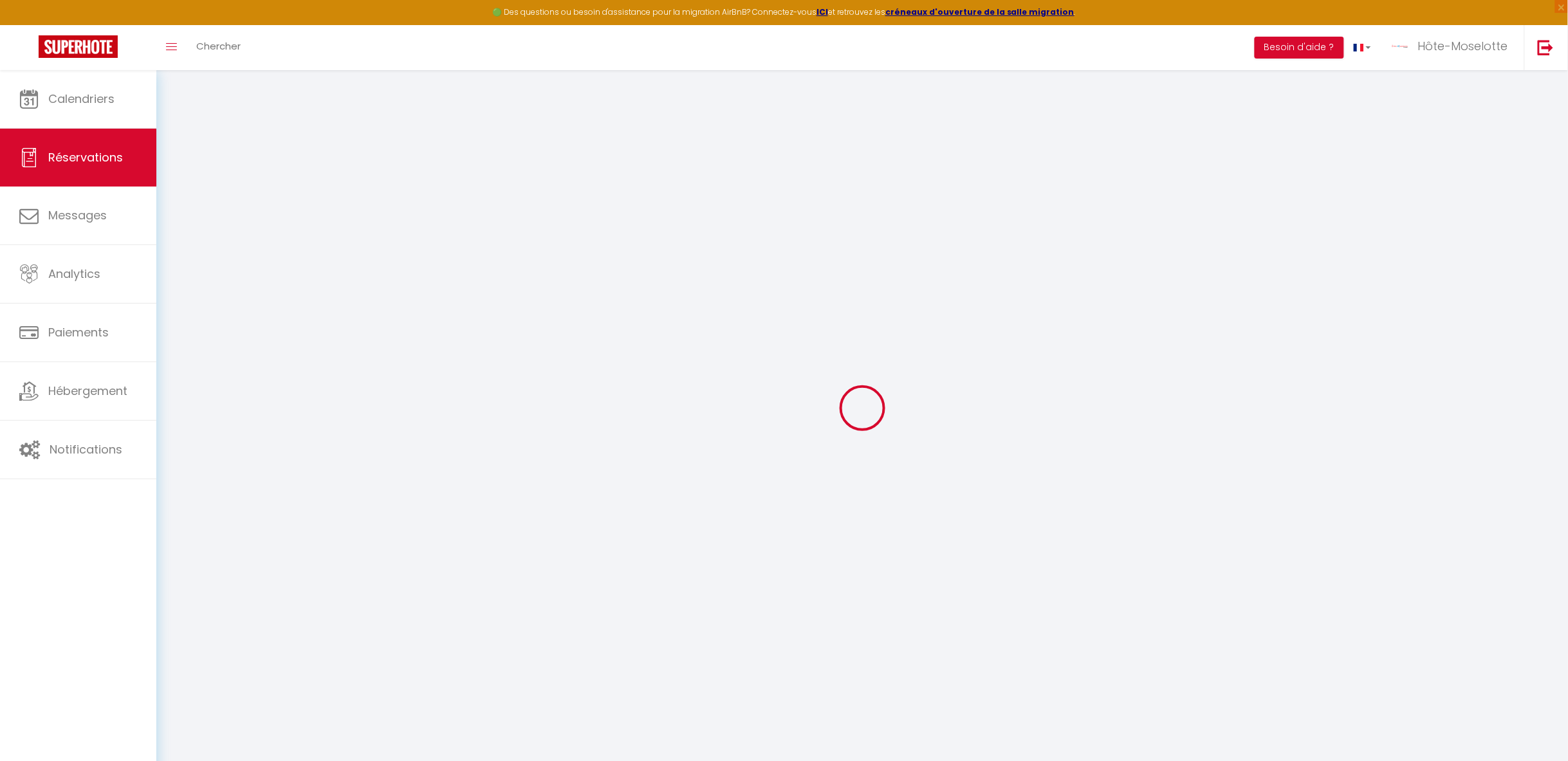
type input "0"
select select
checkbox input "false"
select select
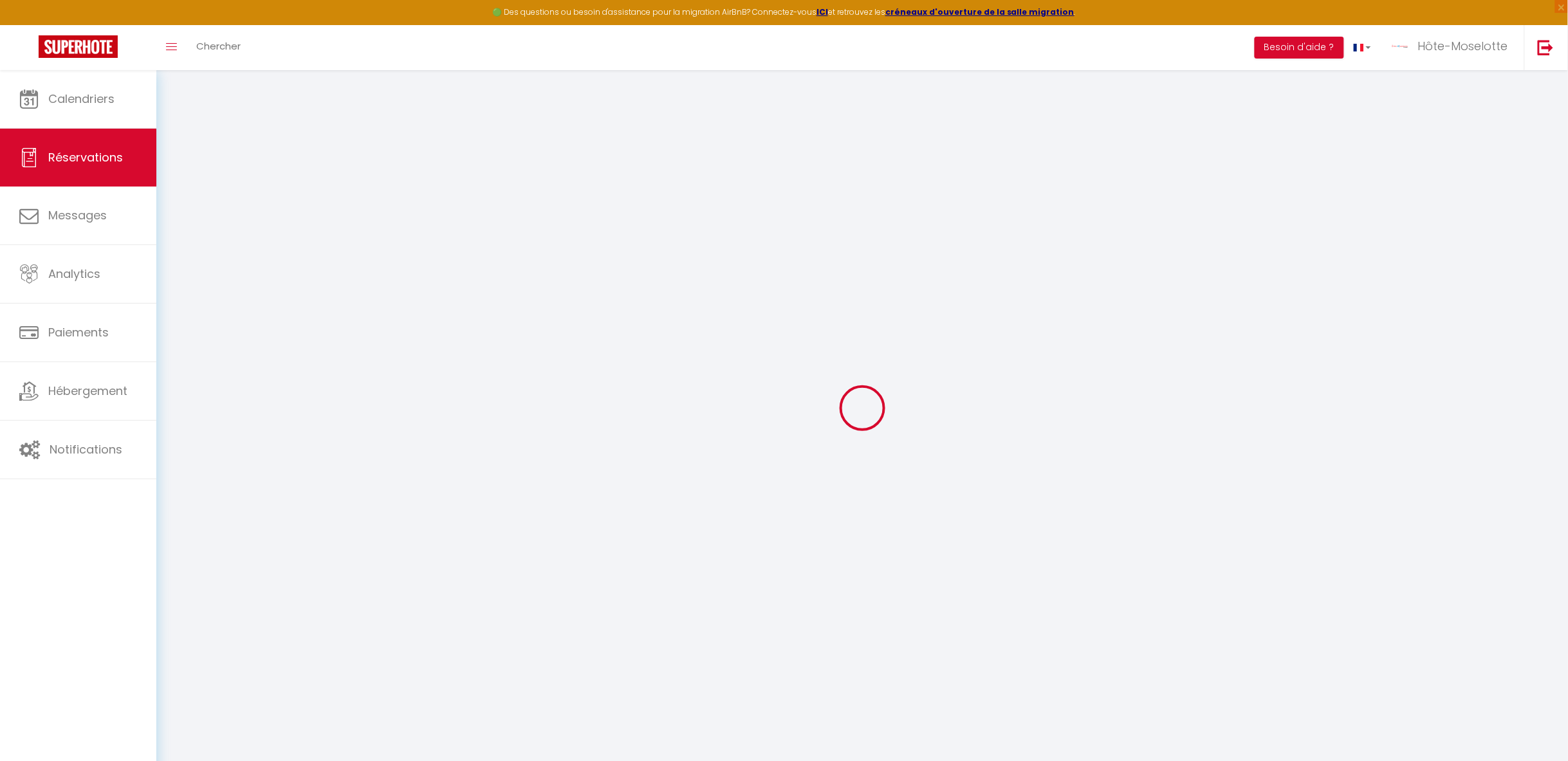
select select
checkbox input "false"
select select
checkbox input "false"
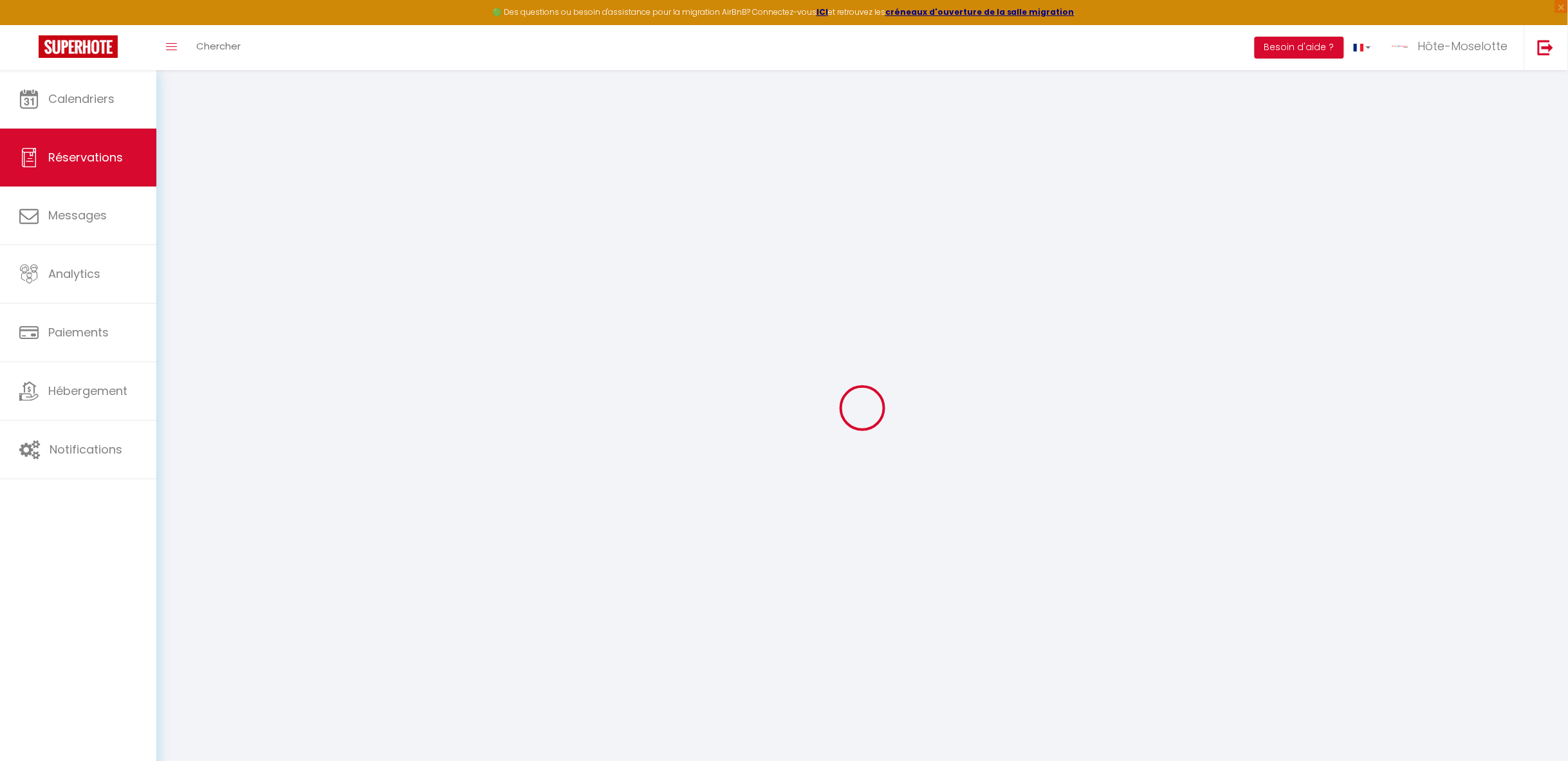
type textarea "** THIS RESERVATION HAS BEEN PRE-PAID ** BOOKING NOTE : Payment charge is EUR 1…"
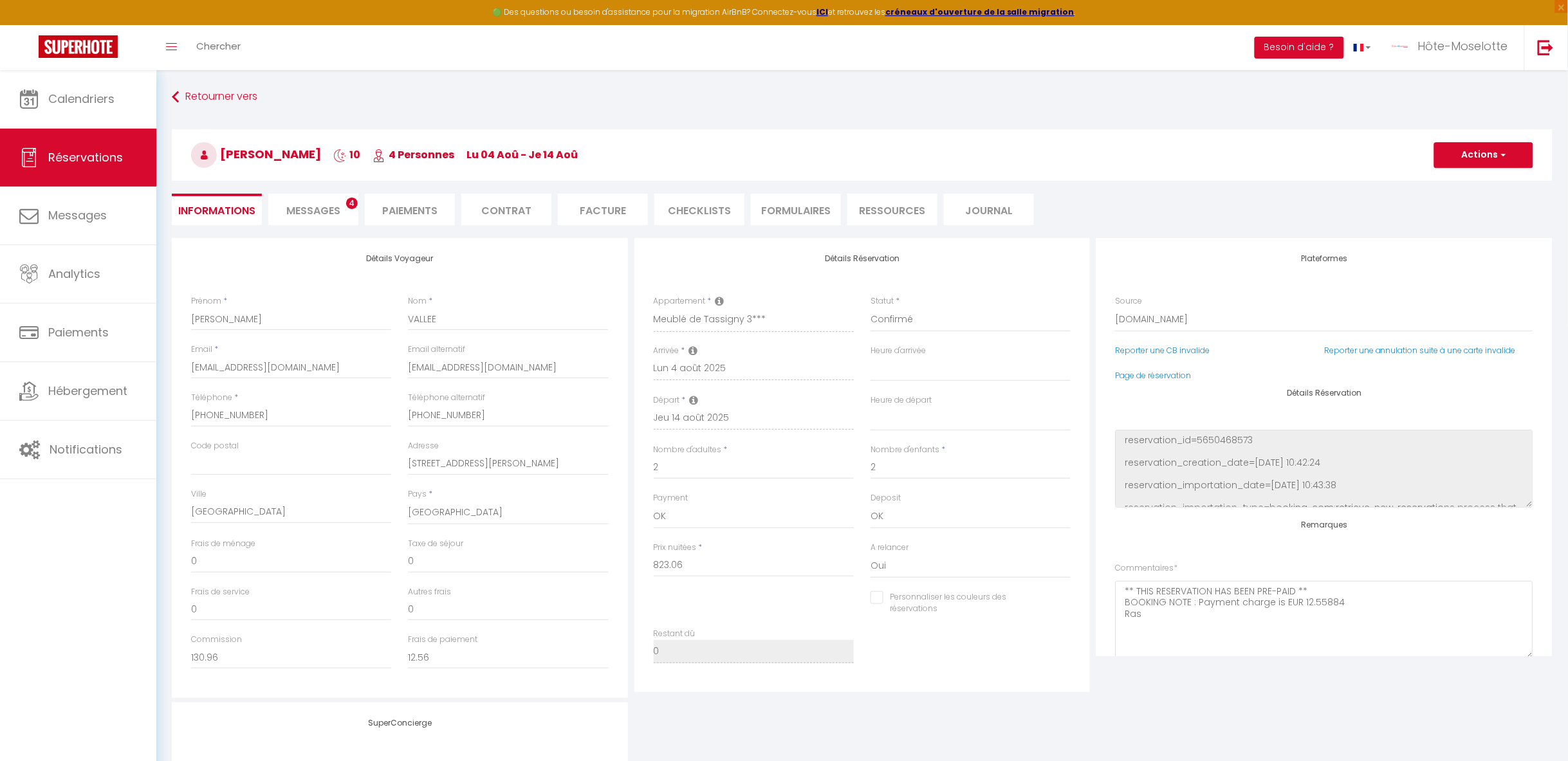
type input "50"
type input "24"
select select
checkbox input "false"
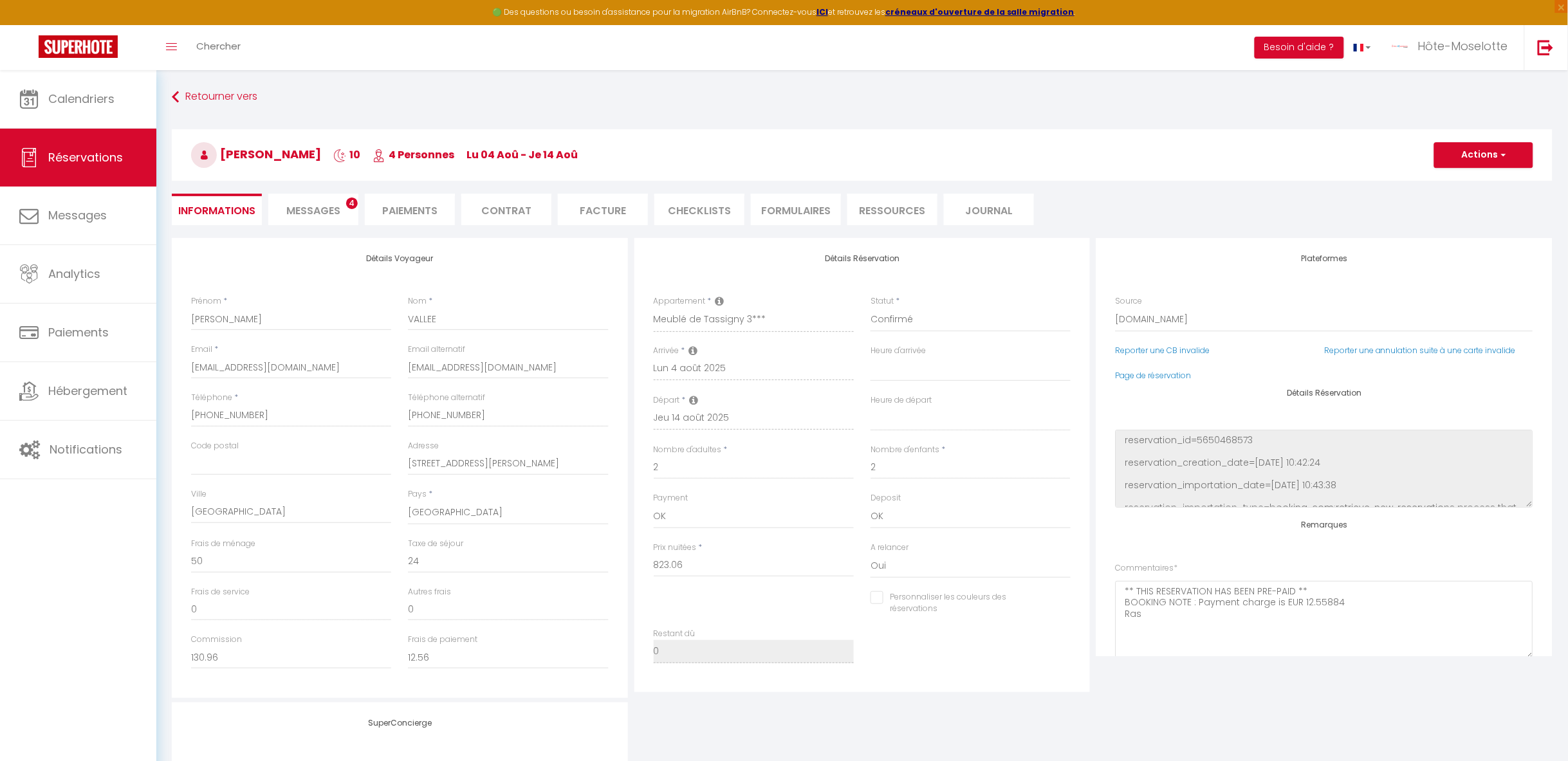
select select "21:30"
select select "10:00"
click at [687, 209] on li "CHECKLISTS" at bounding box center [699, 208] width 90 height 31
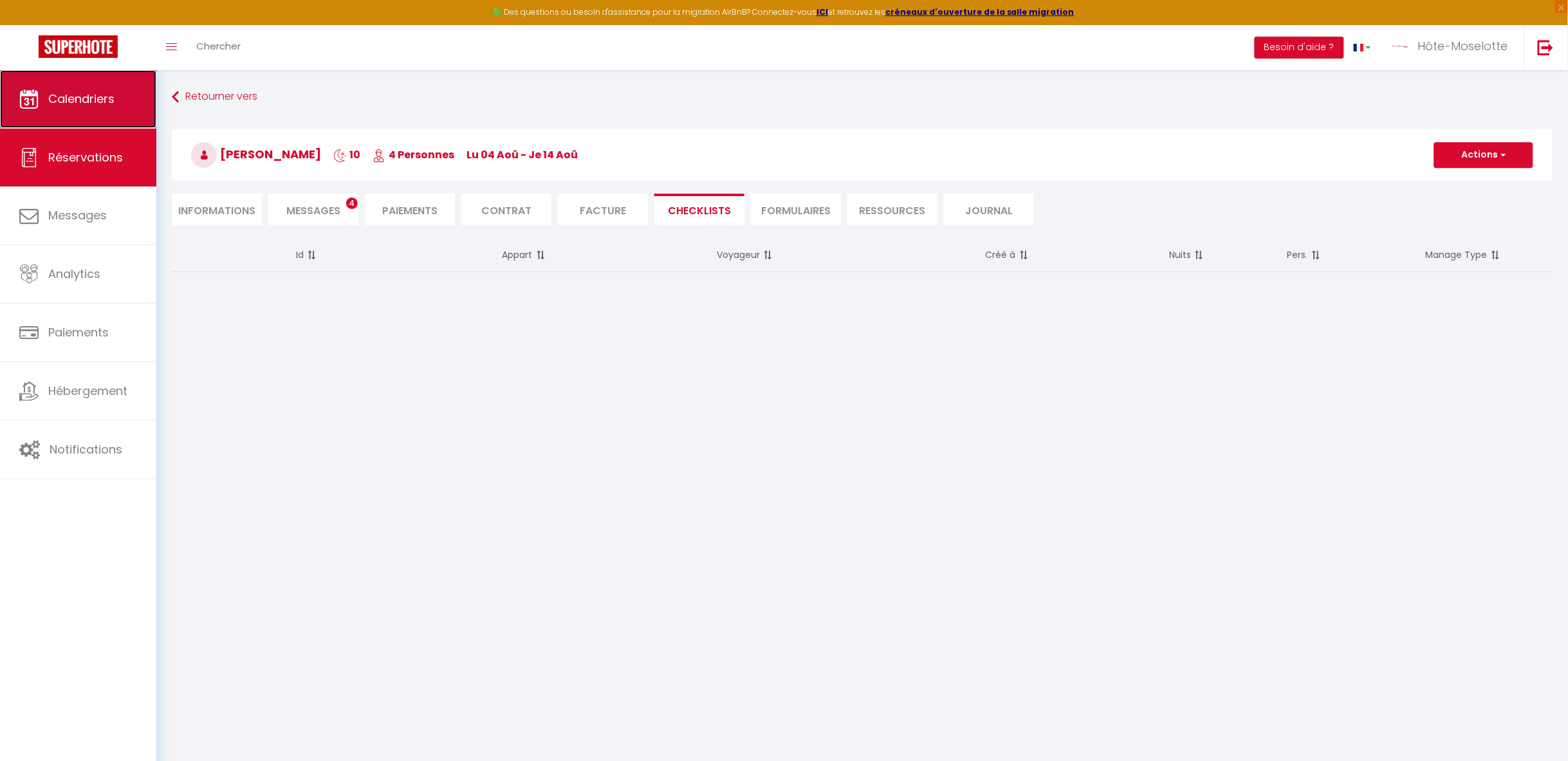
click at [107, 96] on span "Calendriers" at bounding box center [81, 98] width 66 height 16
